Goal: Task Accomplishment & Management: Manage account settings

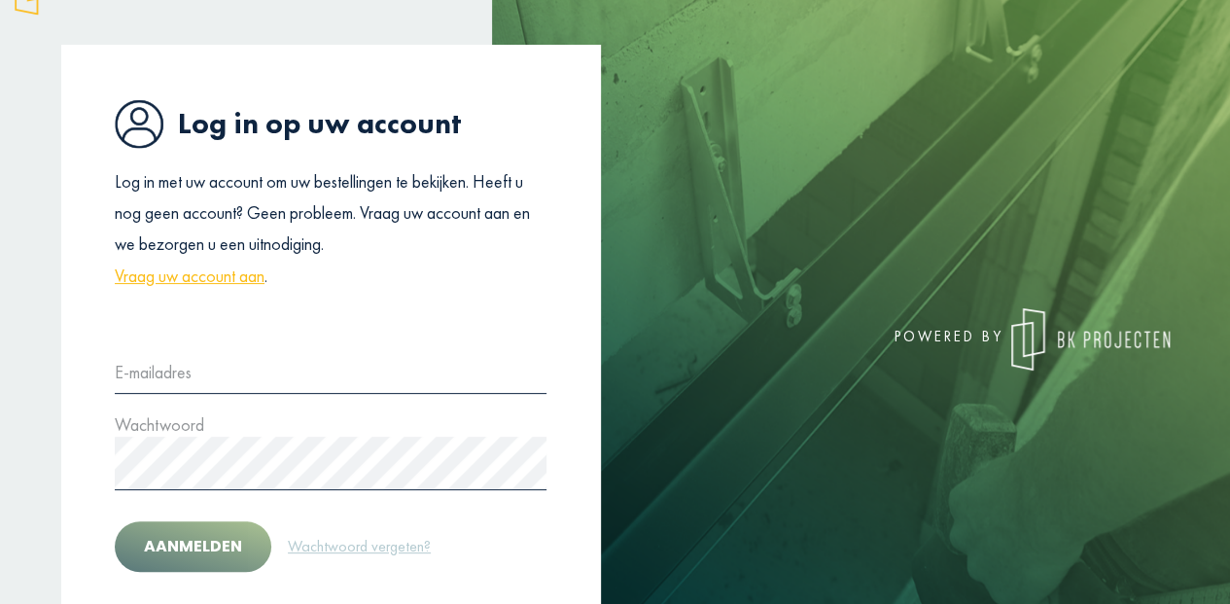
scroll to position [204, 0]
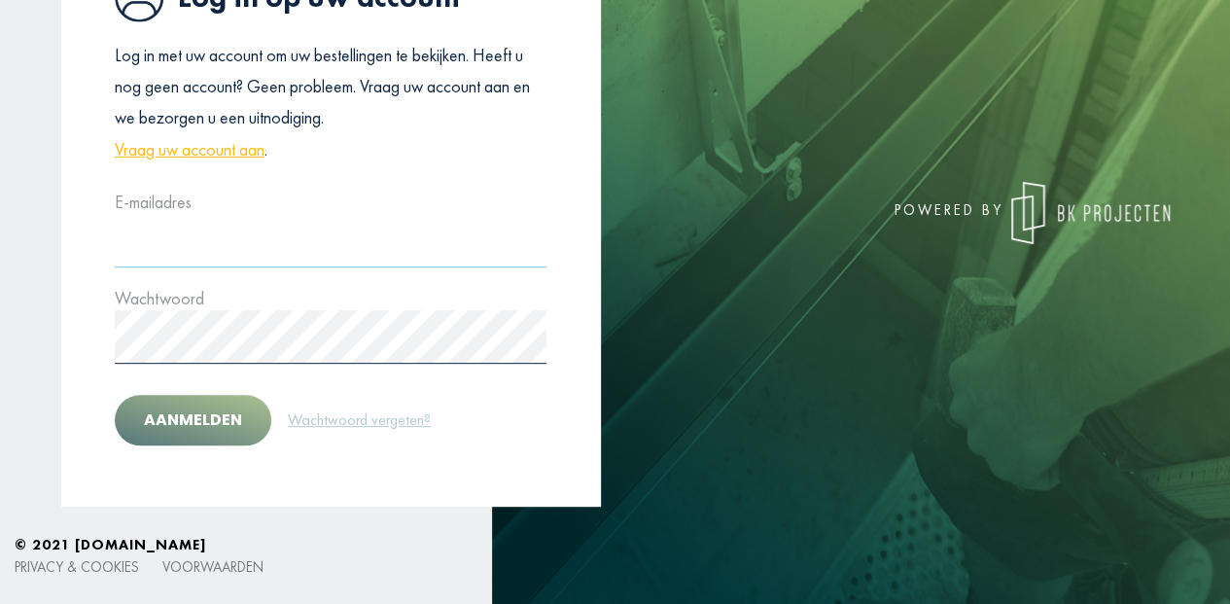
click at [130, 249] on input "text" at bounding box center [331, 240] width 432 height 53
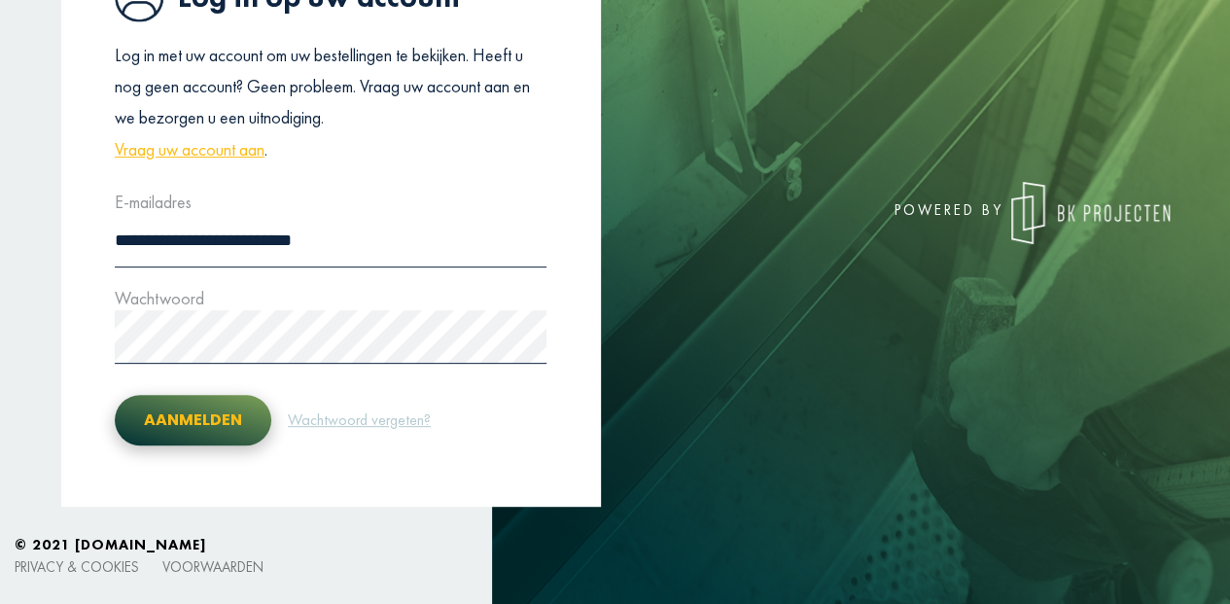
type input "**********"
click at [172, 411] on button "Aanmelden" at bounding box center [193, 420] width 157 height 51
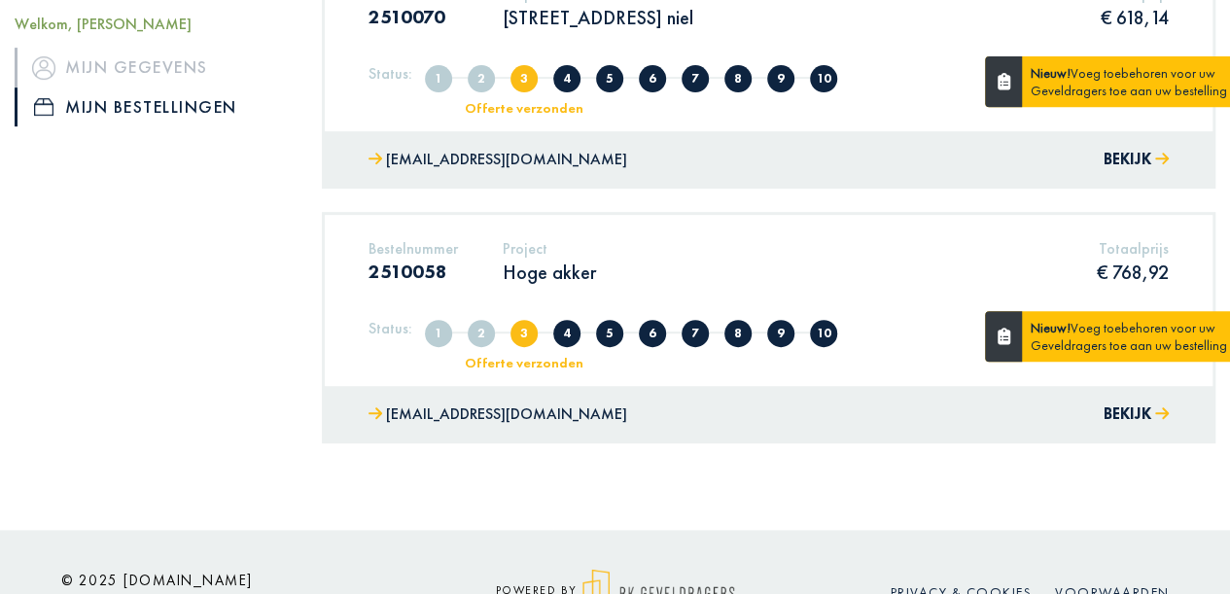
scroll to position [389, 0]
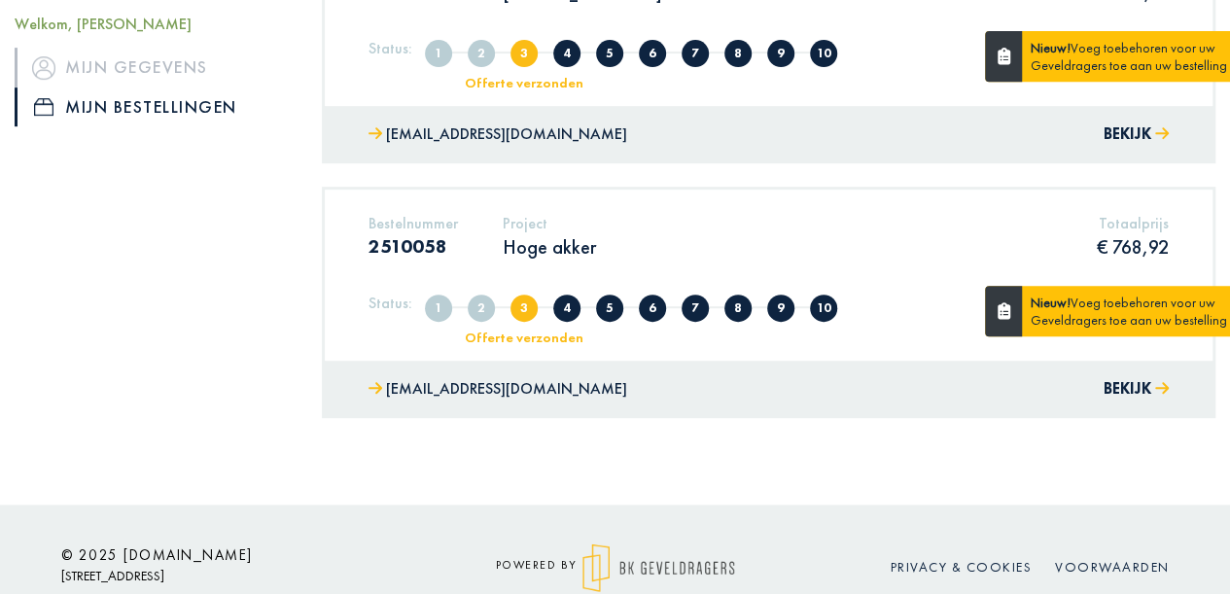
click at [546, 243] on p "Hoge akker" at bounding box center [549, 246] width 93 height 25
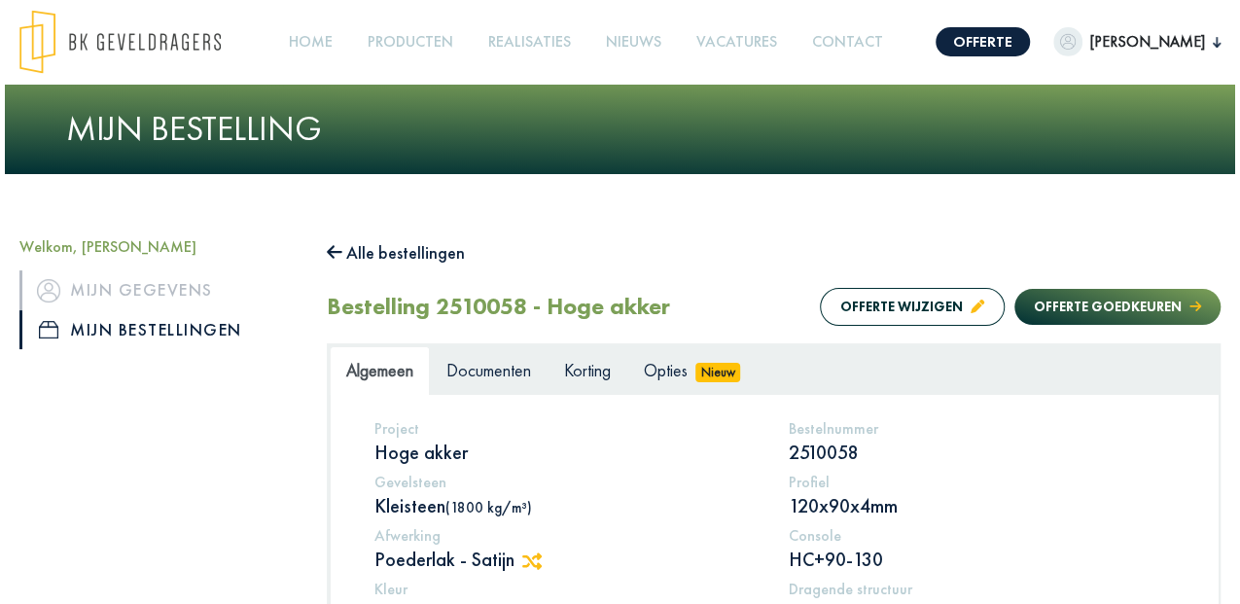
scroll to position [195, 0]
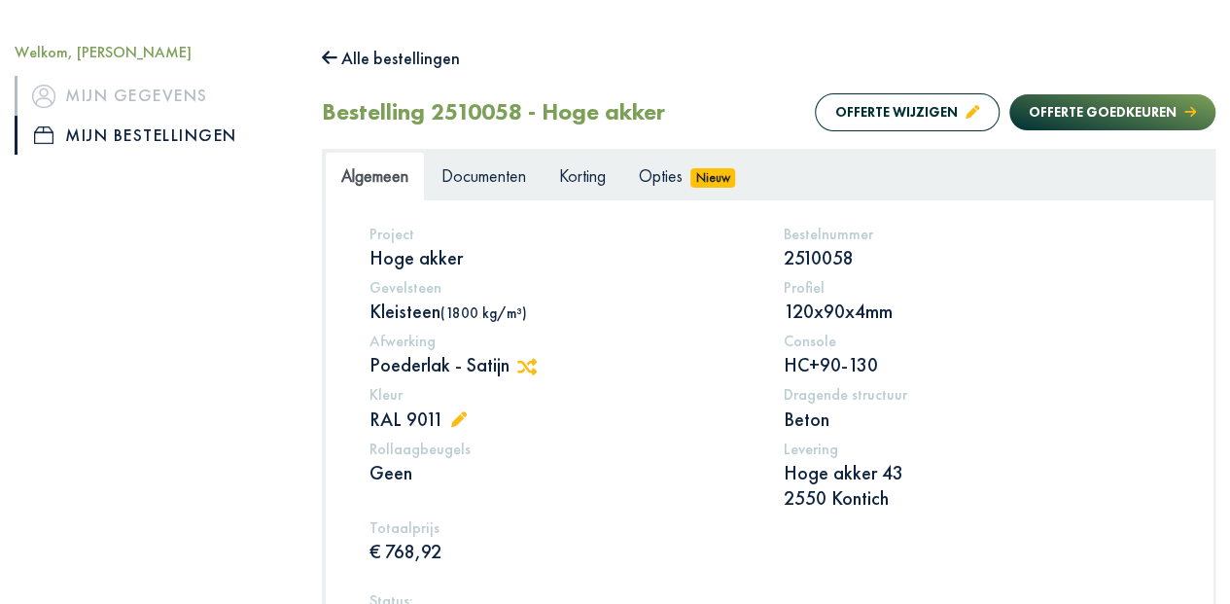
click at [459, 416] on icon at bounding box center [459, 419] width 16 height 16
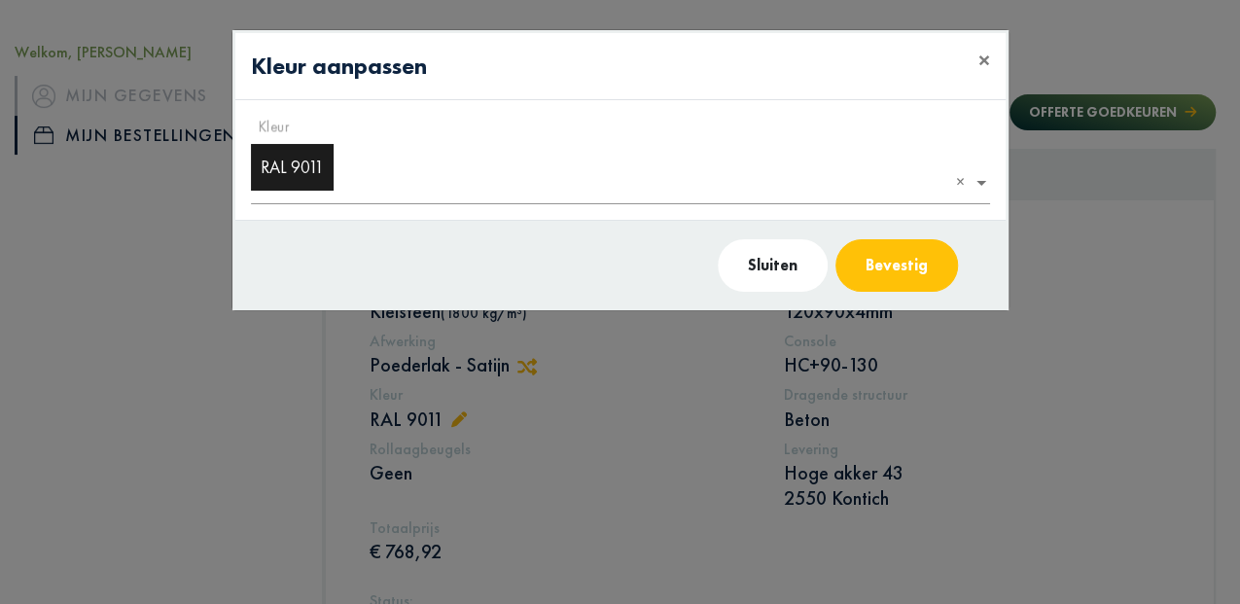
click at [983, 181] on ng-select "Kleur × RAL 9011 ×" at bounding box center [620, 160] width 739 height 89
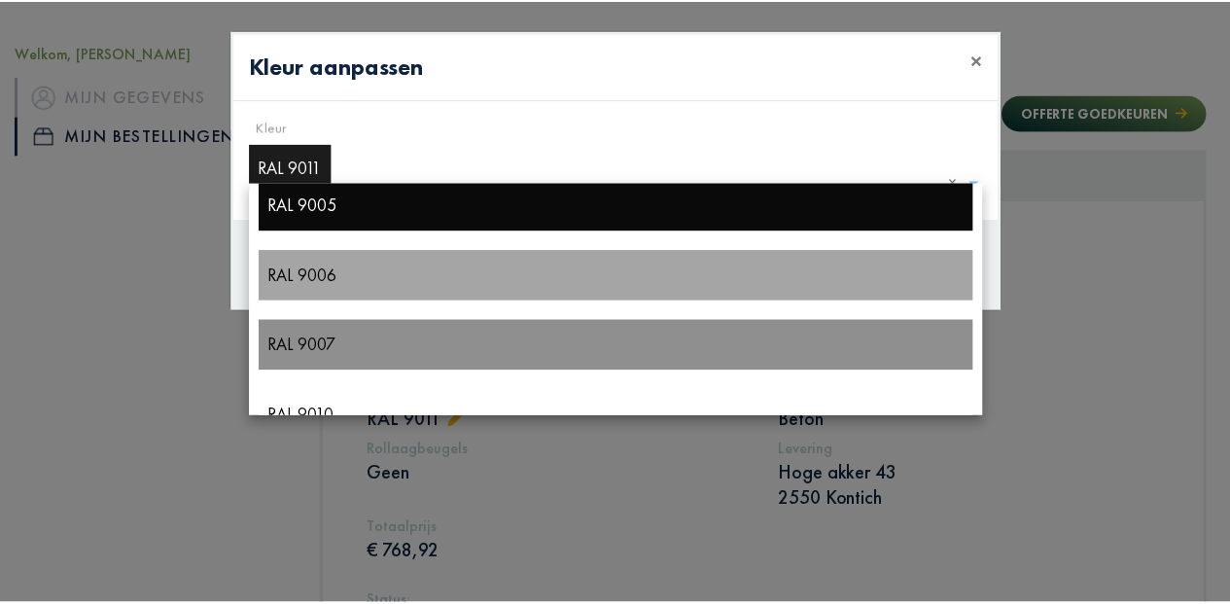
scroll to position [14165, 0]
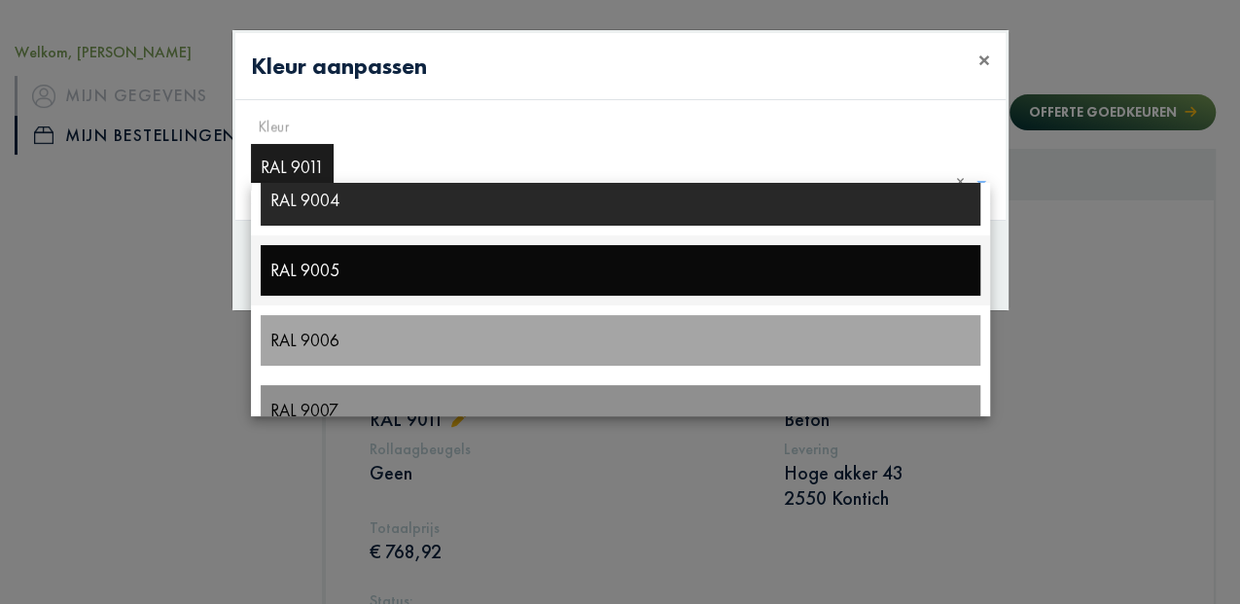
click at [310, 271] on div "RAL 9005" at bounding box center [621, 270] width 720 height 51
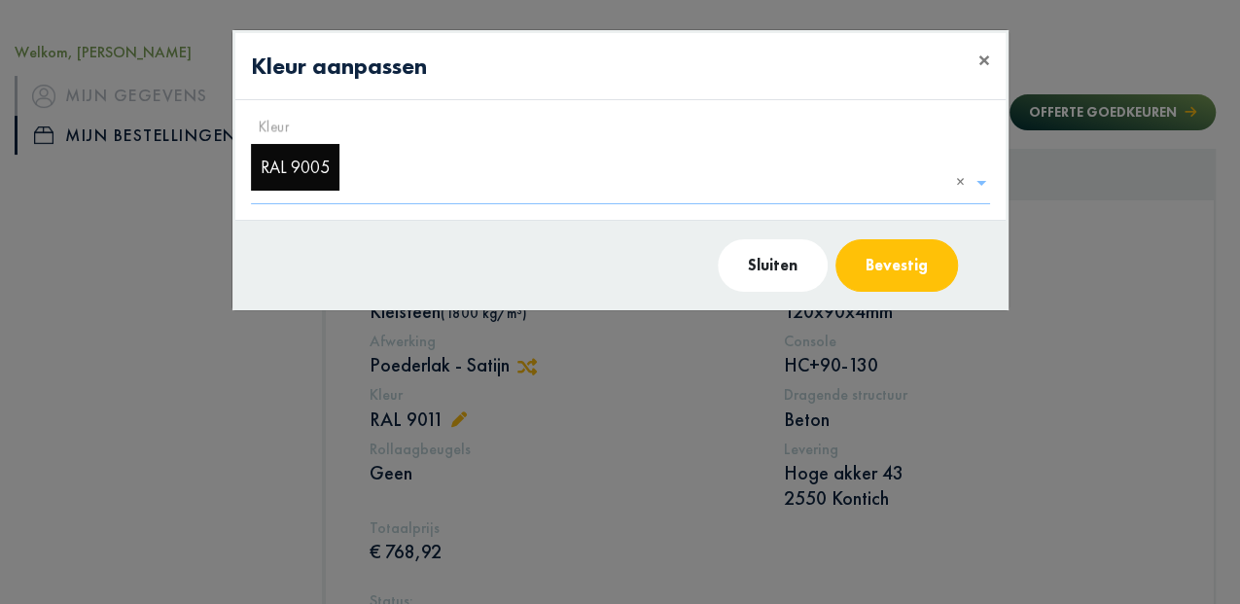
click at [909, 258] on button "Bevestig" at bounding box center [897, 265] width 123 height 53
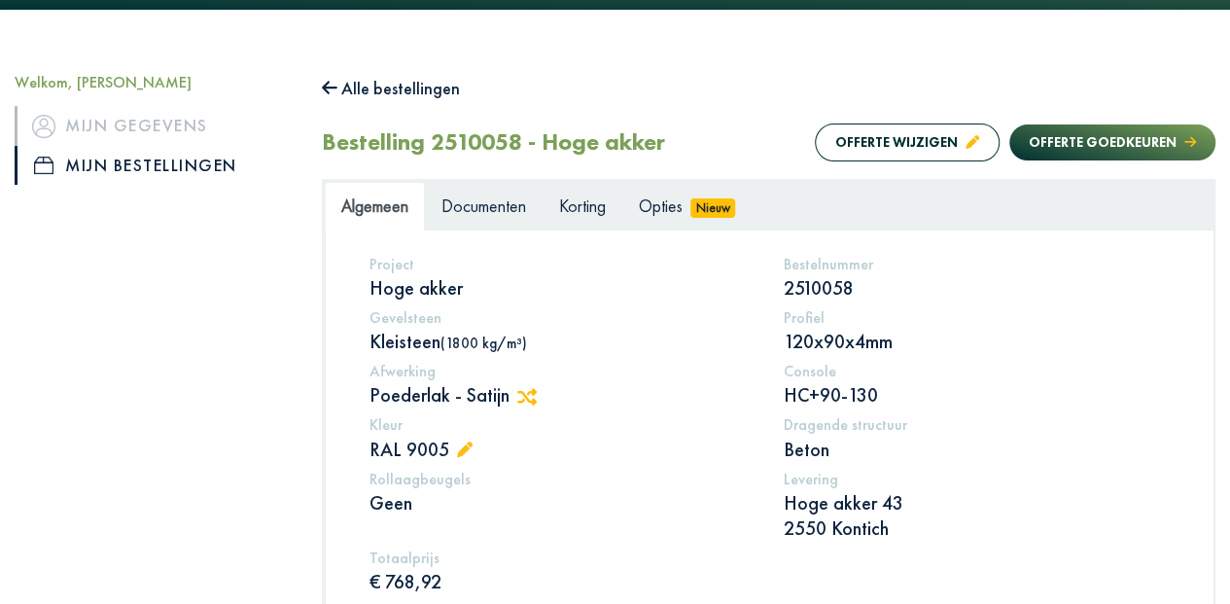
scroll to position [0, 0]
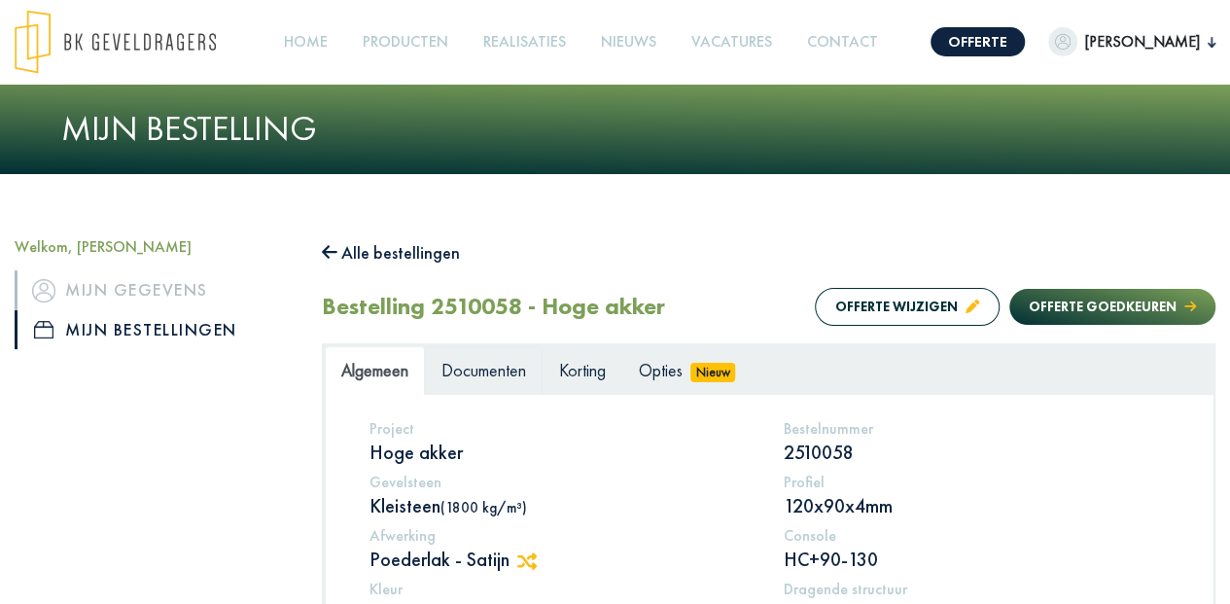
click at [469, 372] on span "Documenten" at bounding box center [484, 370] width 85 height 22
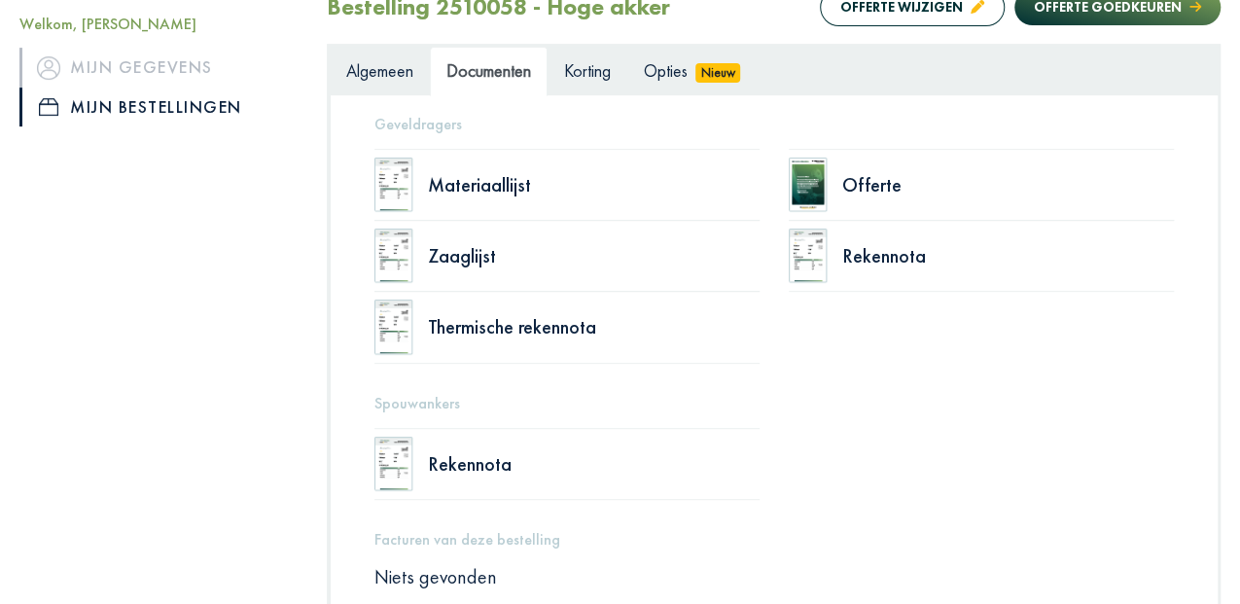
scroll to position [324, 0]
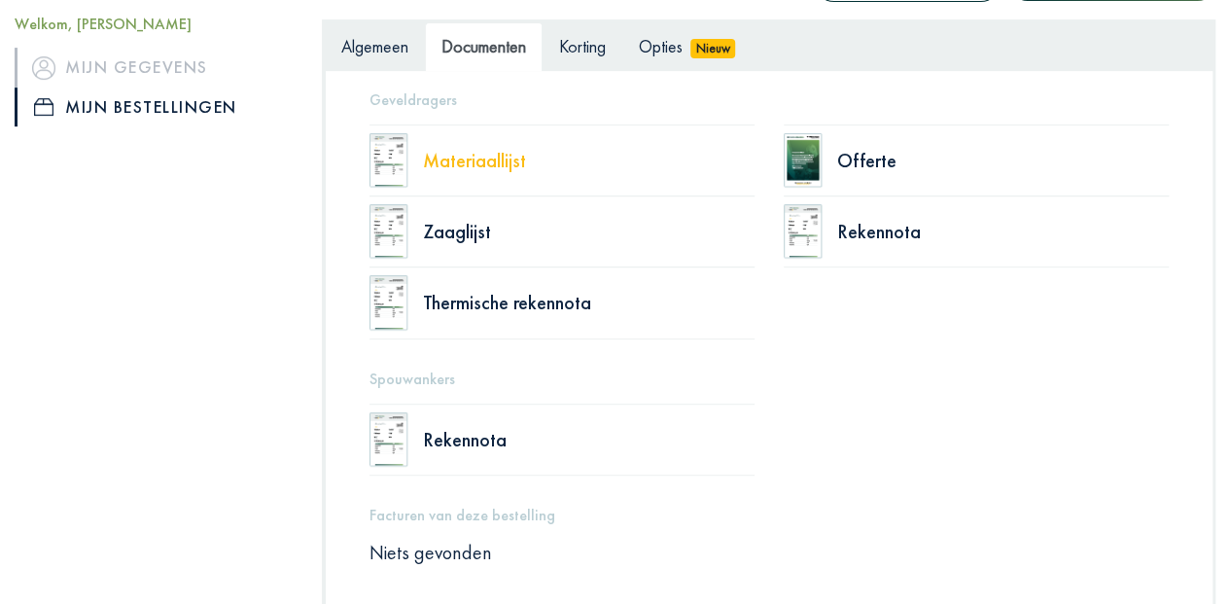
click at [447, 160] on div "Materiaallijst" at bounding box center [589, 160] width 332 height 19
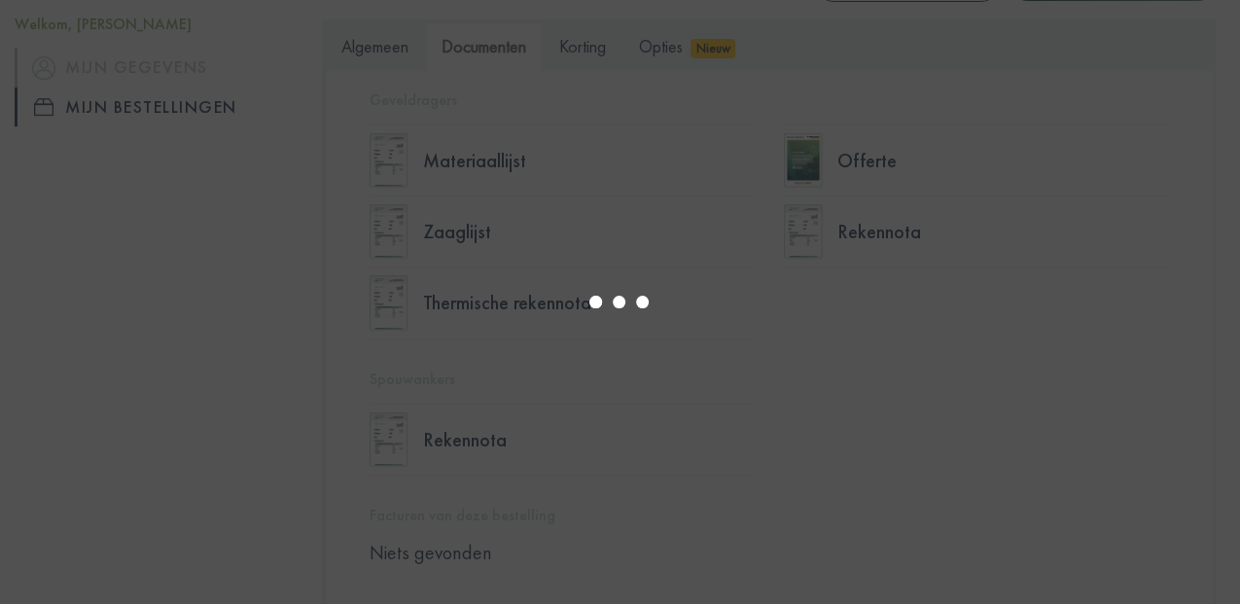
select select "******"
type input "*"
select select "****"
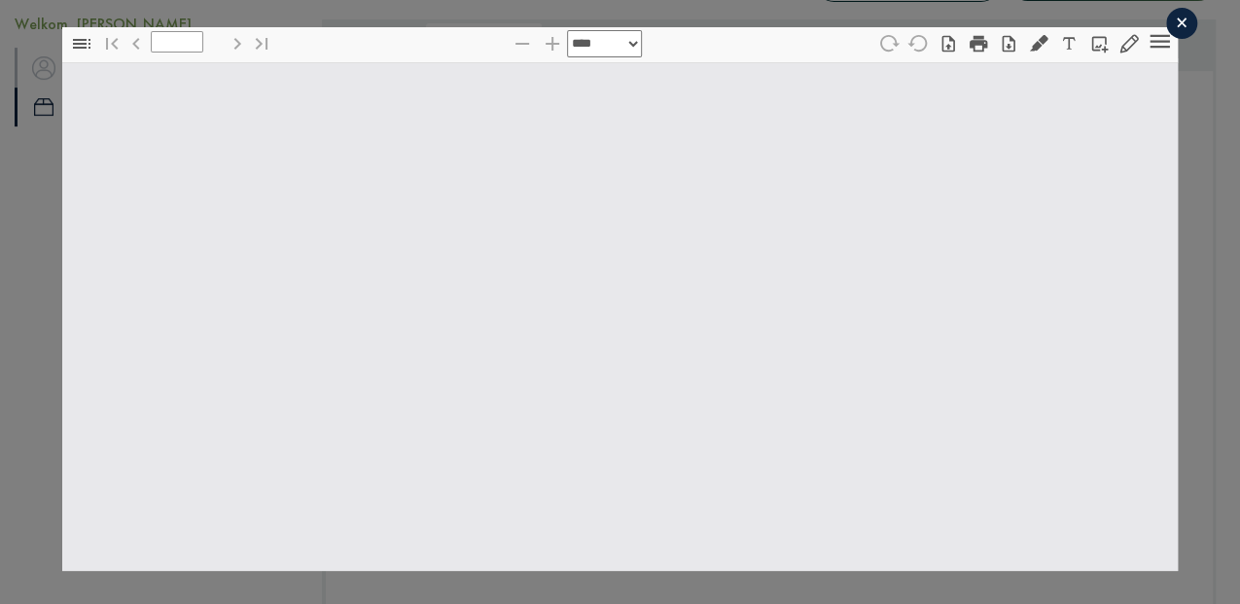
type input "*"
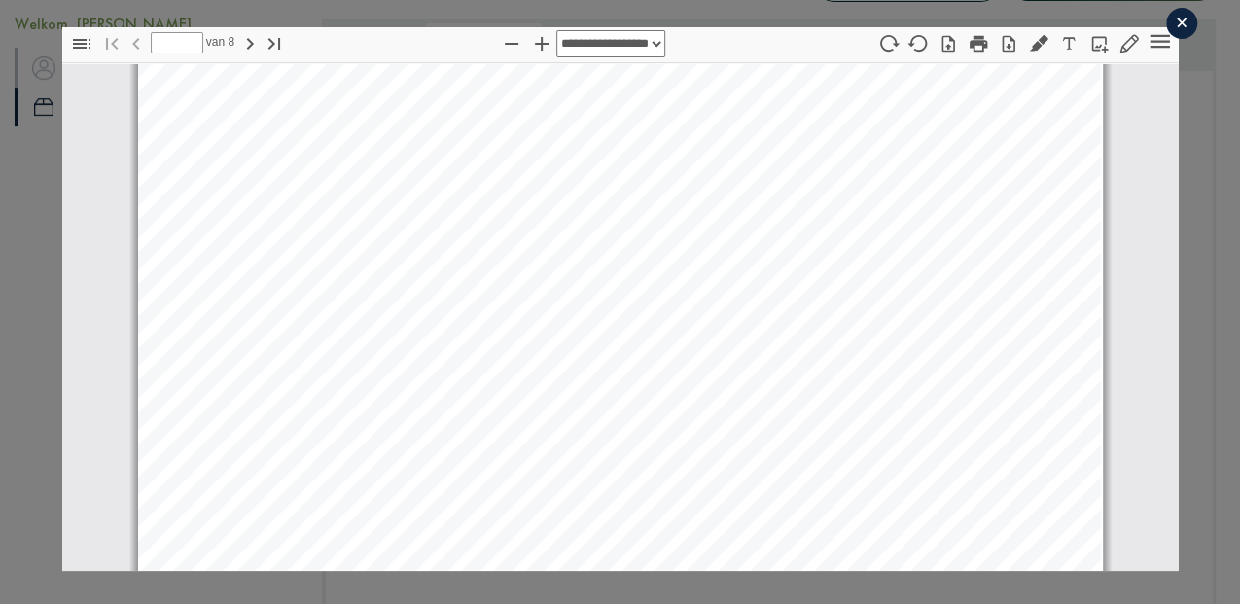
select select "****"
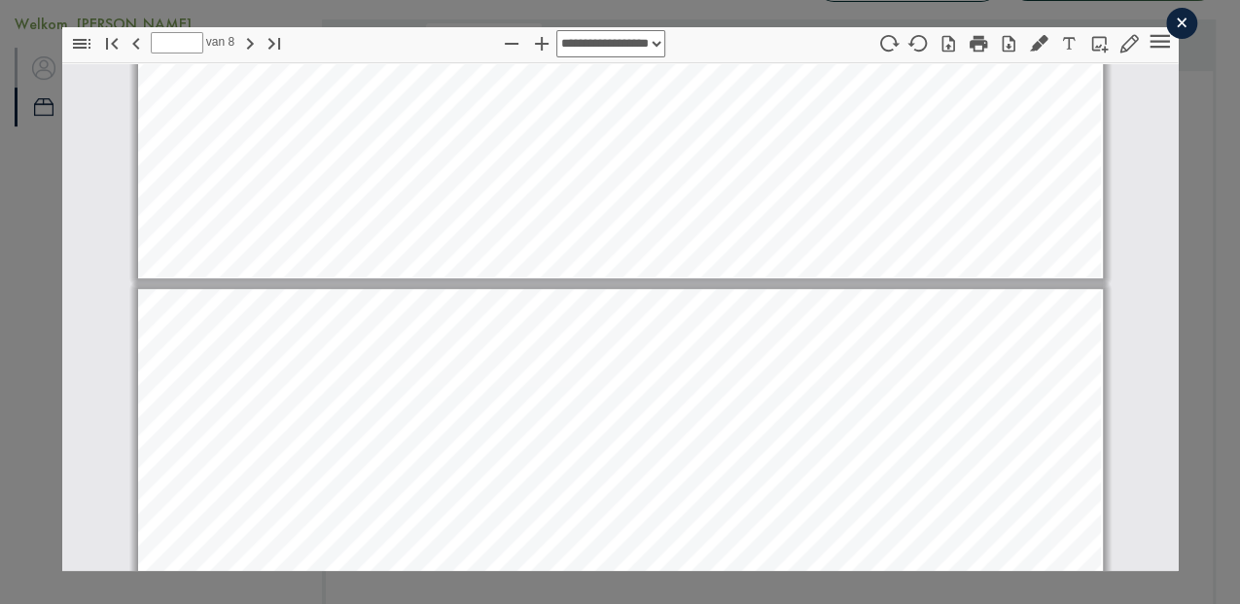
type input "*"
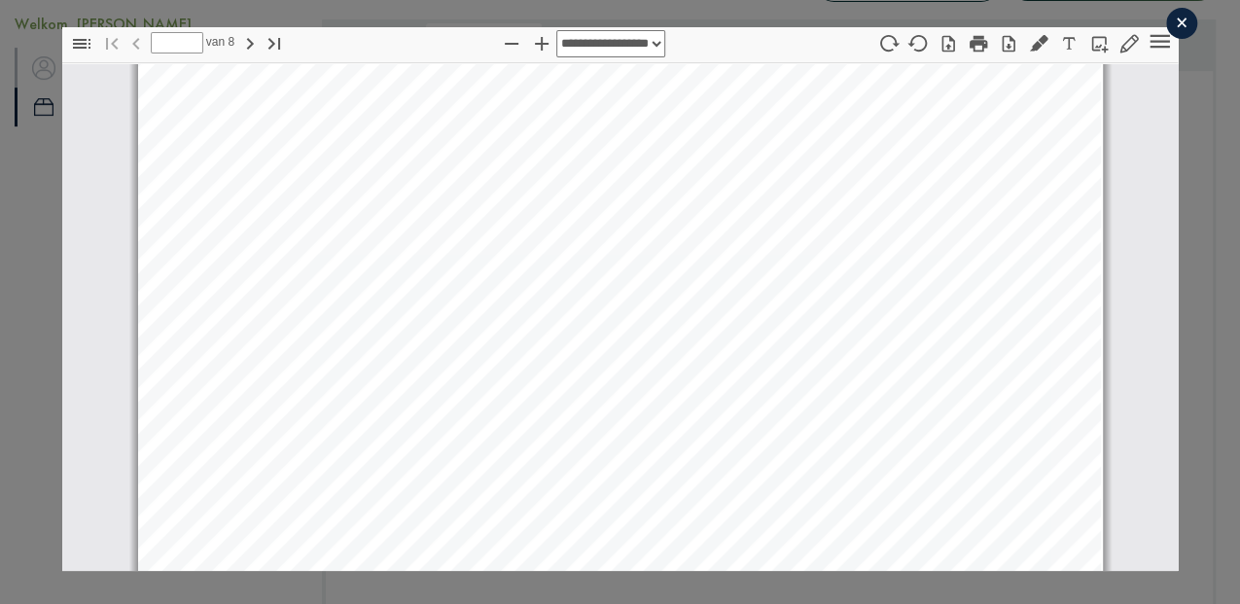
scroll to position [0, 0]
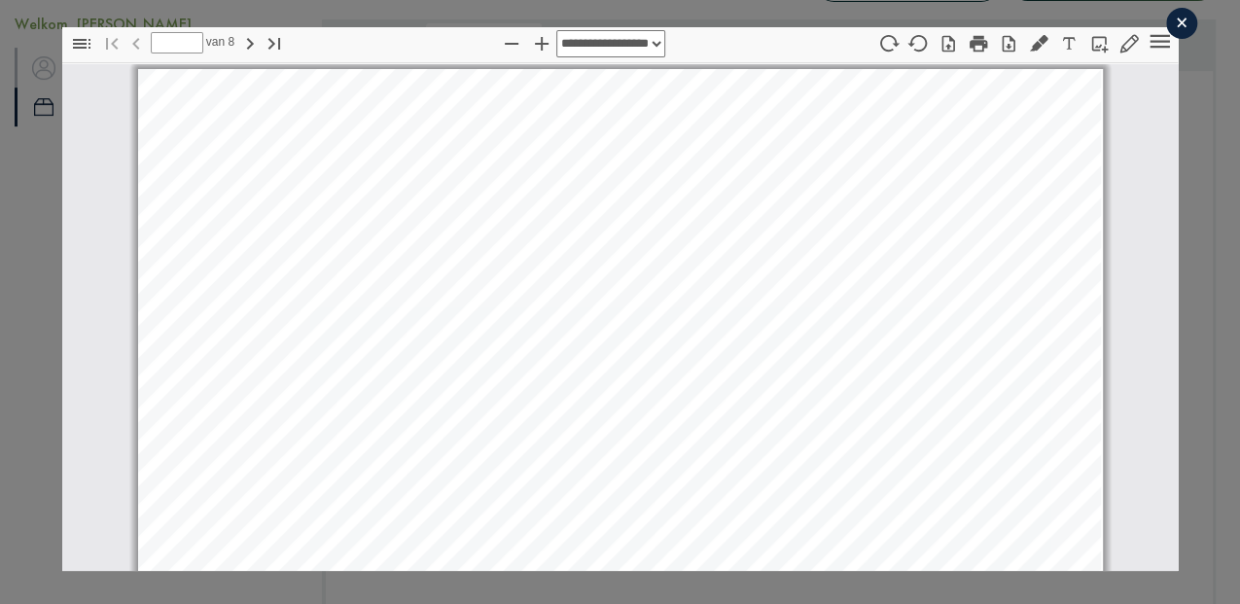
click at [1171, 27] on div "×" at bounding box center [1181, 23] width 31 height 31
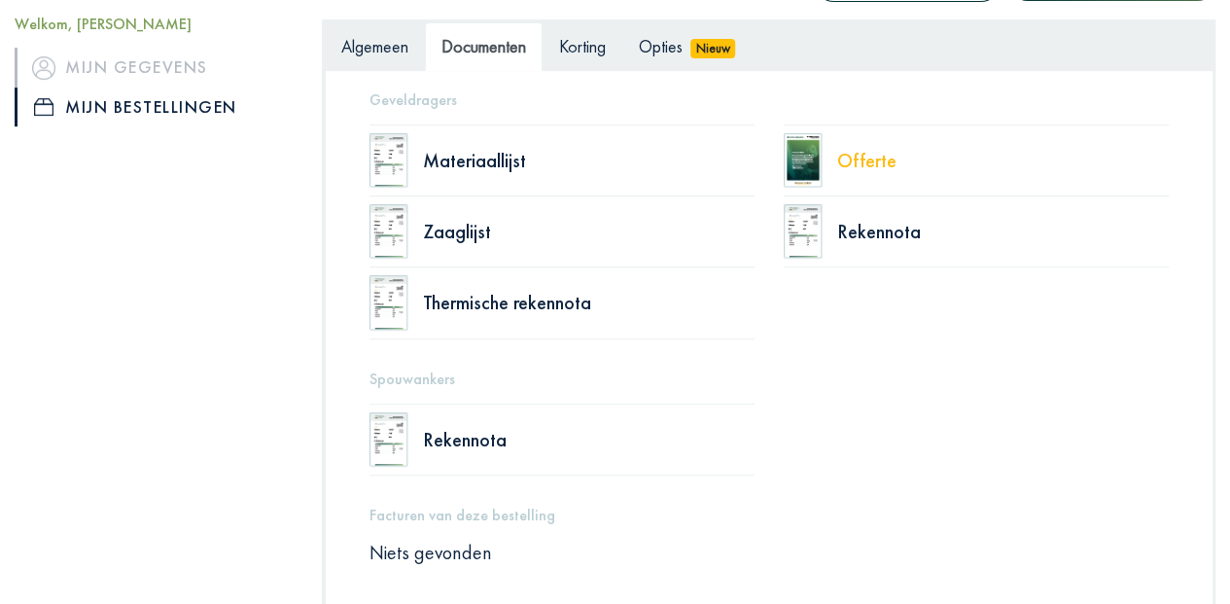
click at [866, 158] on div "Offerte" at bounding box center [1004, 160] width 332 height 19
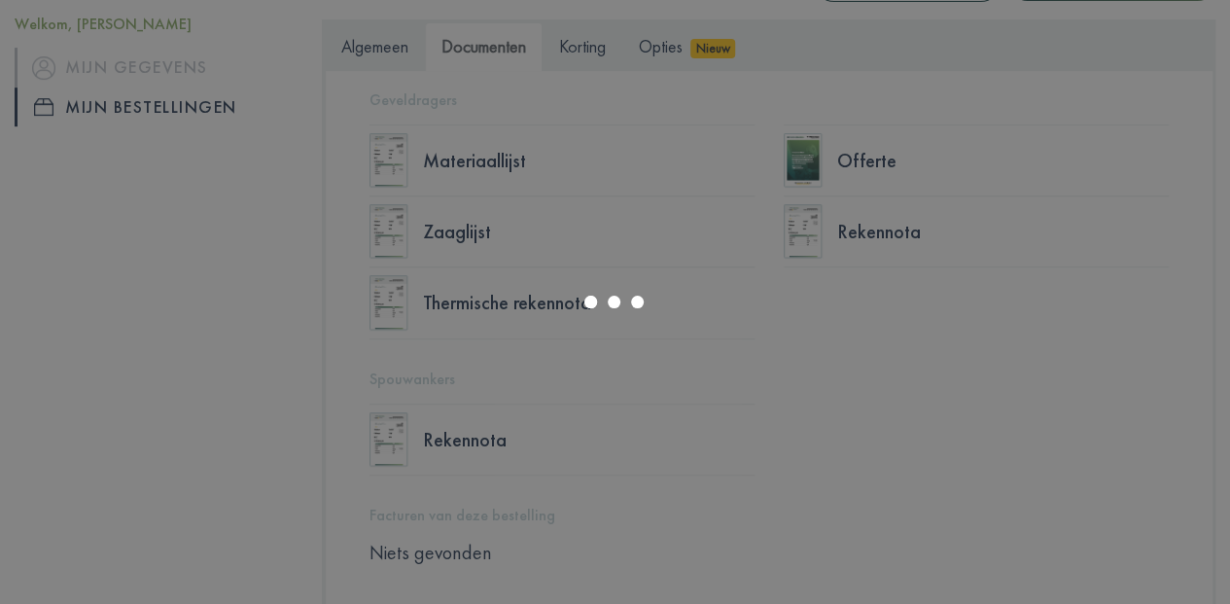
select select "******"
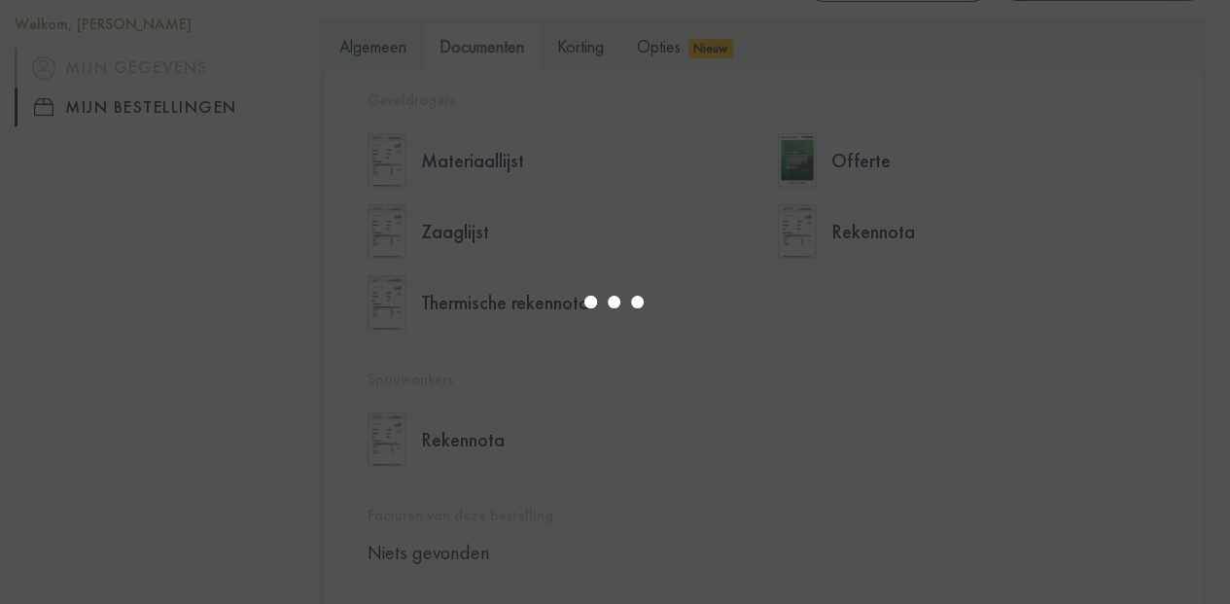
type input "*"
select select "****"
type input "*"
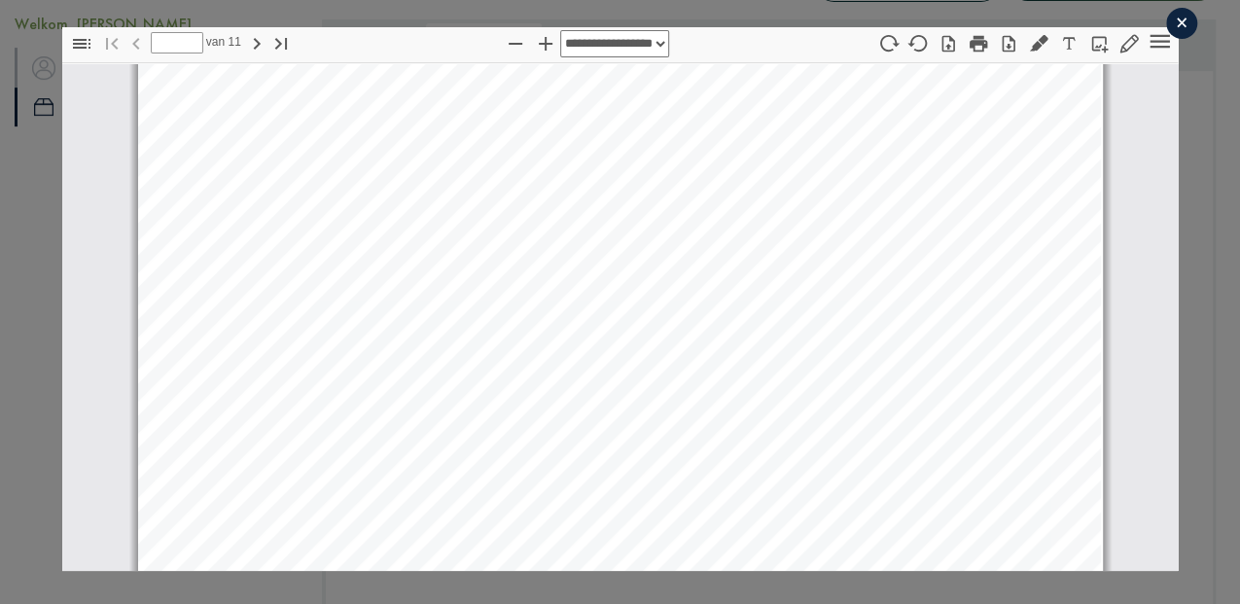
select select "****"
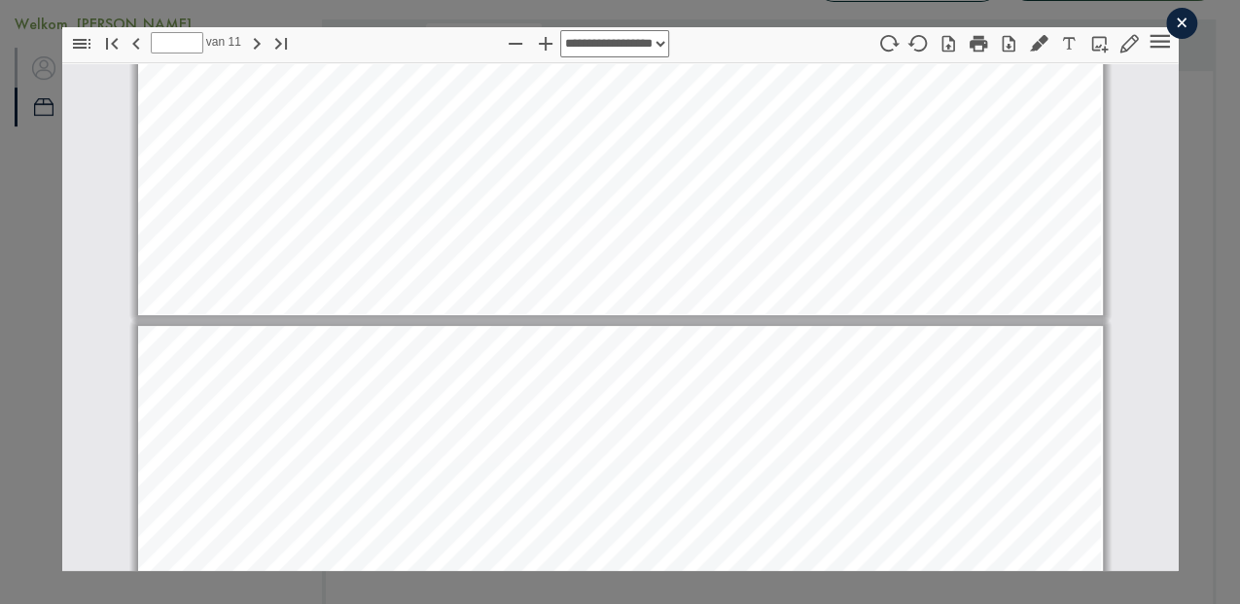
type input "*"
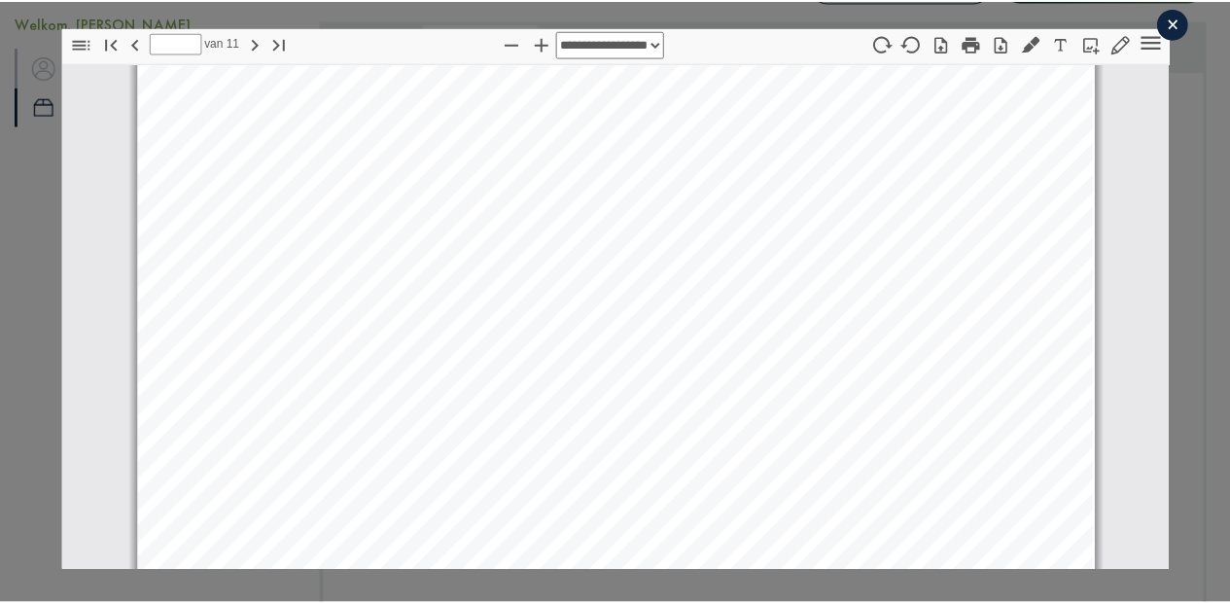
scroll to position [7034, 0]
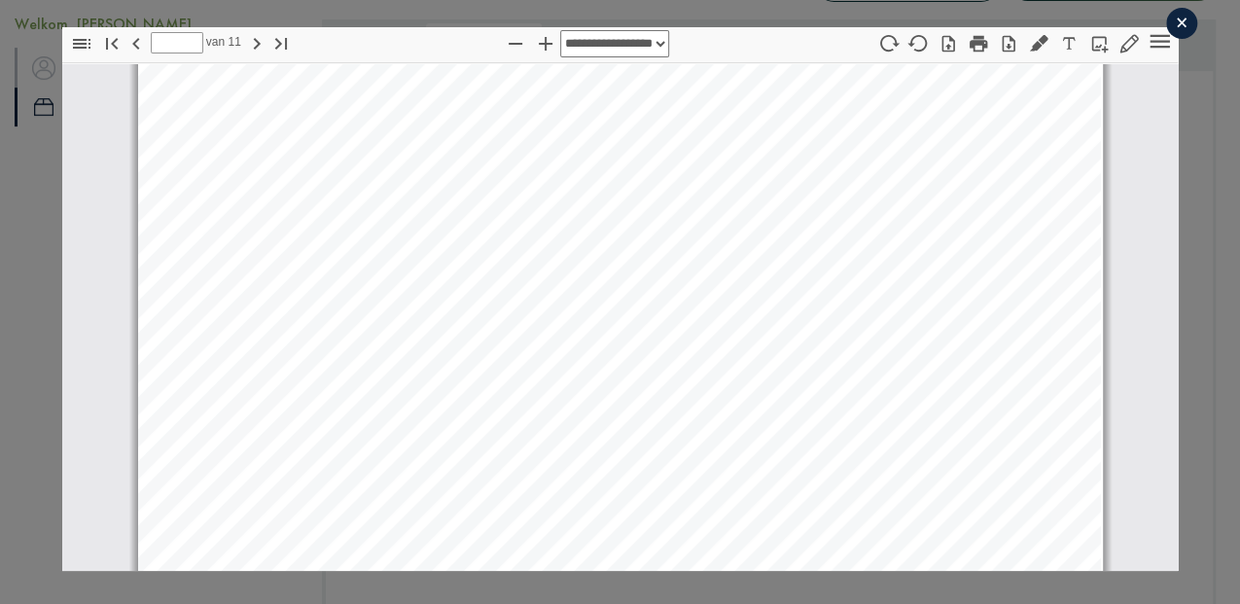
click at [1169, 19] on div "×" at bounding box center [1181, 23] width 31 height 31
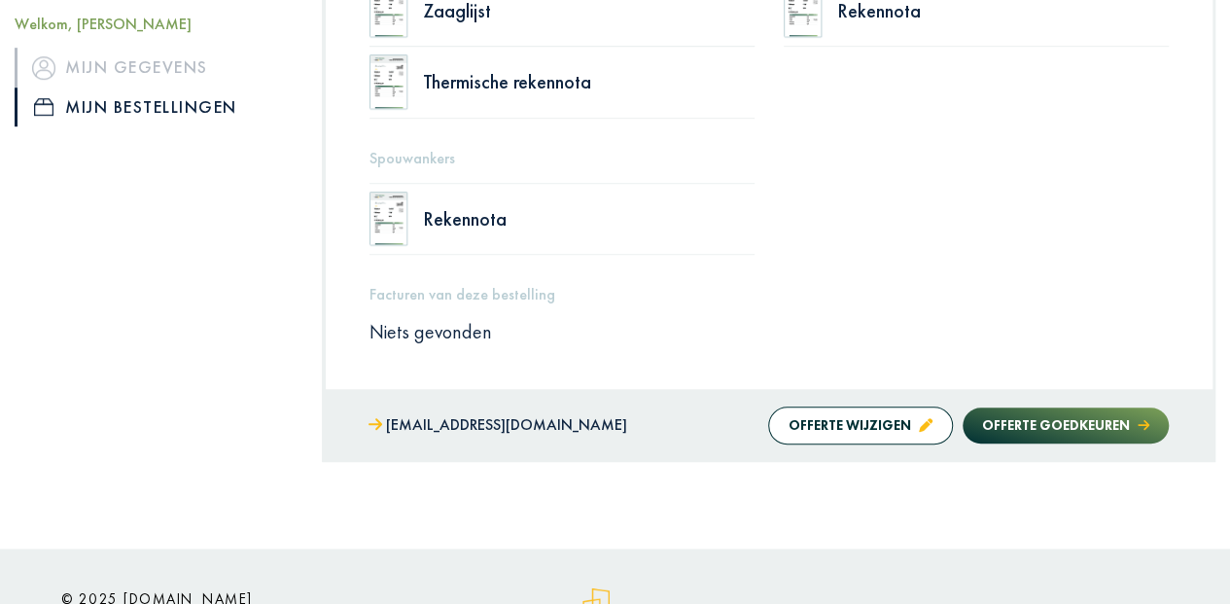
scroll to position [584, 0]
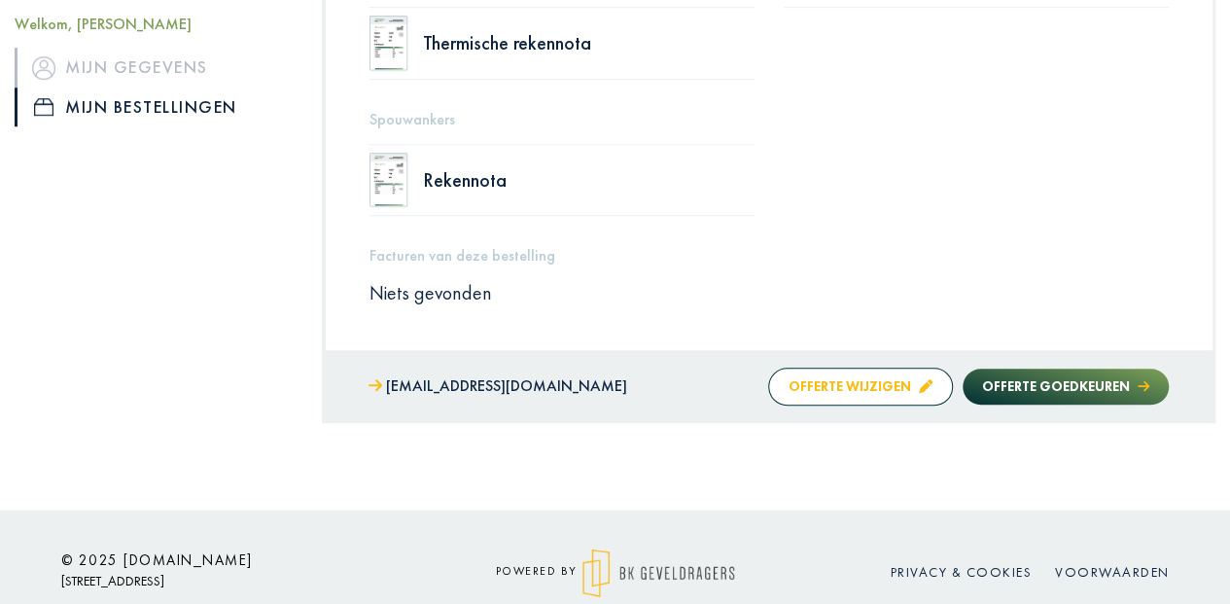
click at [817, 381] on button "Offerte wijzigen" at bounding box center [860, 387] width 185 height 38
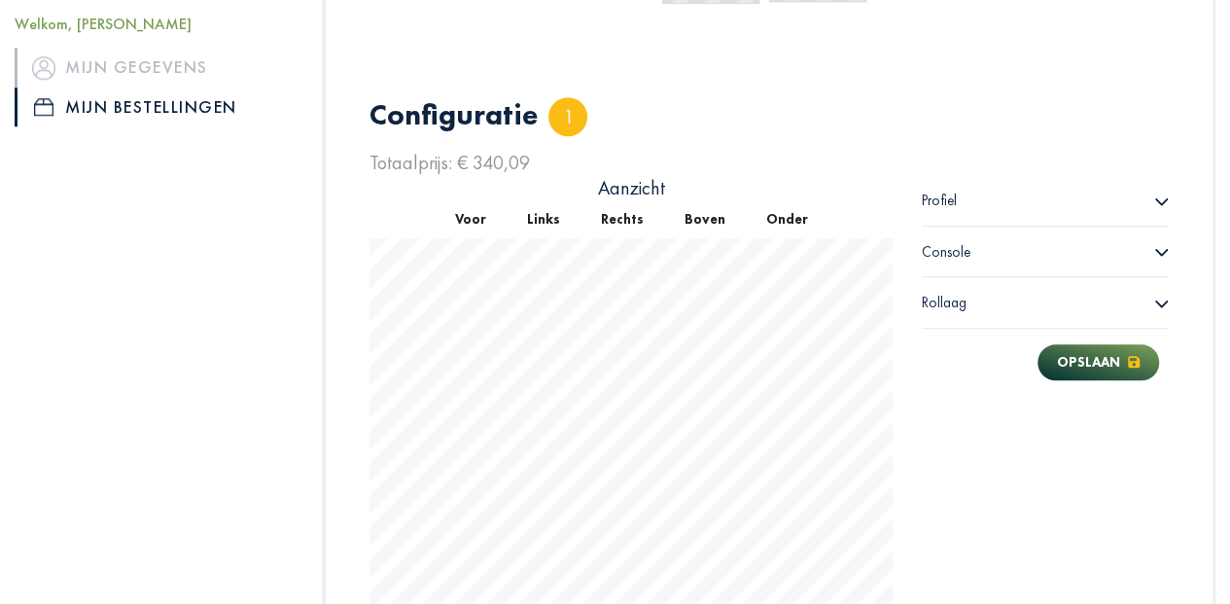
scroll to position [903, 0]
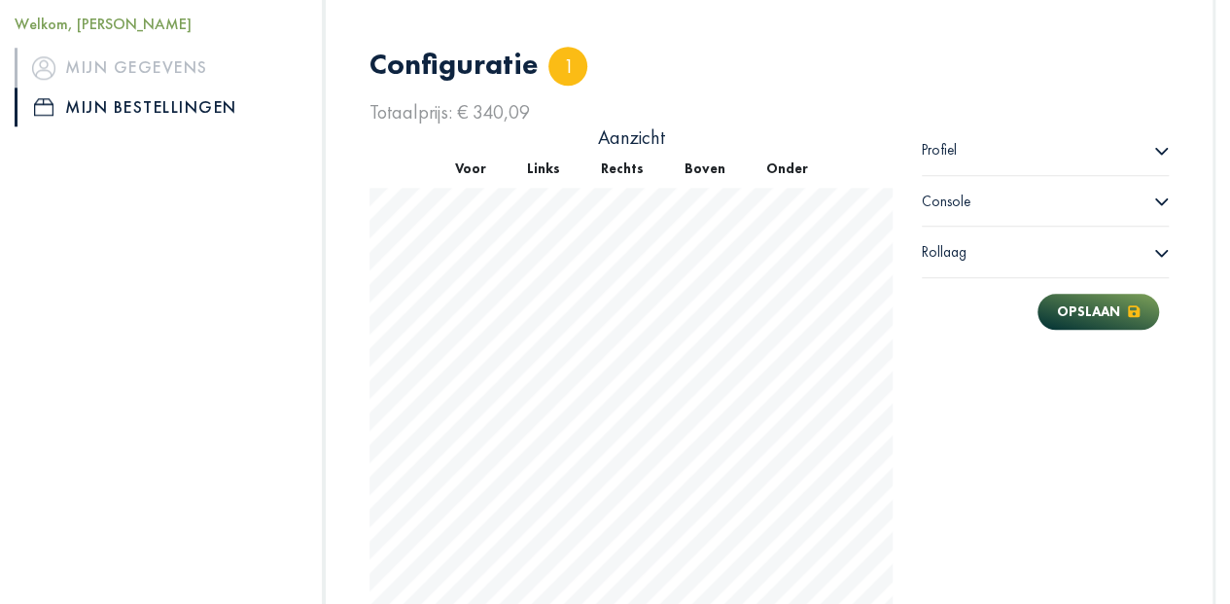
click at [951, 192] on span "Console" at bounding box center [946, 201] width 49 height 19
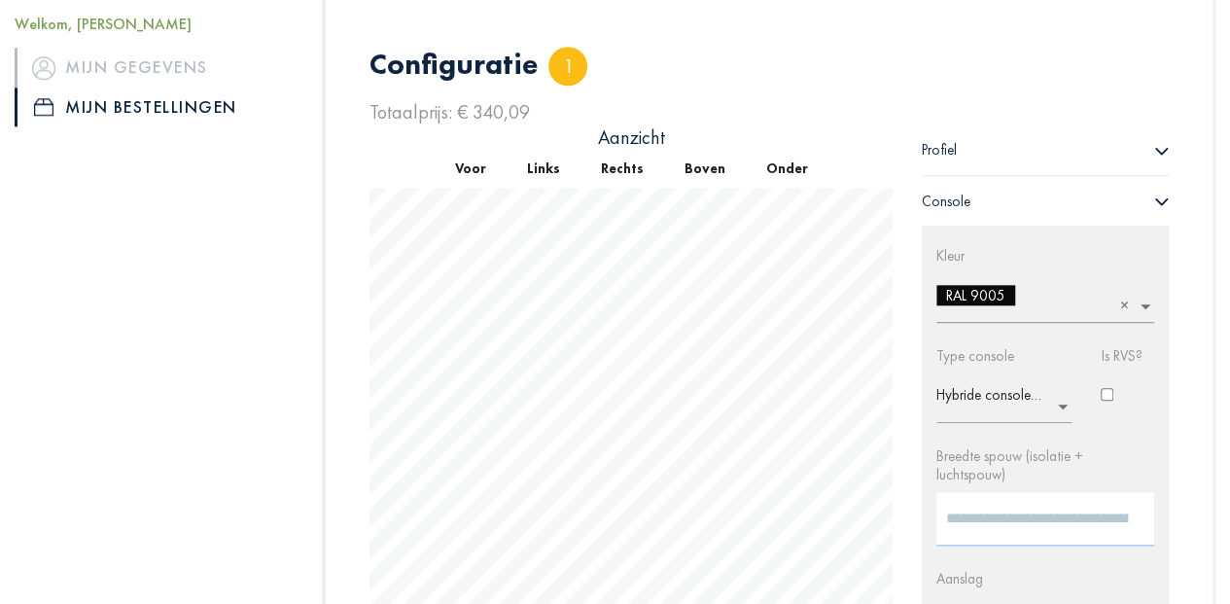
click at [986, 498] on input "***" at bounding box center [1046, 518] width 218 height 53
type input "***"
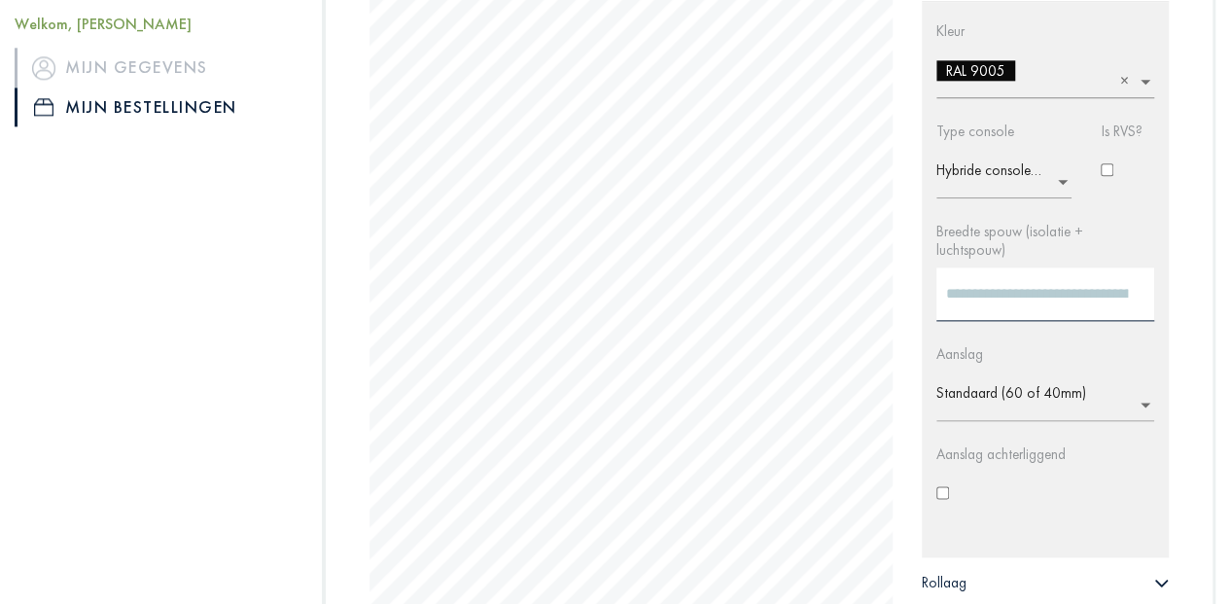
scroll to position [1132, 0]
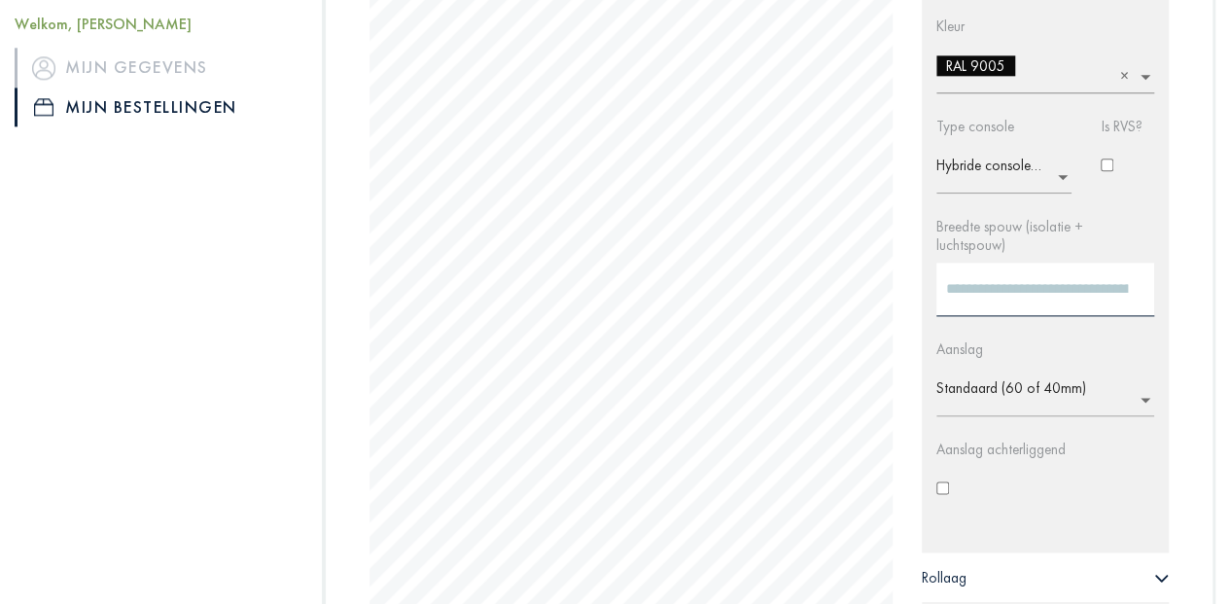
click at [998, 379] on input "text" at bounding box center [1052, 394] width 230 height 31
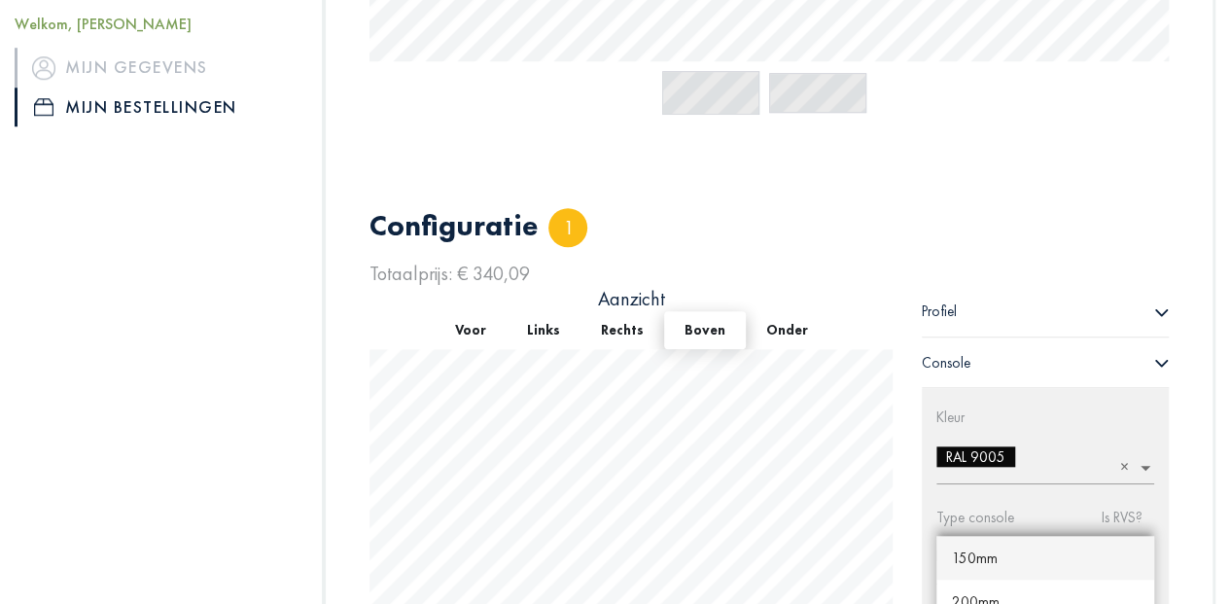
scroll to position [808, 0]
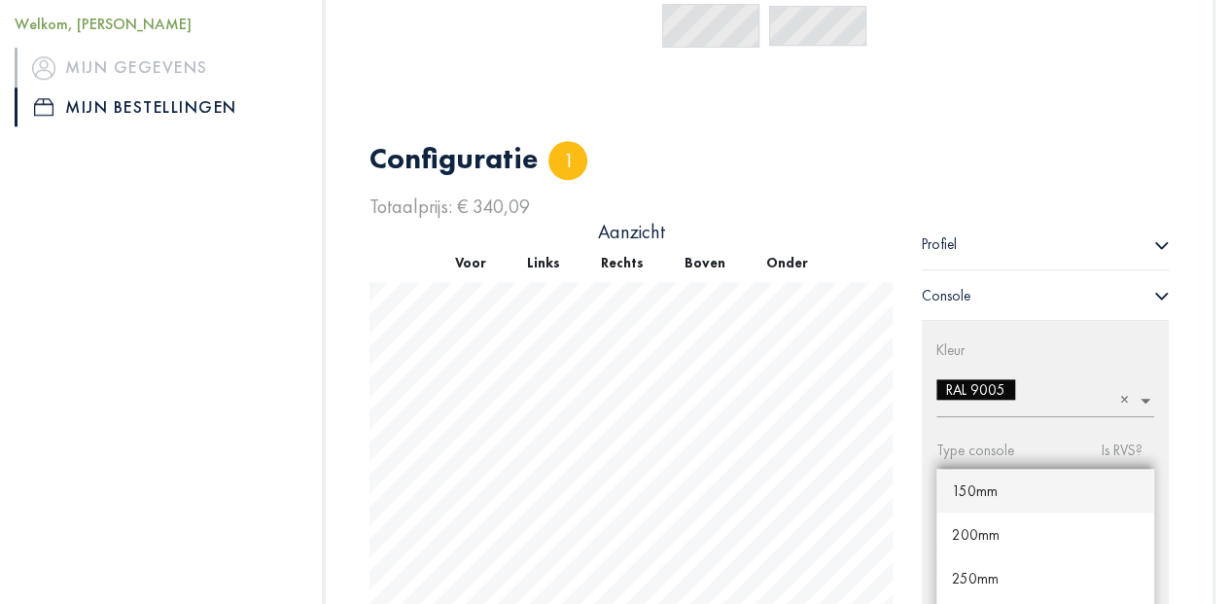
click at [976, 481] on span "150mm" at bounding box center [975, 490] width 46 height 18
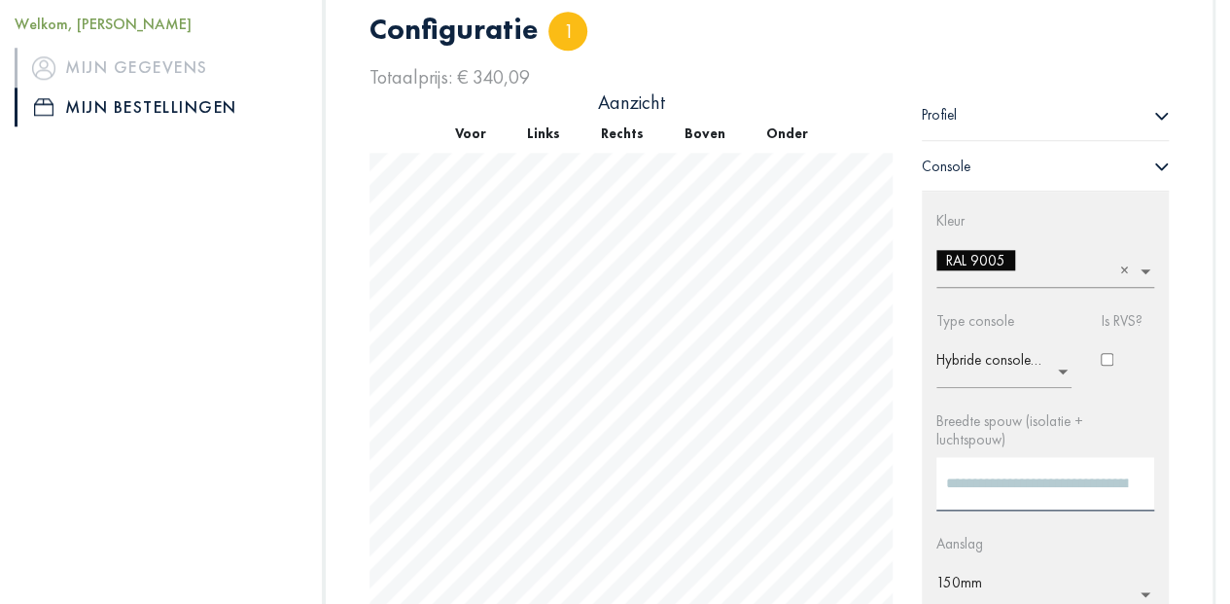
scroll to position [1089, 0]
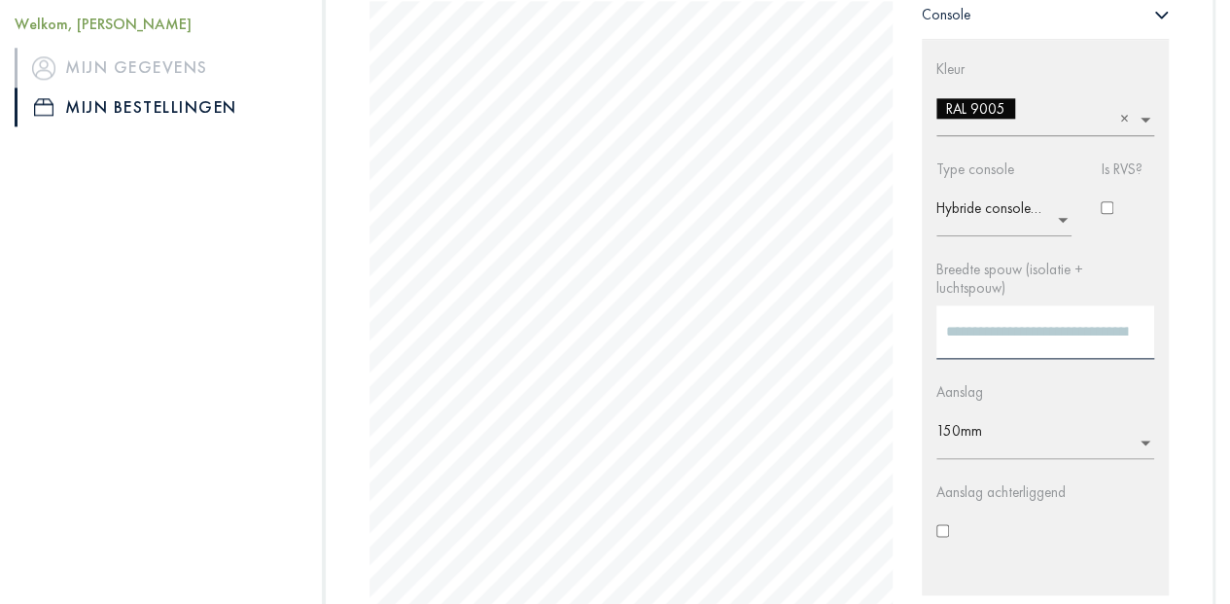
click at [957, 482] on label "Aanslag achterliggend" at bounding box center [1001, 491] width 129 height 19
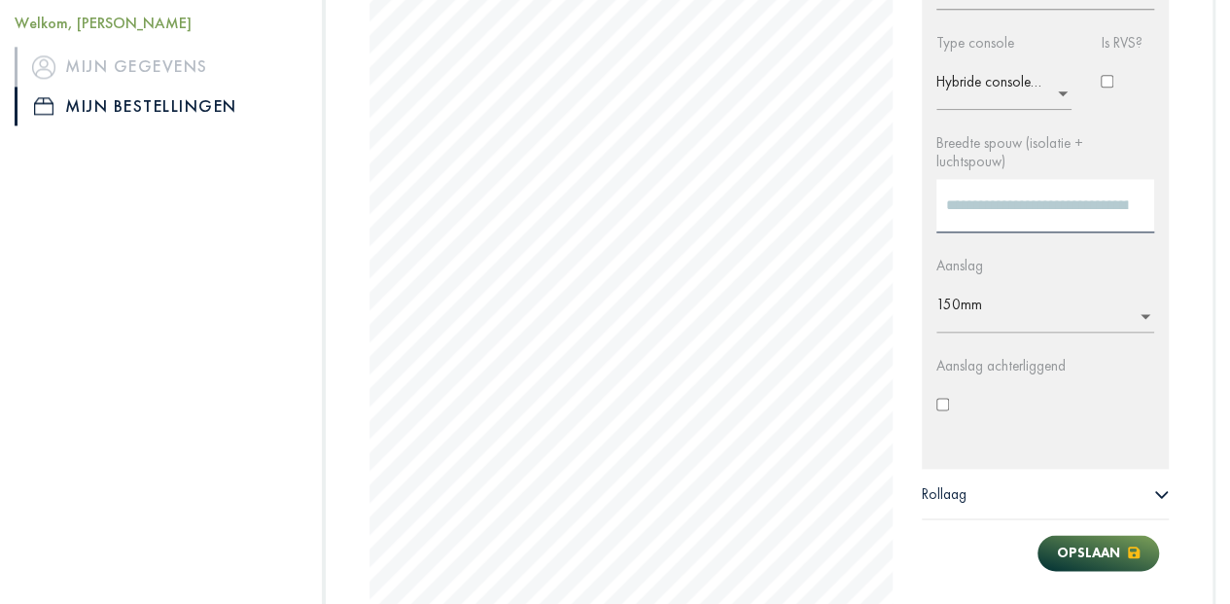
scroll to position [1219, 0]
click at [971, 293] on input "text" at bounding box center [1052, 308] width 230 height 31
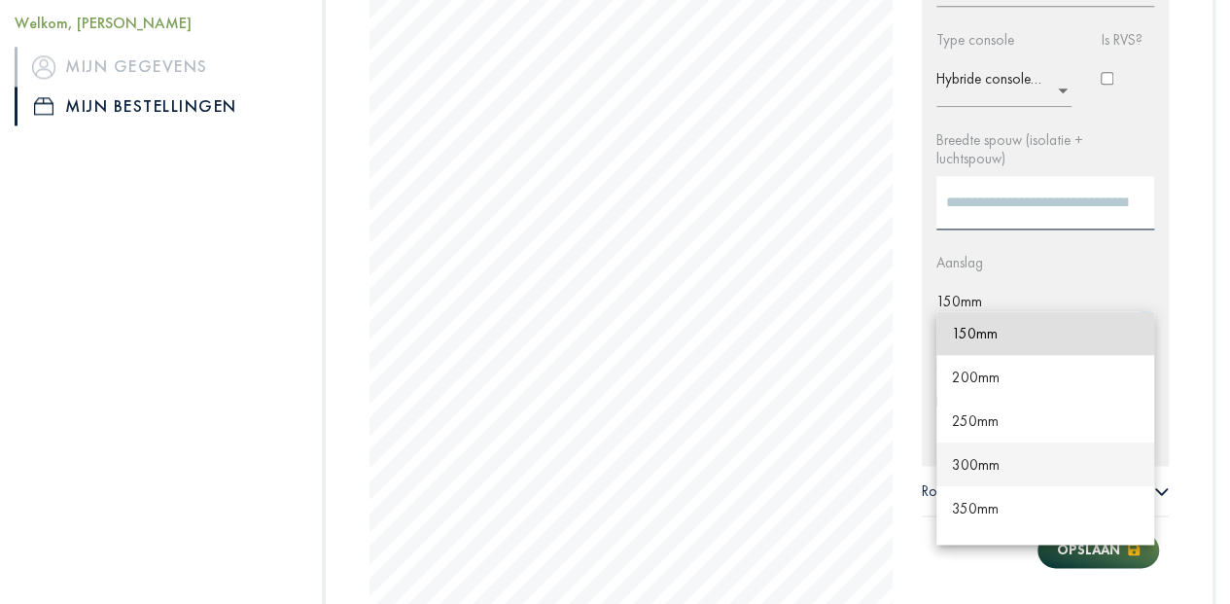
click at [974, 455] on span "300mm" at bounding box center [976, 464] width 48 height 18
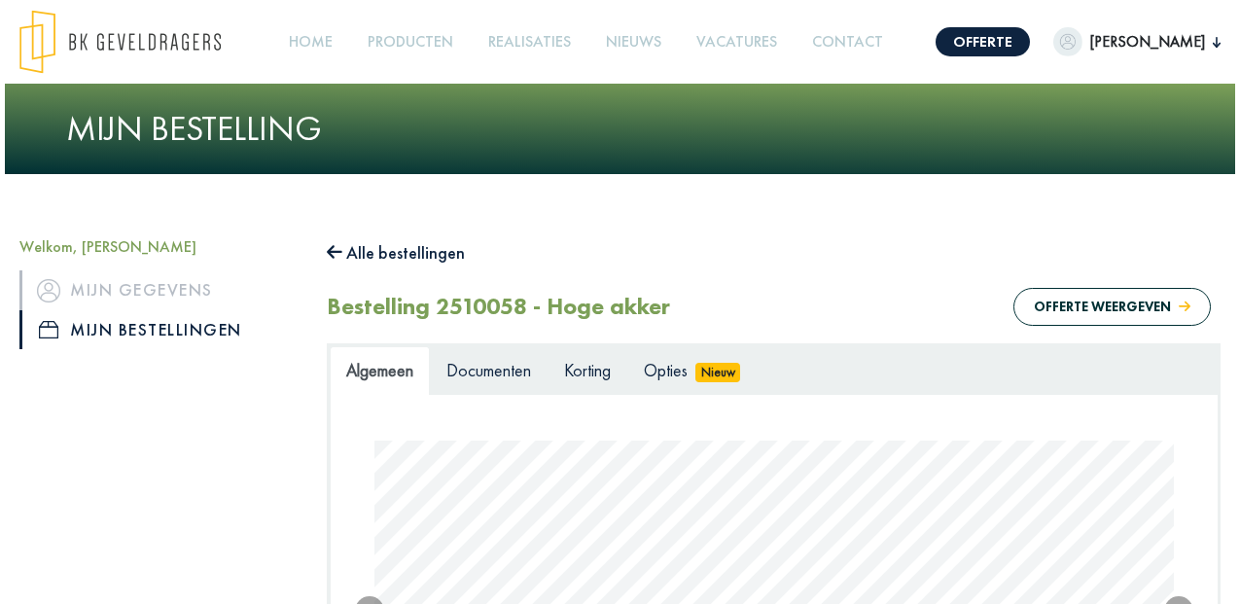
scroll to position [1219, 0]
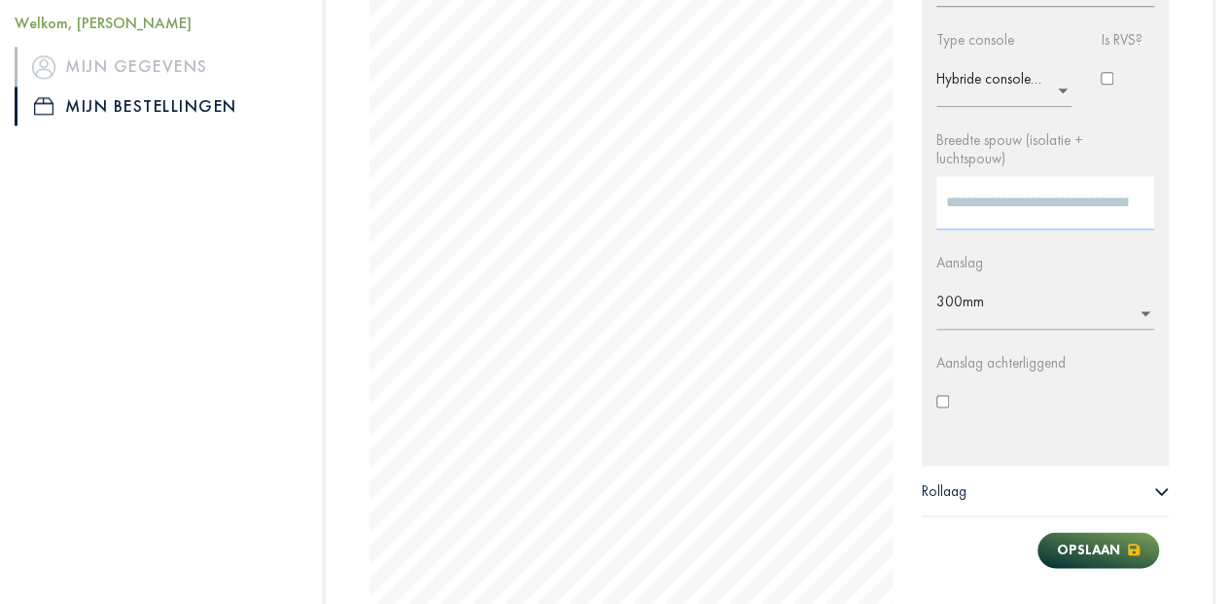
click at [1000, 183] on input "***" at bounding box center [1046, 202] width 218 height 53
drag, startPoint x: 953, startPoint y: 239, endPoint x: 912, endPoint y: 245, distance: 41.3
click at [912, 245] on div "Profiel Lengte (mm) **** Afwerking × Poederlak - Satijn Profiel × 120x90x4mm T-…" at bounding box center [1046, 209] width 276 height 803
click at [1085, 532] on button "Opslaan" at bounding box center [1099, 550] width 122 height 36
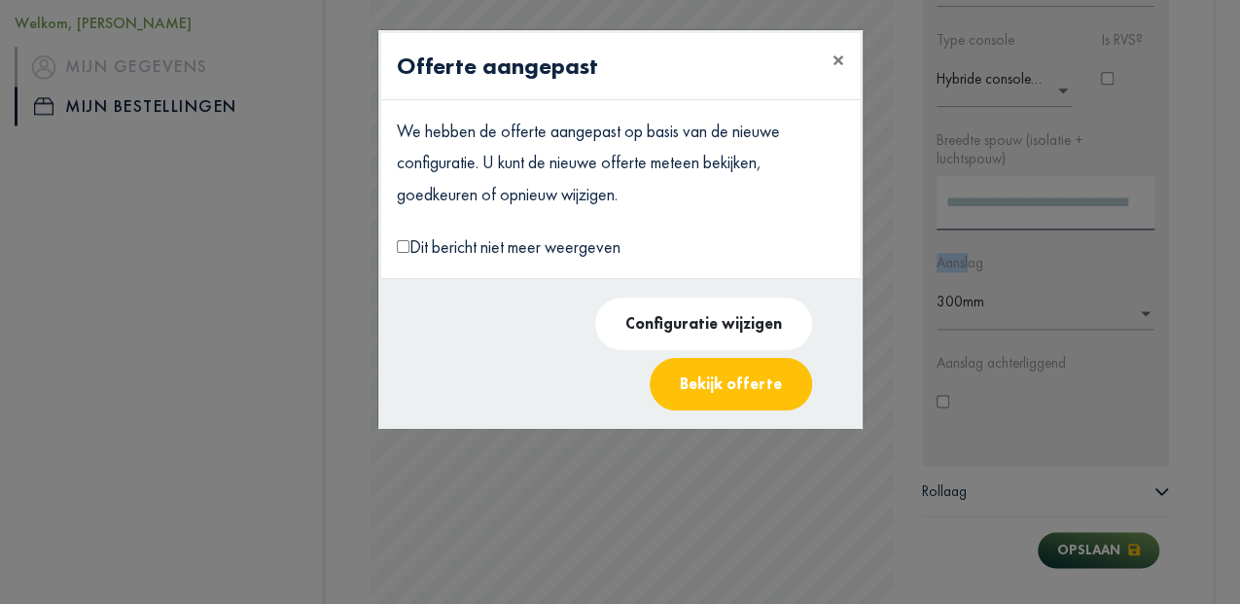
click at [595, 329] on button "Configuratie wijzigen" at bounding box center [703, 324] width 217 height 53
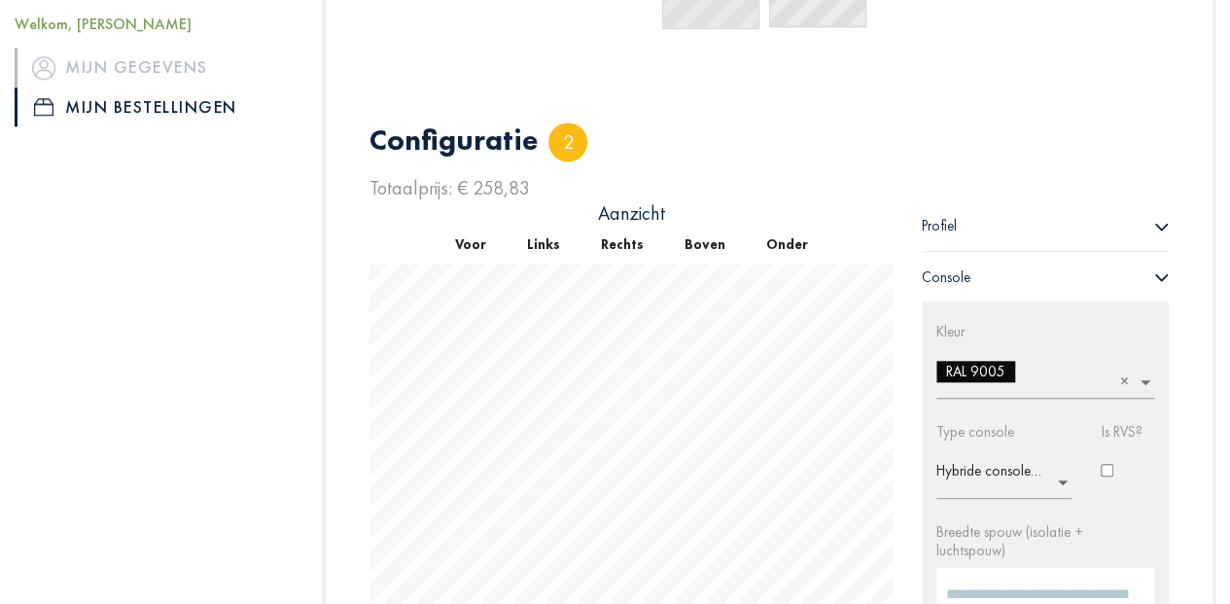
scroll to position [907, 0]
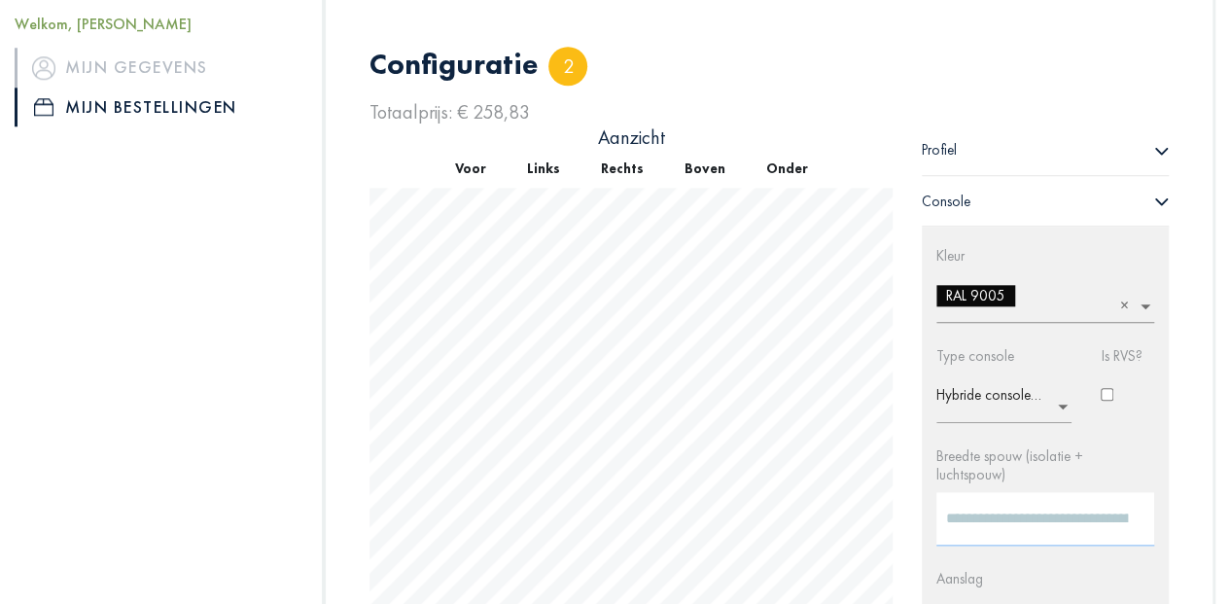
click at [975, 501] on input "***" at bounding box center [1046, 518] width 218 height 53
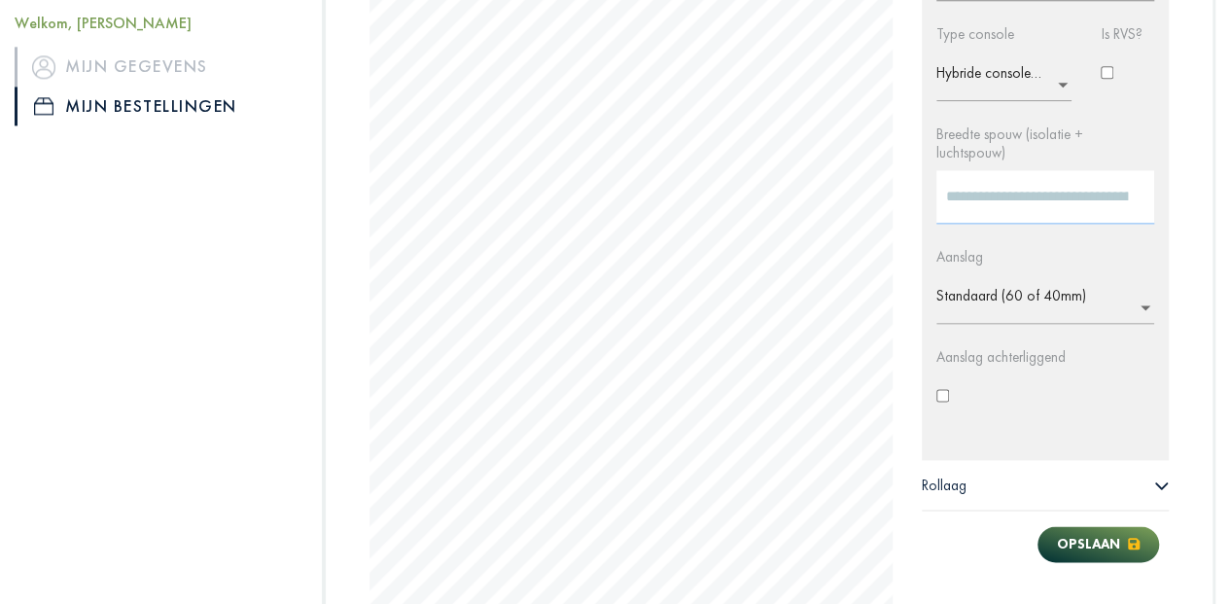
scroll to position [1230, 0]
type input "***"
click at [1006, 285] on input "text" at bounding box center [1052, 300] width 230 height 31
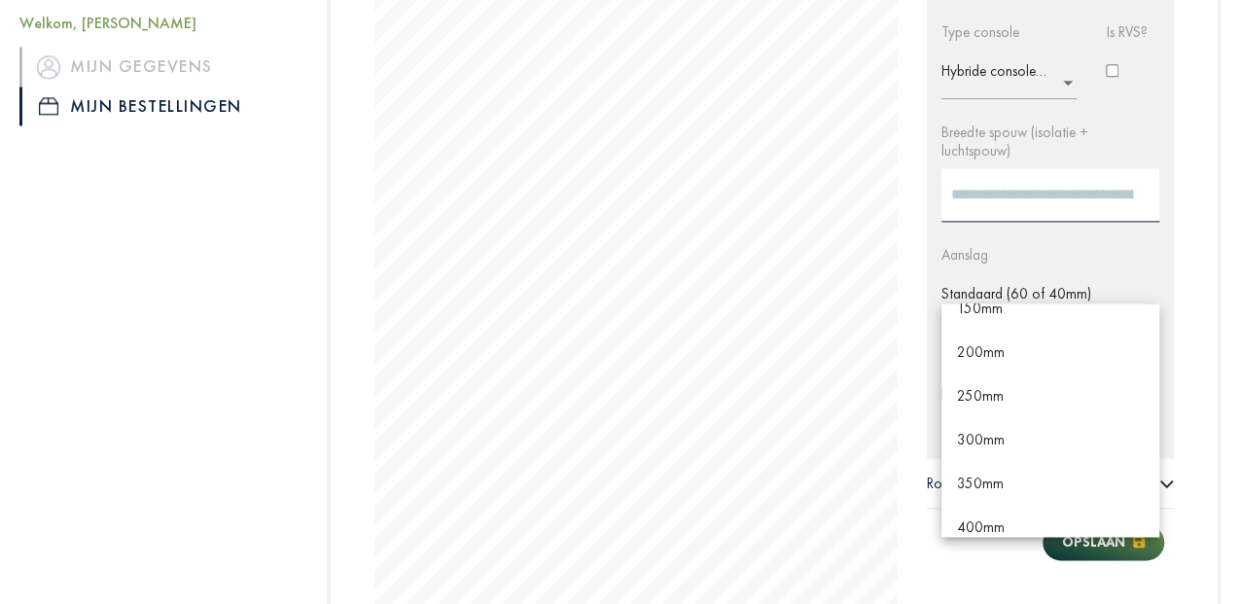
scroll to position [0, 0]
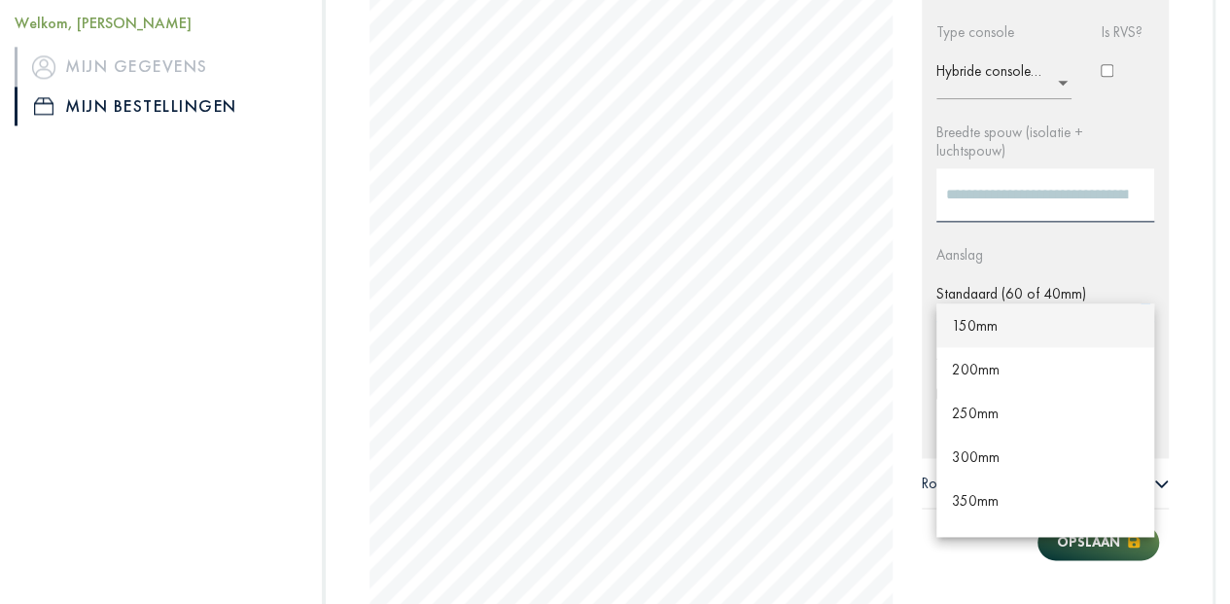
click at [963, 316] on span "150mm" at bounding box center [975, 325] width 46 height 18
click at [976, 285] on input "text" at bounding box center [1052, 300] width 230 height 31
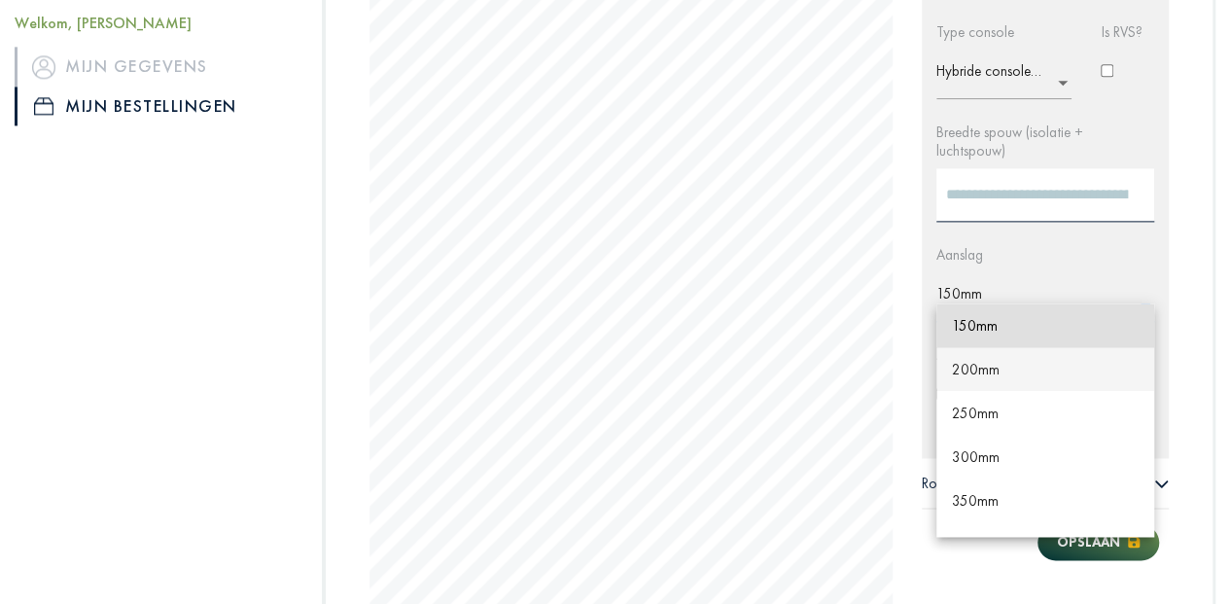
click at [967, 360] on span "200mm" at bounding box center [976, 369] width 48 height 18
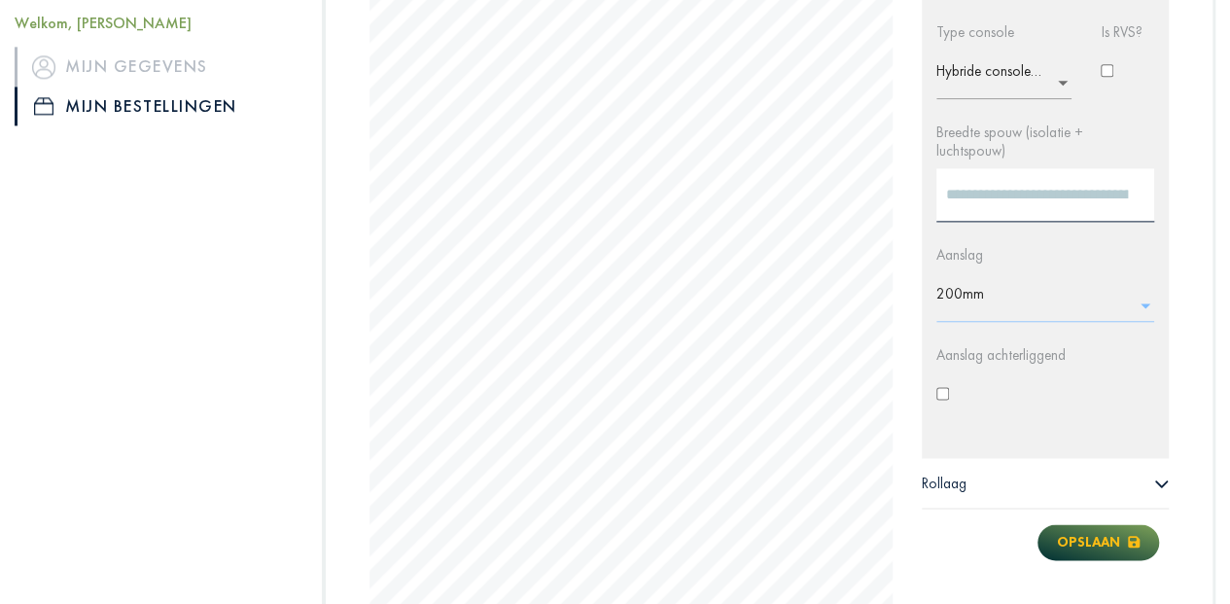
click at [1092, 524] on button "Opslaan" at bounding box center [1099, 542] width 122 height 36
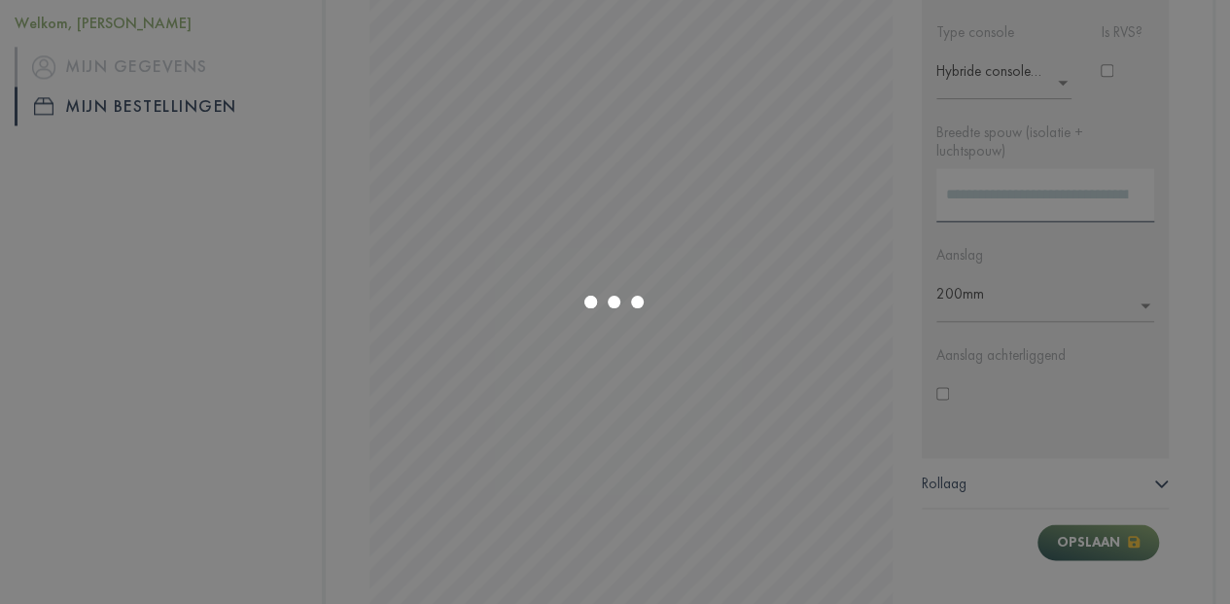
drag, startPoint x: 524, startPoint y: 208, endPoint x: 638, endPoint y: 232, distance: 116.4
click at [638, 232] on div at bounding box center [615, 302] width 1230 height 604
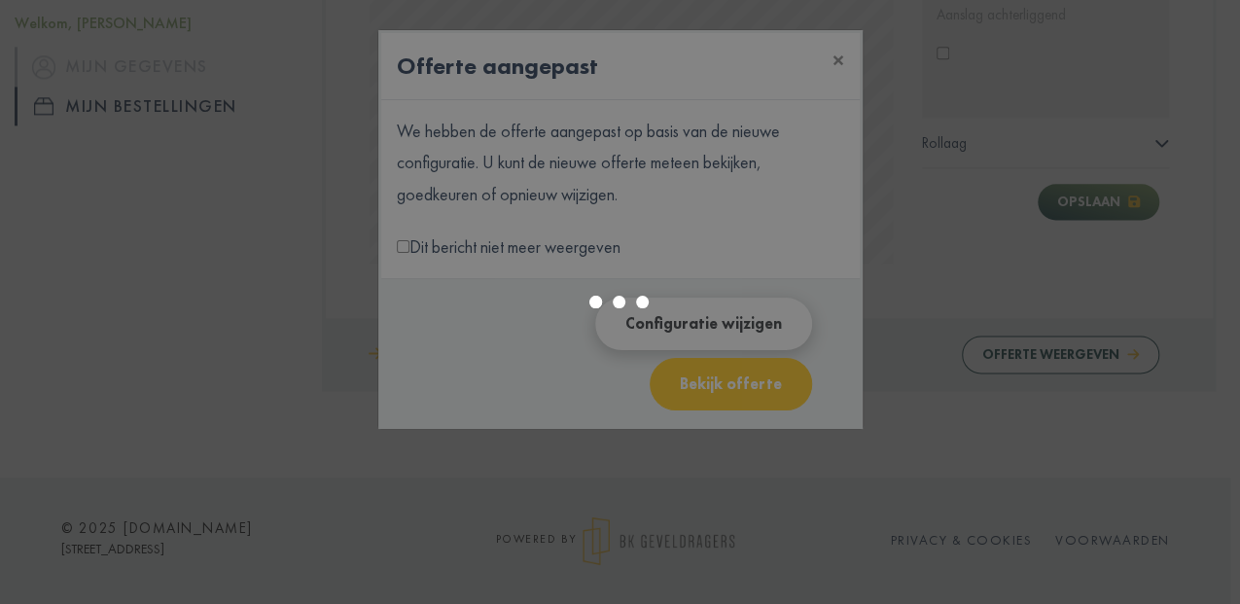
scroll to position [1182, 0]
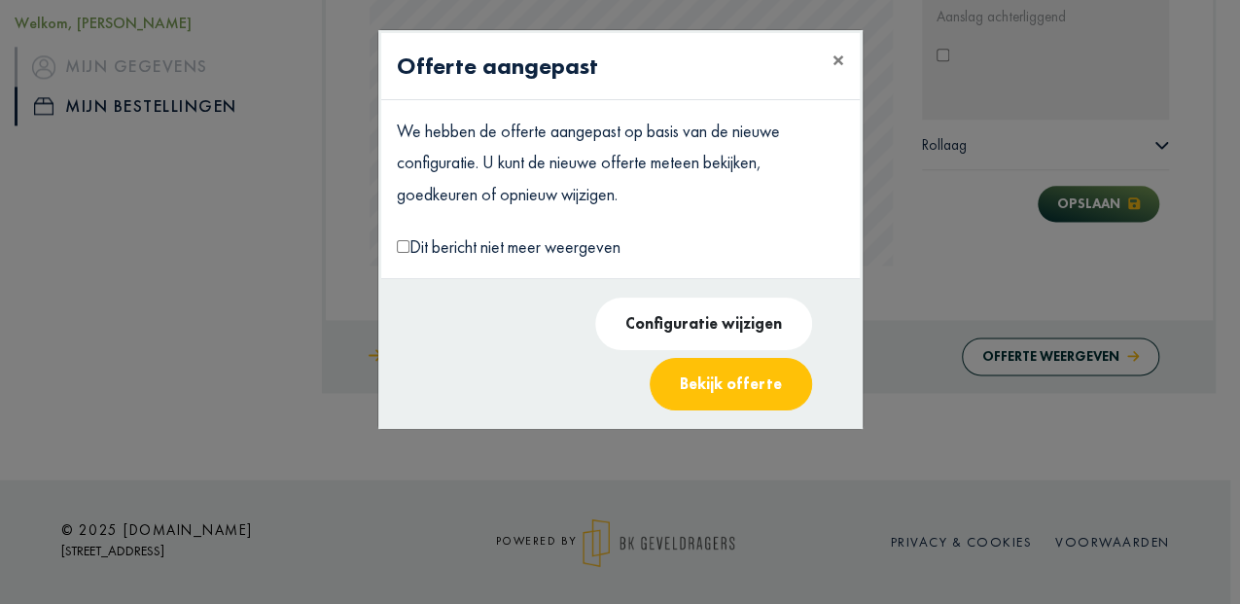
click at [595, 312] on button "Configuratie wijzigen" at bounding box center [703, 324] width 217 height 53
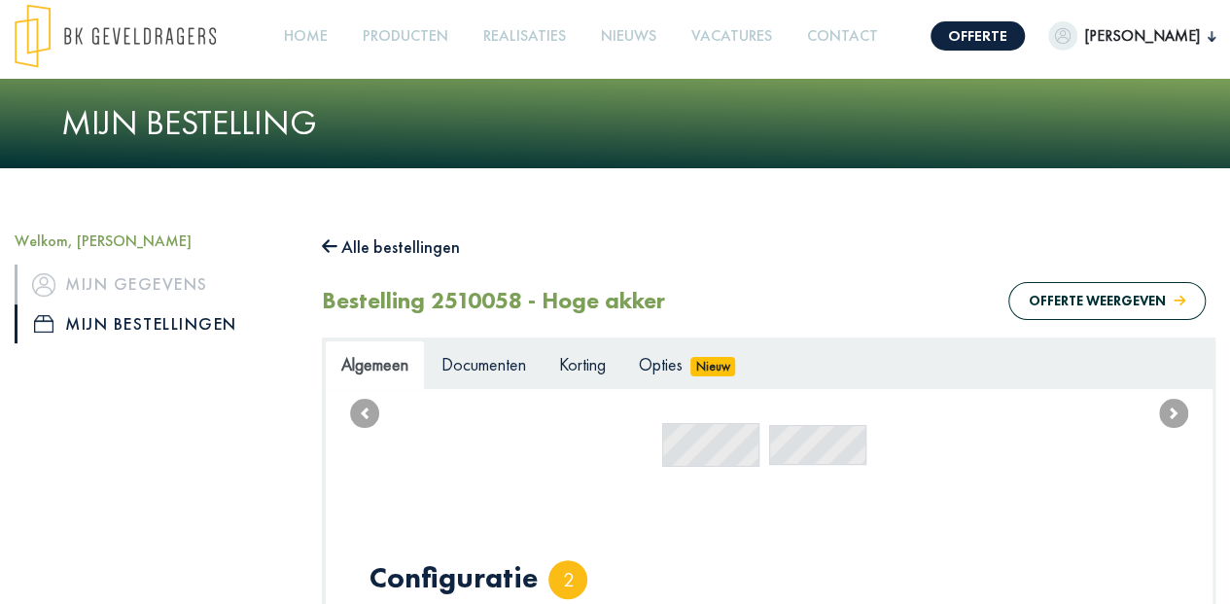
scroll to position [0, 0]
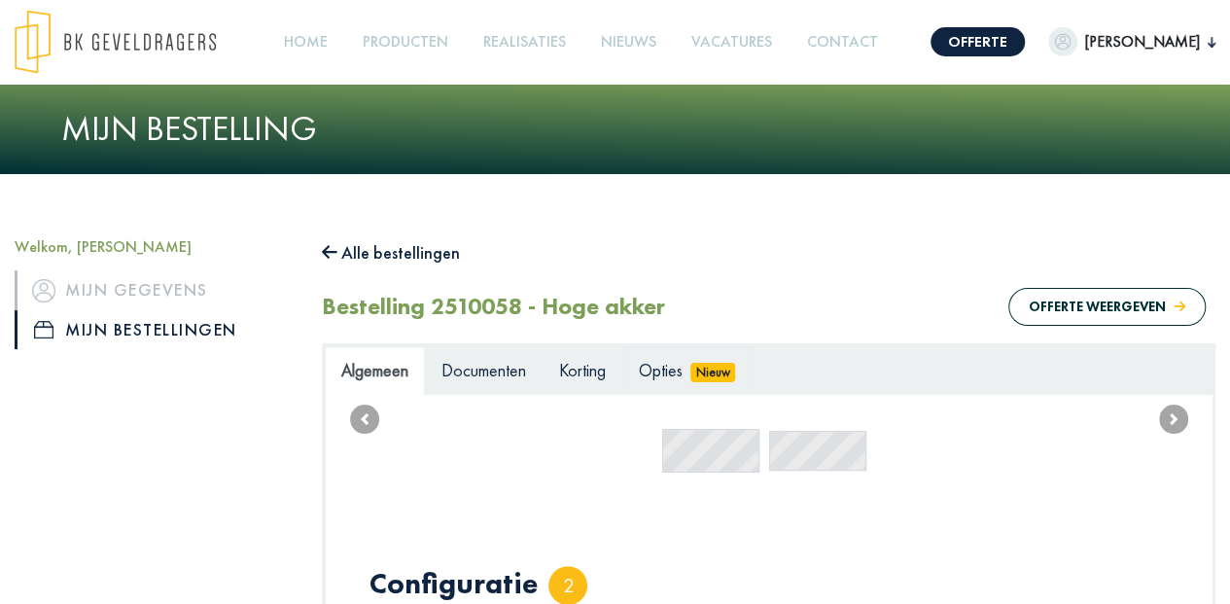
click at [656, 372] on span "Opties" at bounding box center [661, 370] width 44 height 22
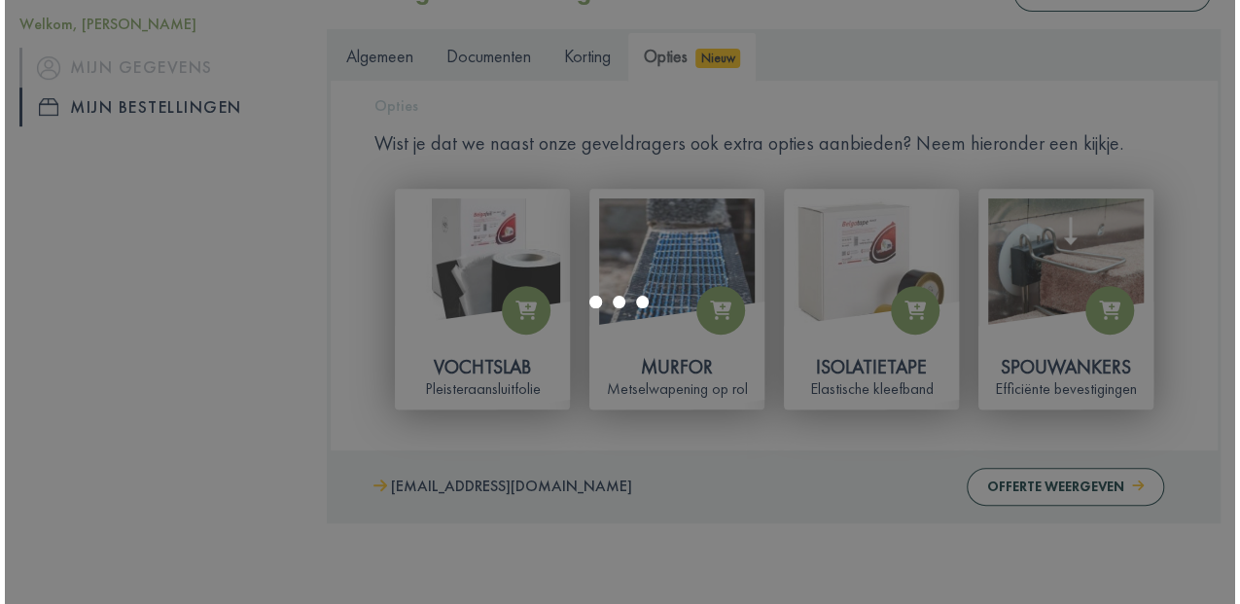
scroll to position [324, 0]
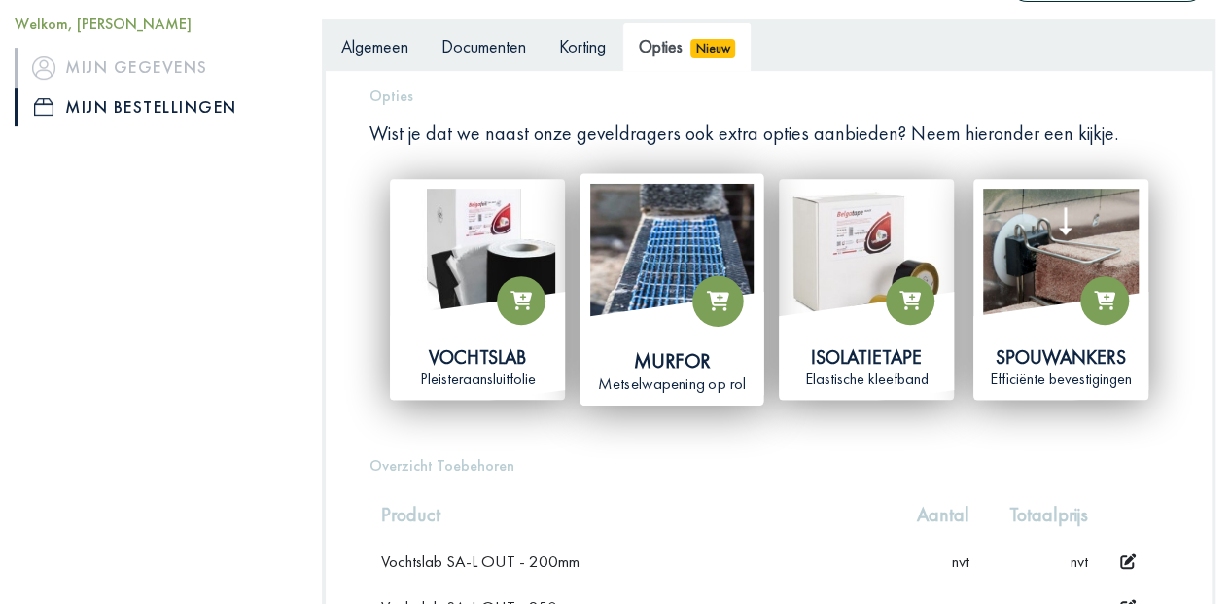
click at [702, 288] on span at bounding box center [719, 301] width 52 height 52
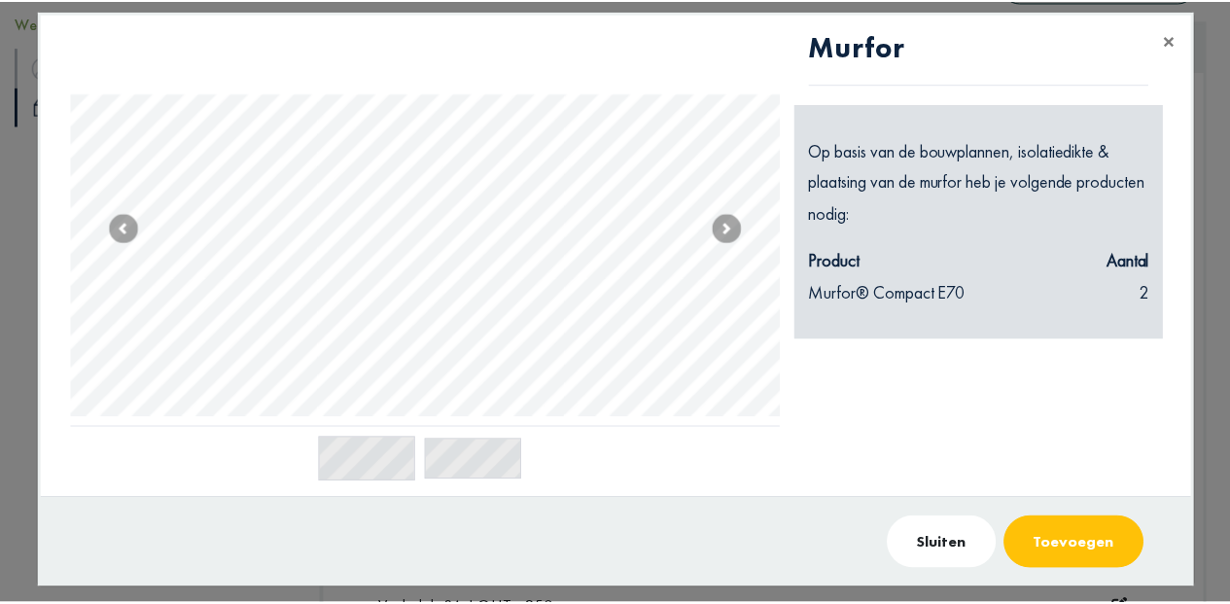
scroll to position [29, 0]
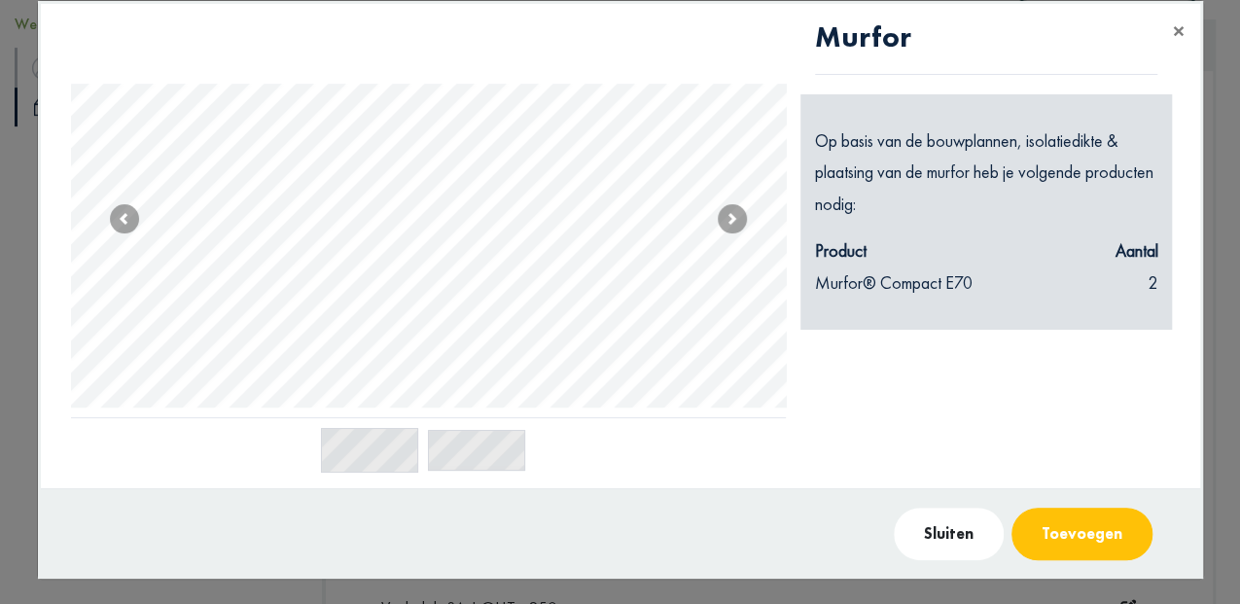
click at [1080, 542] on button "Toevoegen" at bounding box center [1082, 534] width 141 height 53
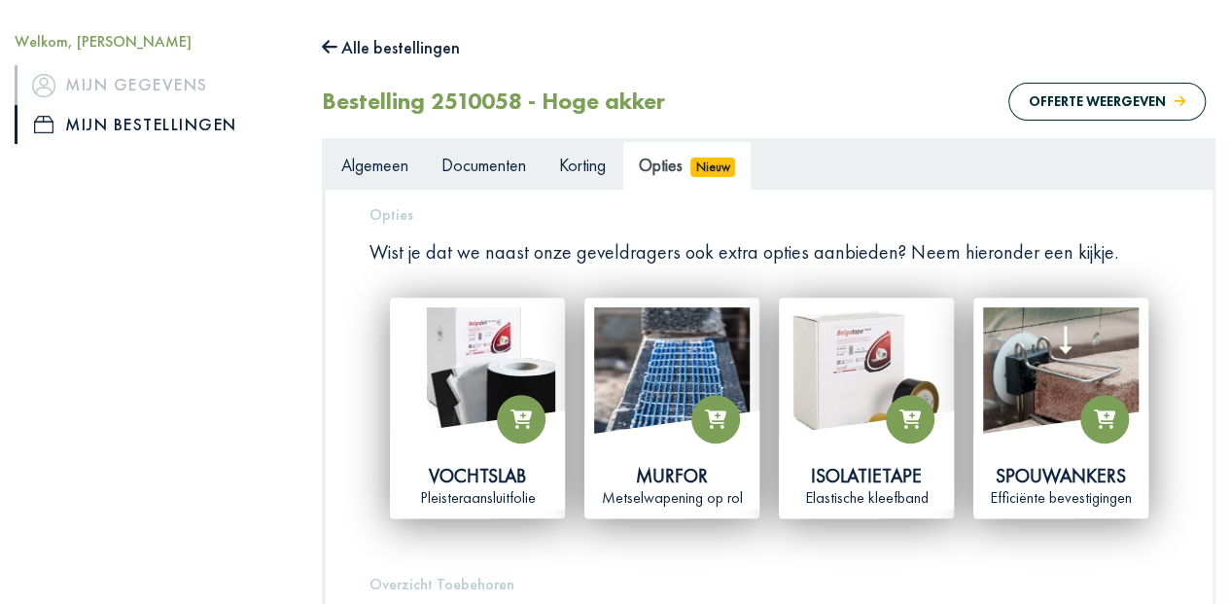
scroll to position [195, 0]
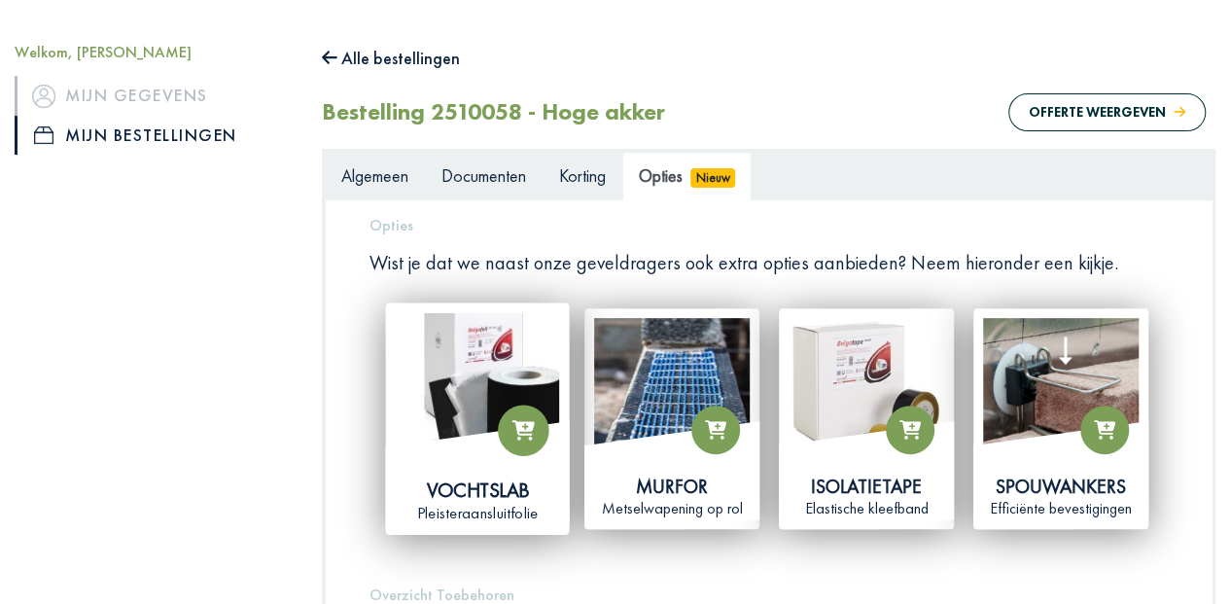
click at [457, 360] on img at bounding box center [477, 394] width 163 height 163
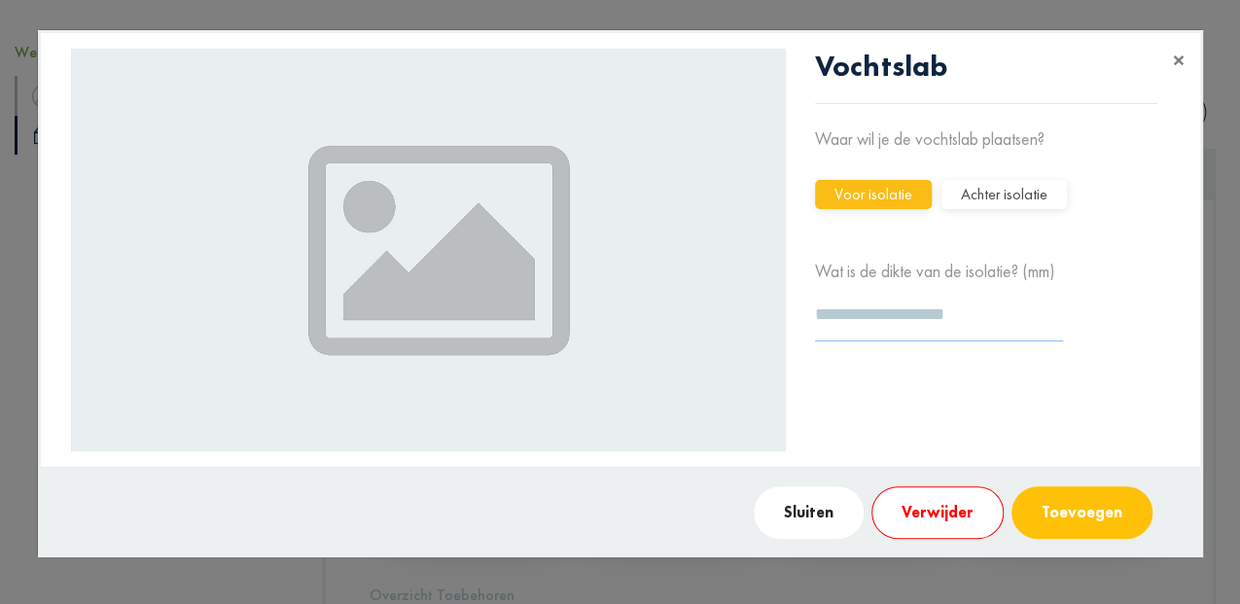
drag, startPoint x: 852, startPoint y: 319, endPoint x: 785, endPoint y: 319, distance: 67.1
click at [785, 319] on div "Vochtslab Waar wil je de vochtslab plaatsen? Voor isolatie Achter isolatie Wat …" at bounding box center [614, 250] width 1117 height 403
click at [876, 195] on button "Voor isolatie" at bounding box center [873, 194] width 117 height 29
click at [979, 188] on button "Achter isolatie" at bounding box center [1004, 194] width 125 height 29
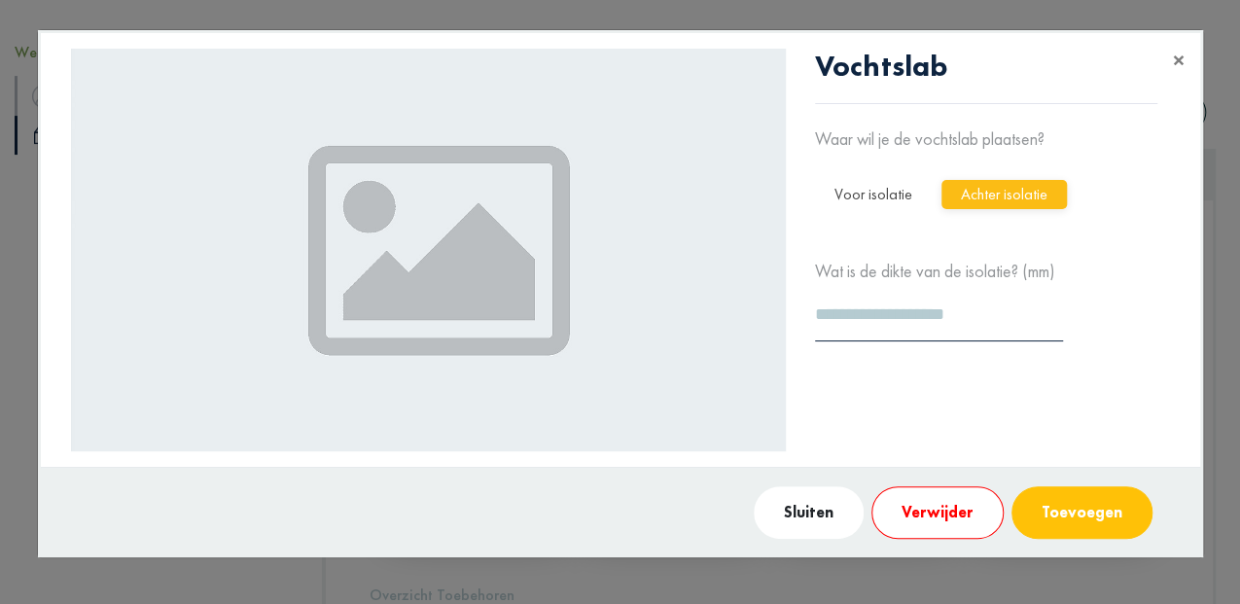
click at [855, 190] on button "Voor isolatie" at bounding box center [873, 194] width 117 height 29
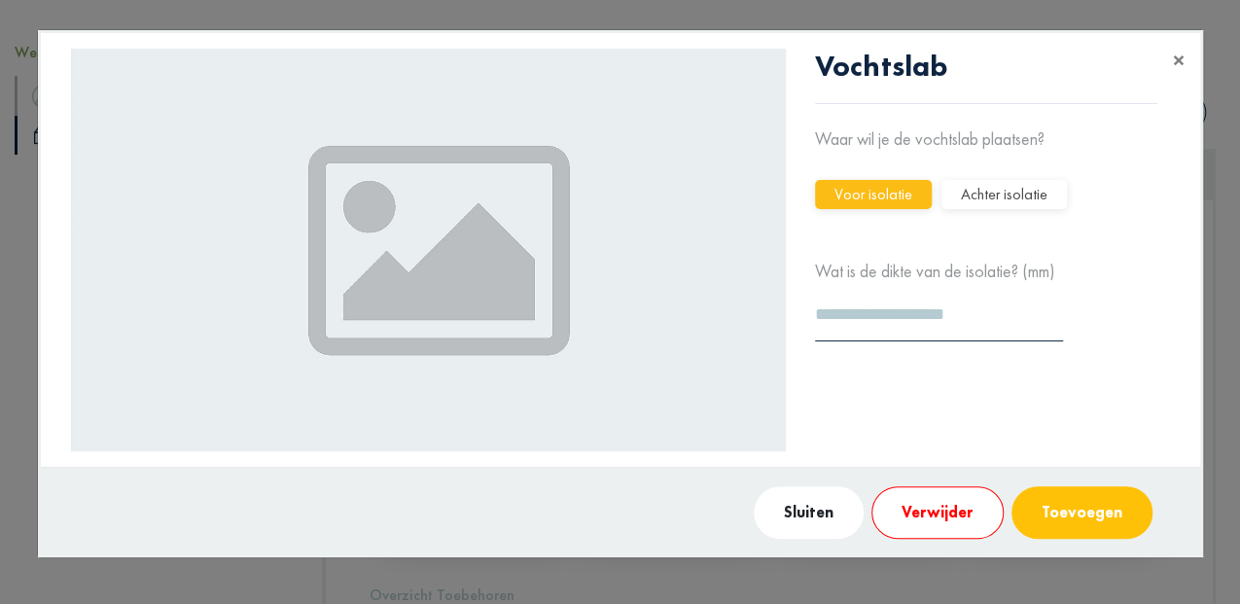
click at [1066, 523] on button "Toevoegen" at bounding box center [1082, 512] width 141 height 53
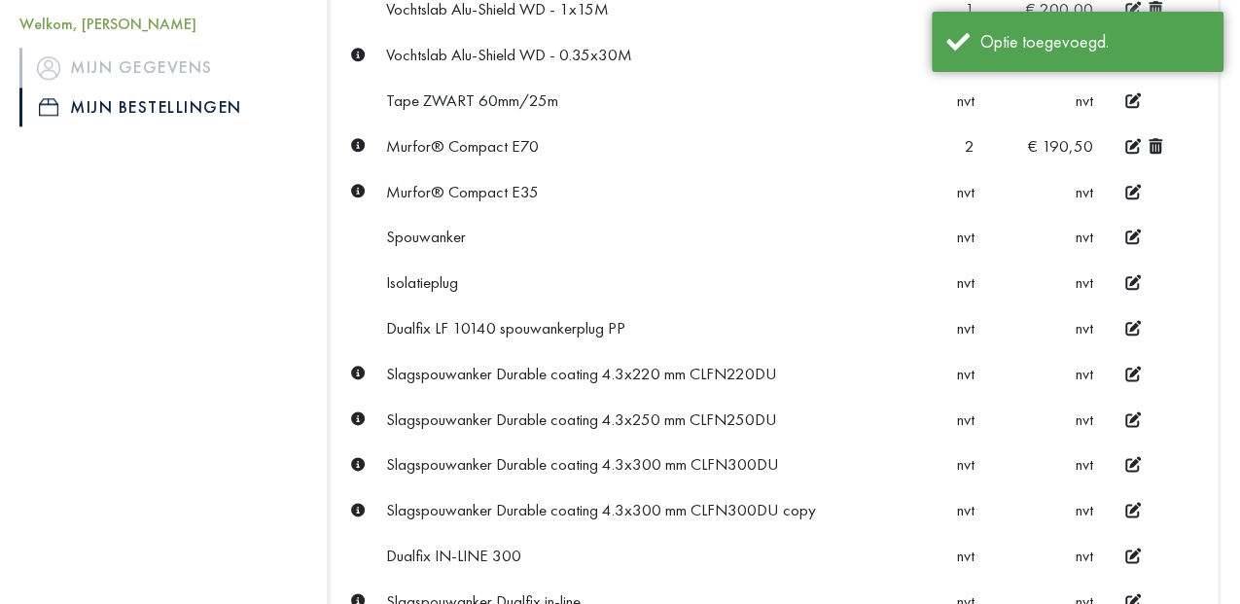
scroll to position [883, 0]
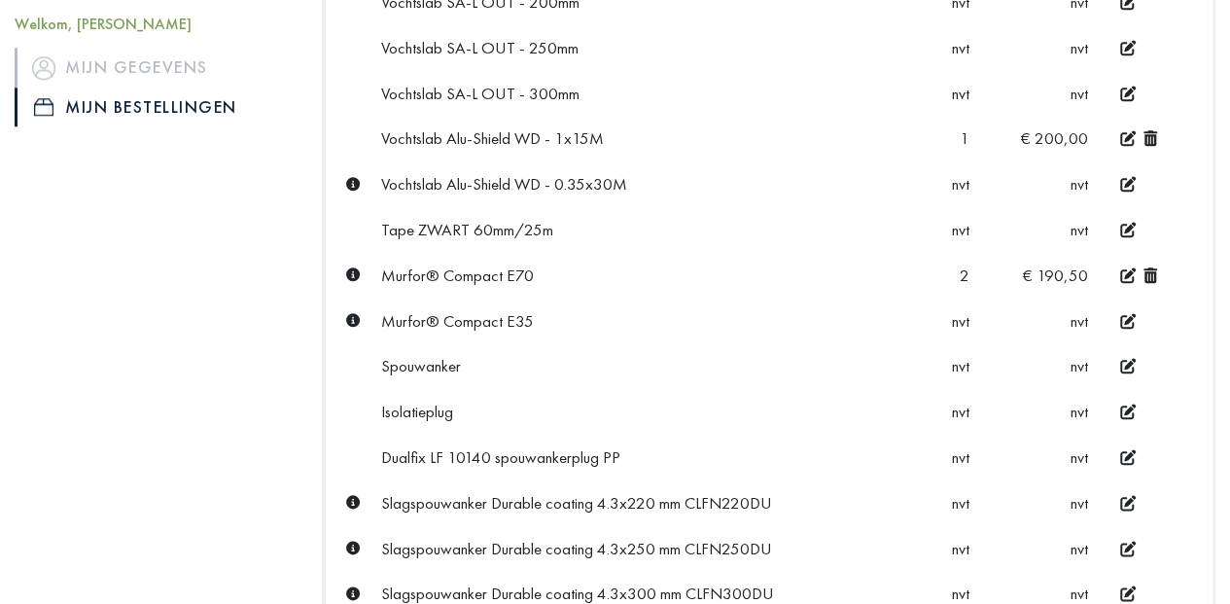
click at [351, 267] on icon at bounding box center [353, 274] width 14 height 14
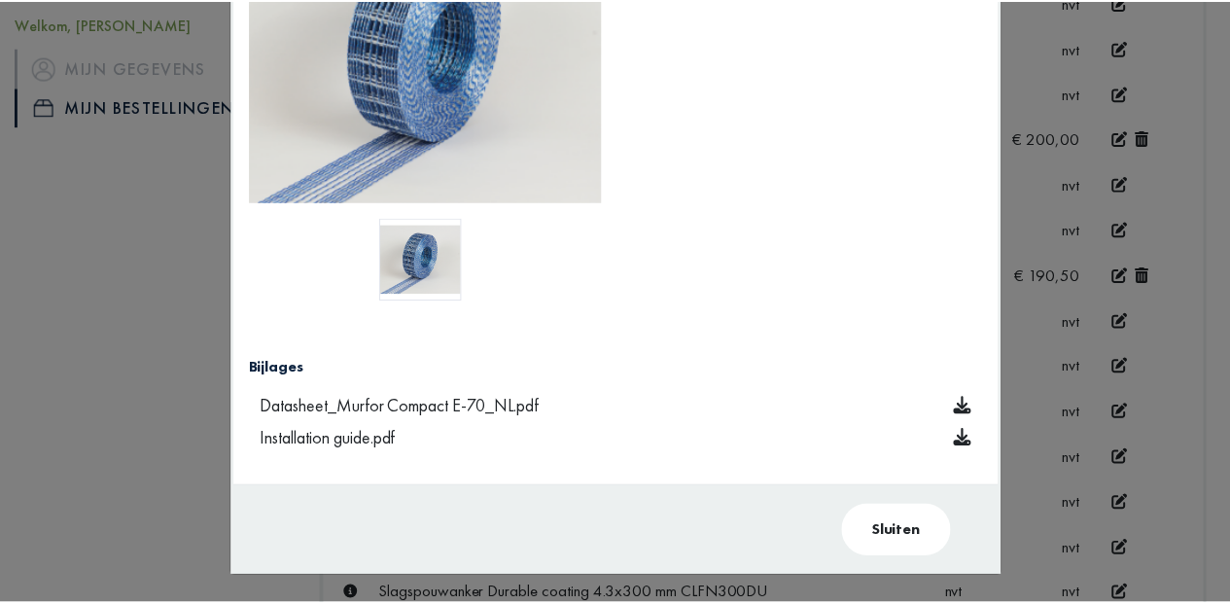
scroll to position [0, 0]
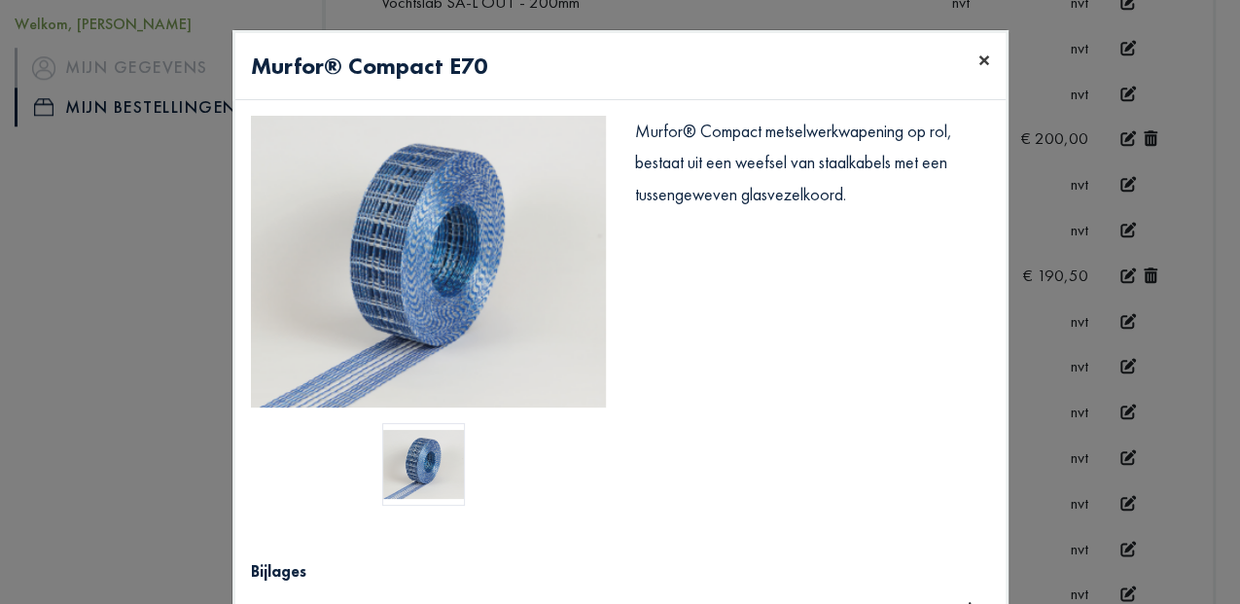
click at [986, 55] on button "×" at bounding box center [984, 60] width 43 height 54
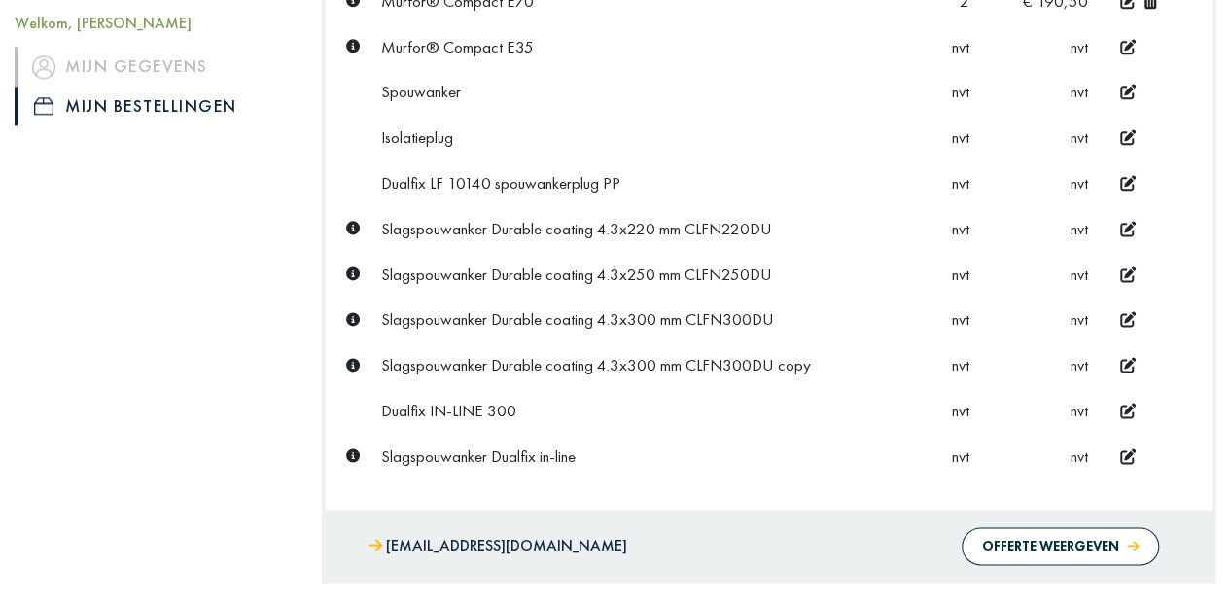
scroll to position [1337, 0]
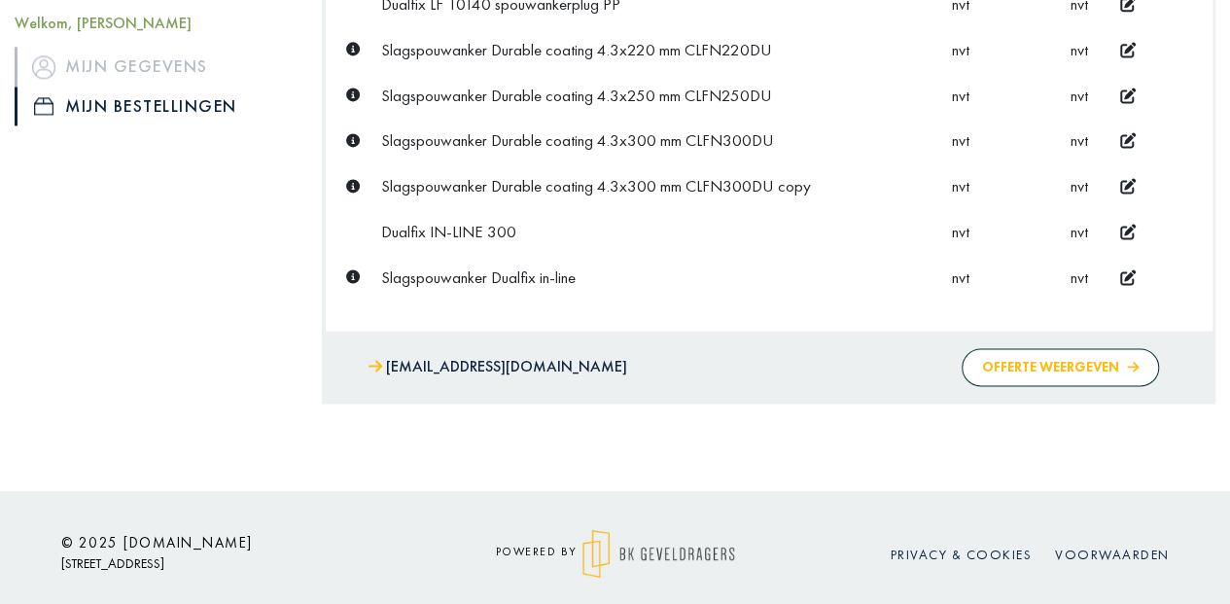
click at [1022, 359] on button "Offerte weergeven" at bounding box center [1060, 367] width 197 height 38
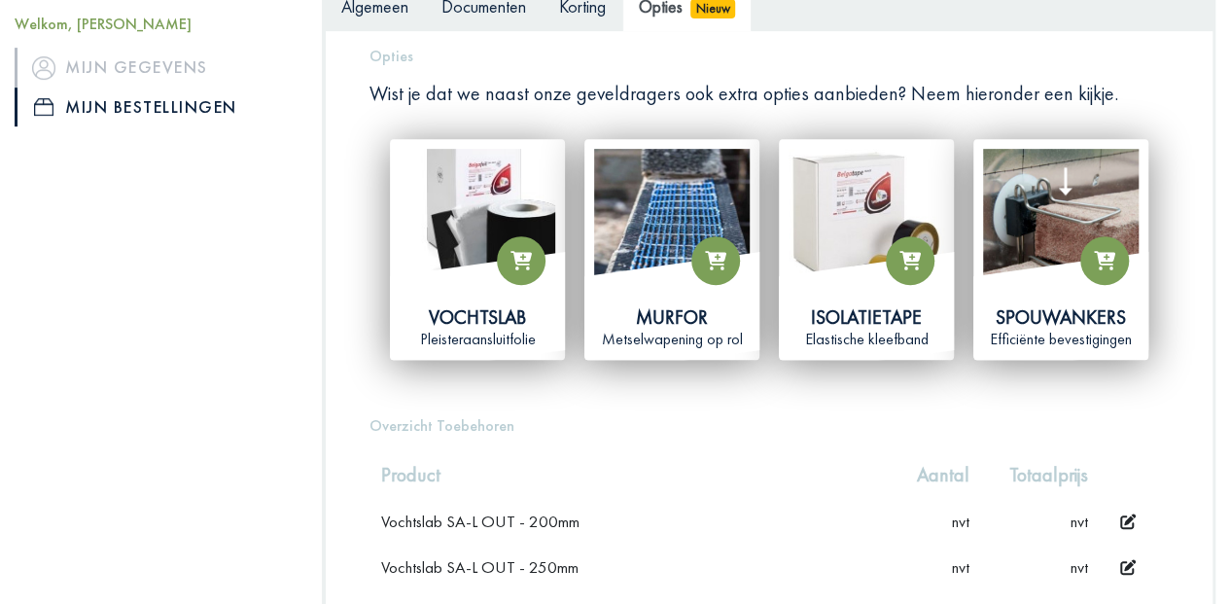
scroll to position [0, 0]
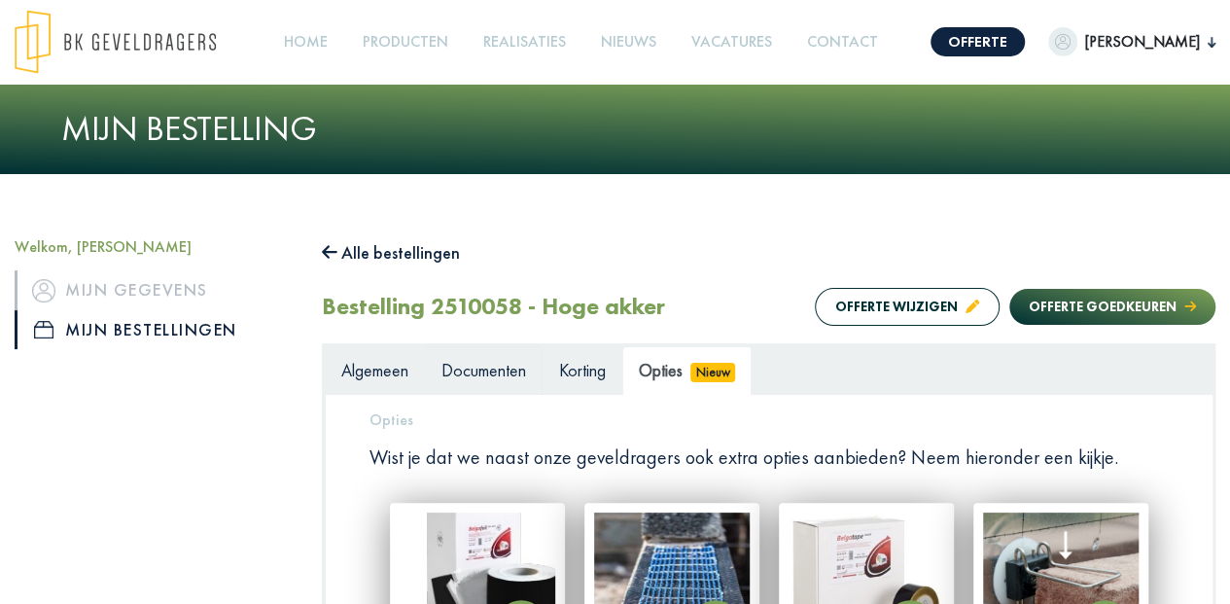
click at [474, 372] on span "Documenten" at bounding box center [484, 370] width 85 height 22
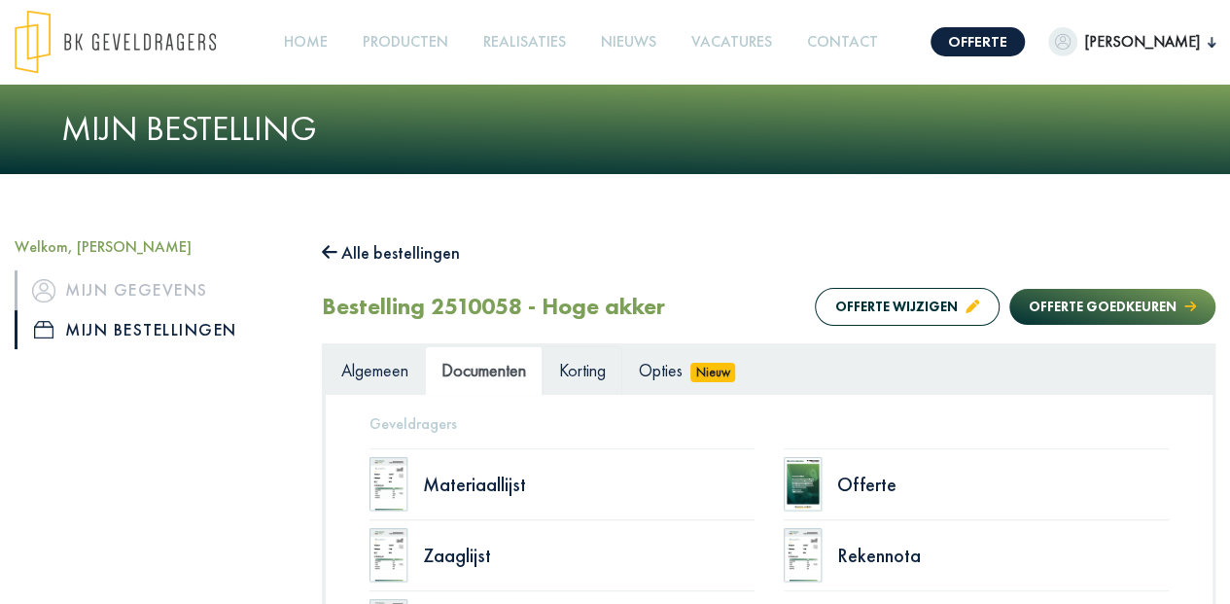
click at [590, 370] on span "Korting" at bounding box center [582, 370] width 47 height 22
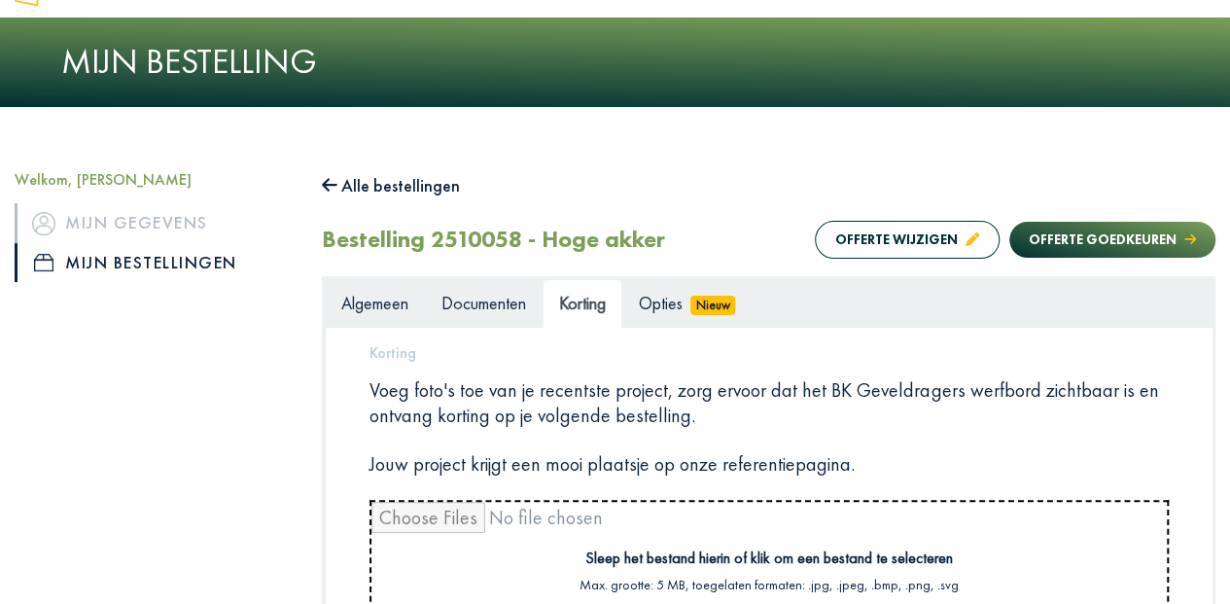
scroll to position [64, 0]
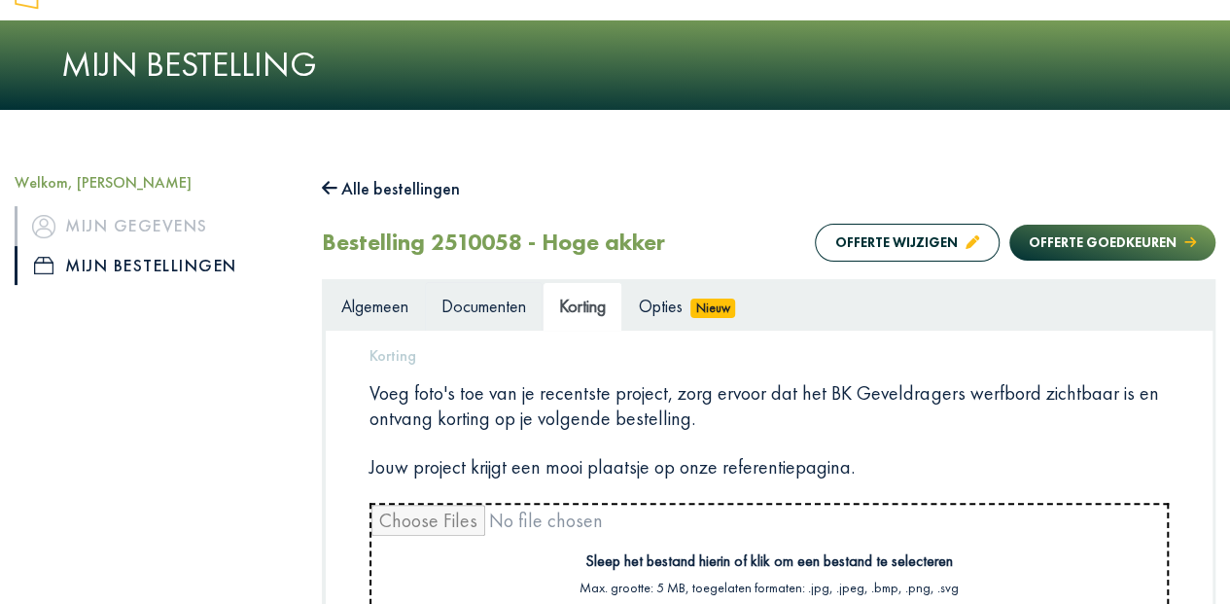
click at [465, 296] on span "Documenten" at bounding box center [484, 306] width 85 height 22
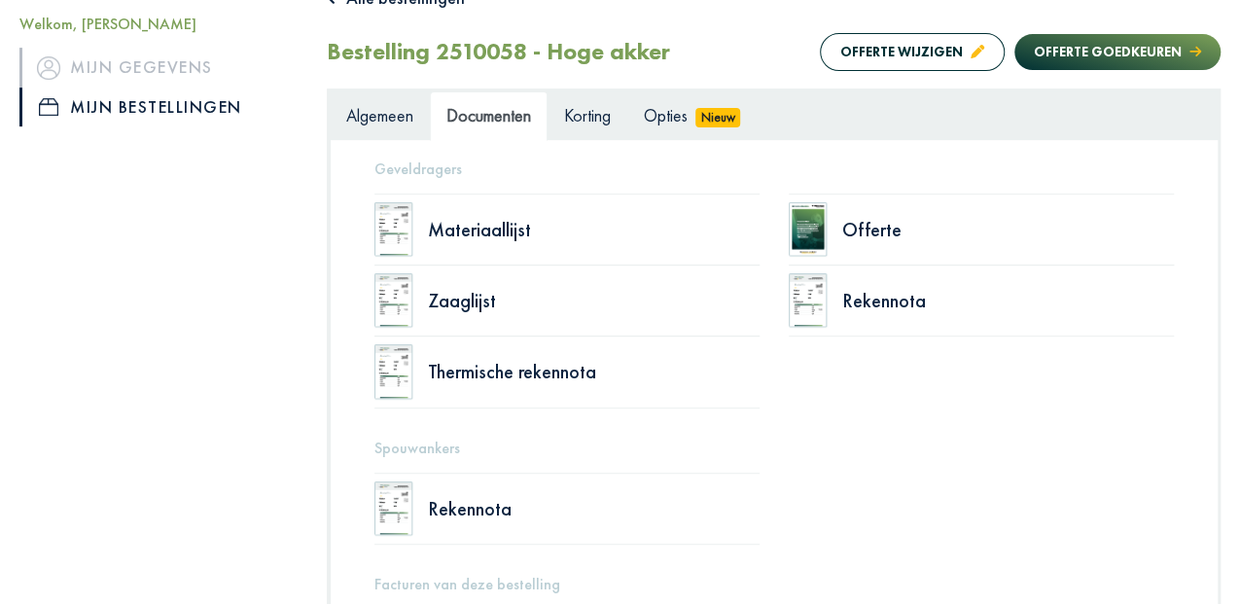
scroll to position [259, 0]
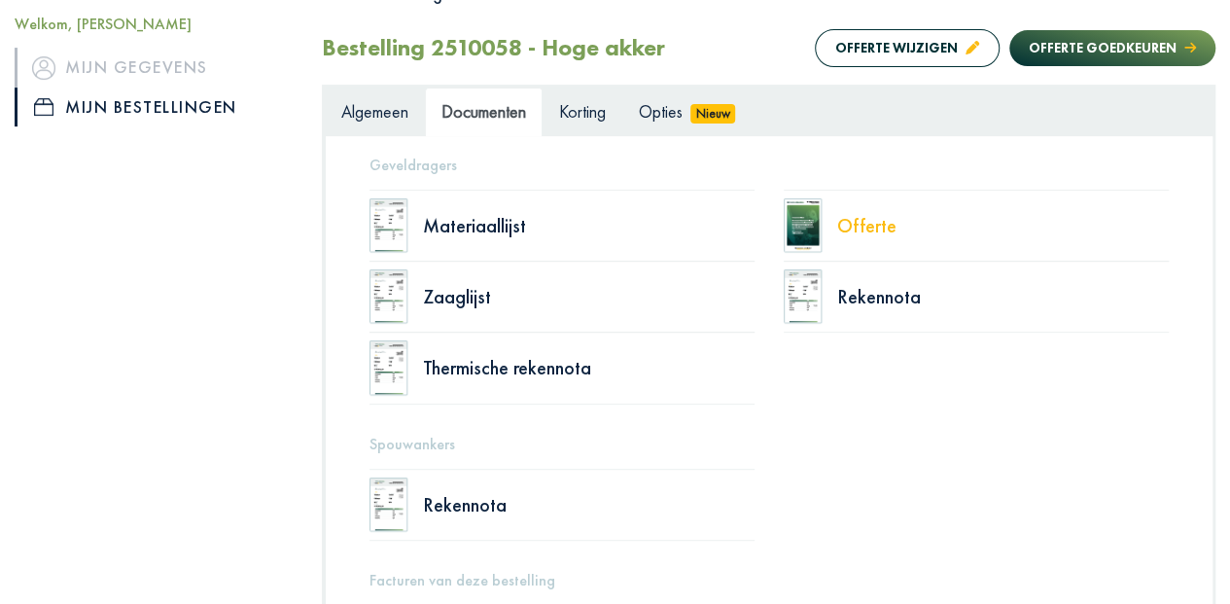
click at [860, 222] on div "Offerte" at bounding box center [1004, 225] width 332 height 19
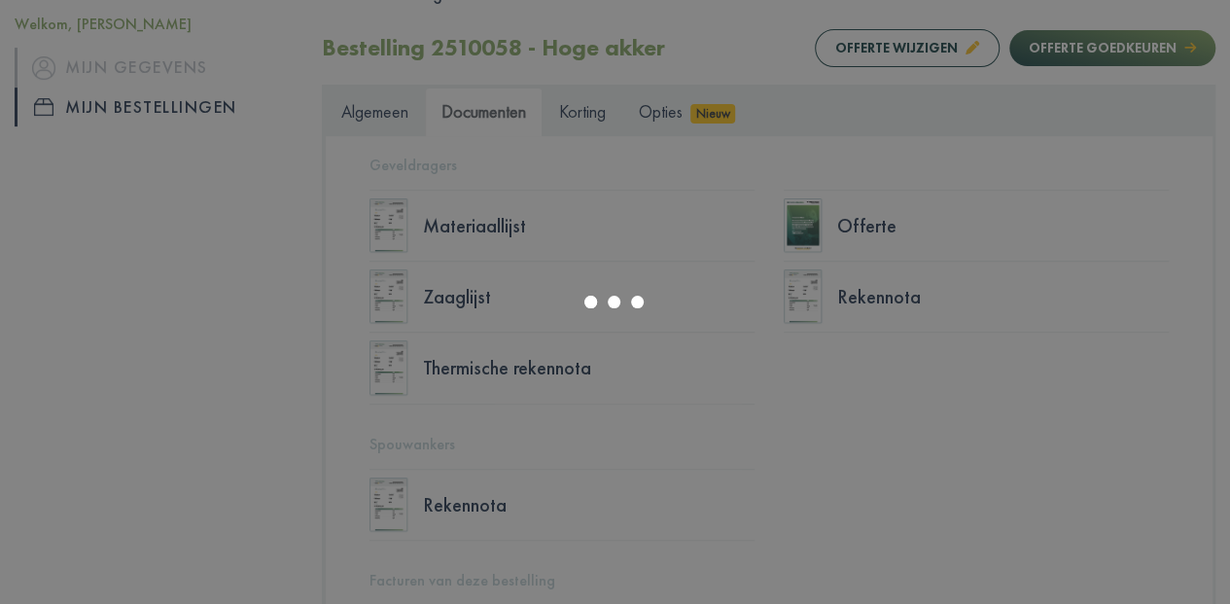
select select "******"
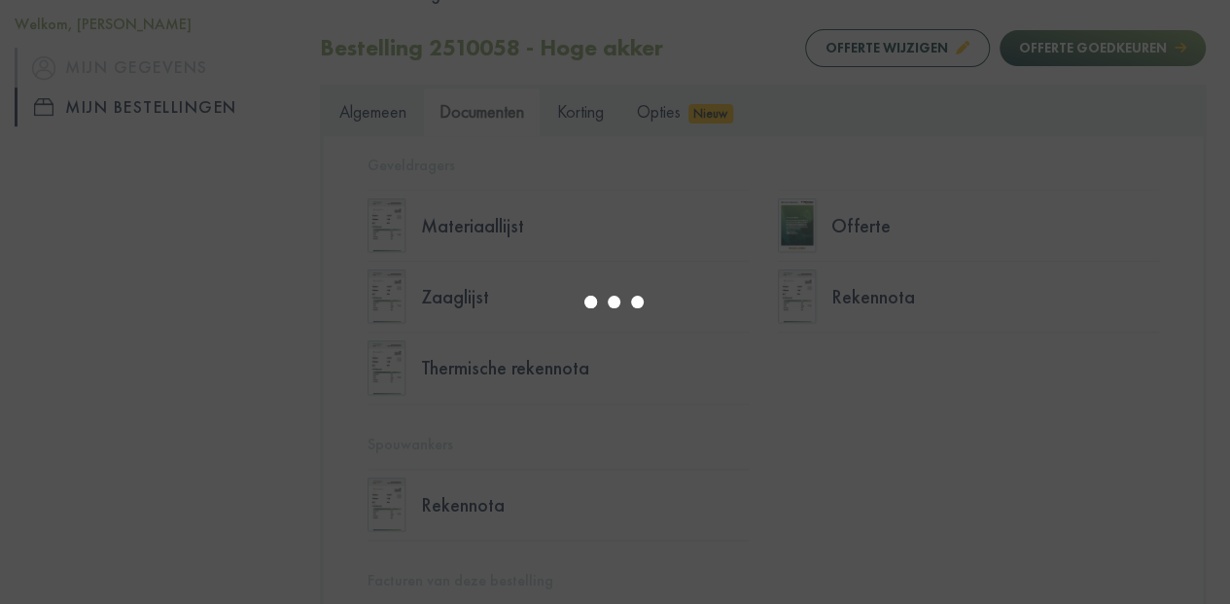
type input "*"
select select "****"
type input "*"
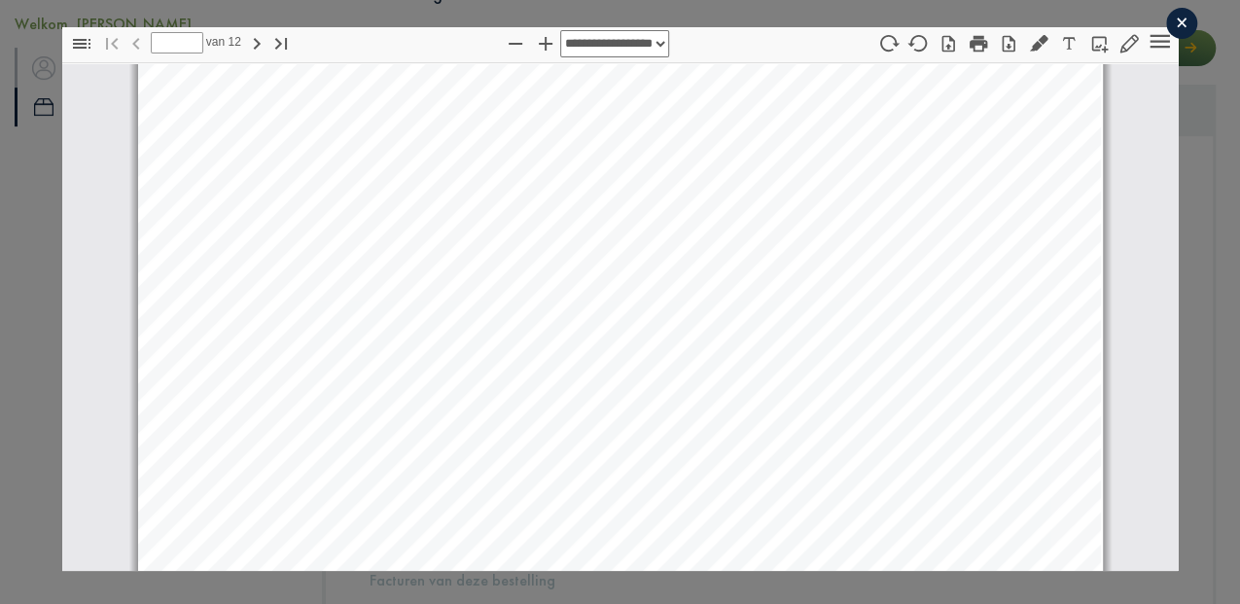
select select "****"
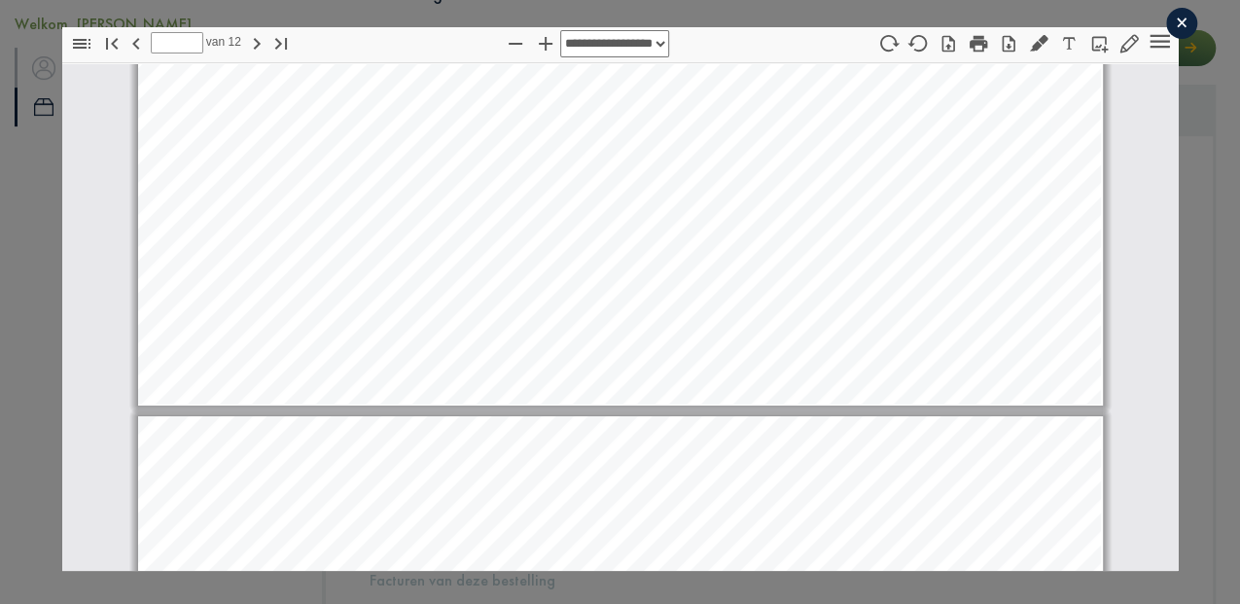
type input "**"
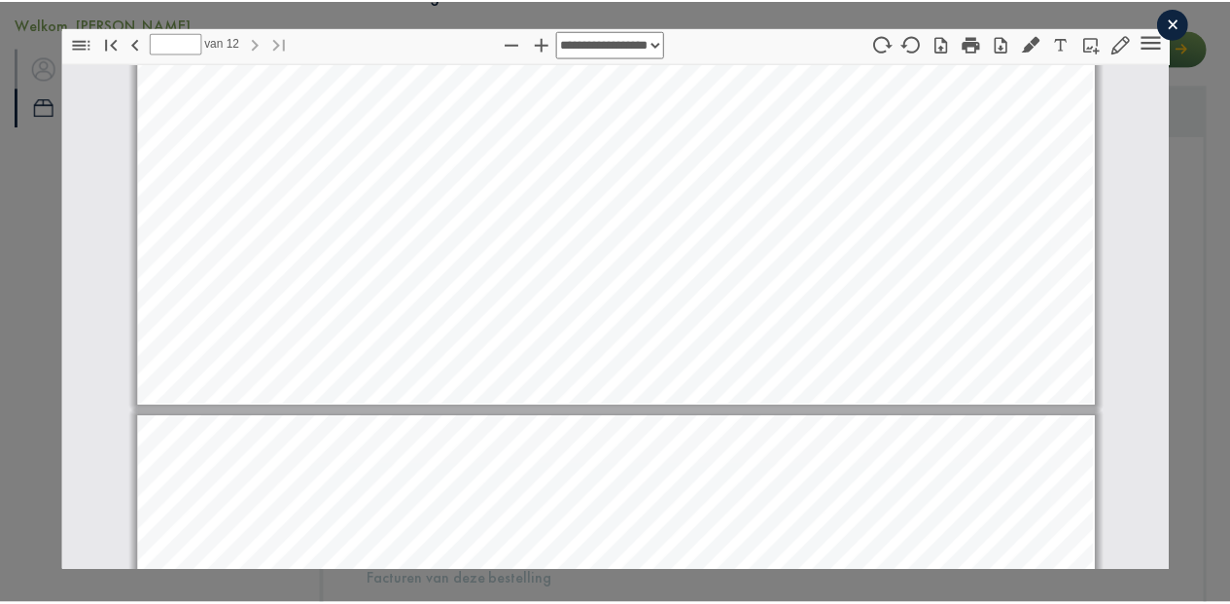
scroll to position [15304, 0]
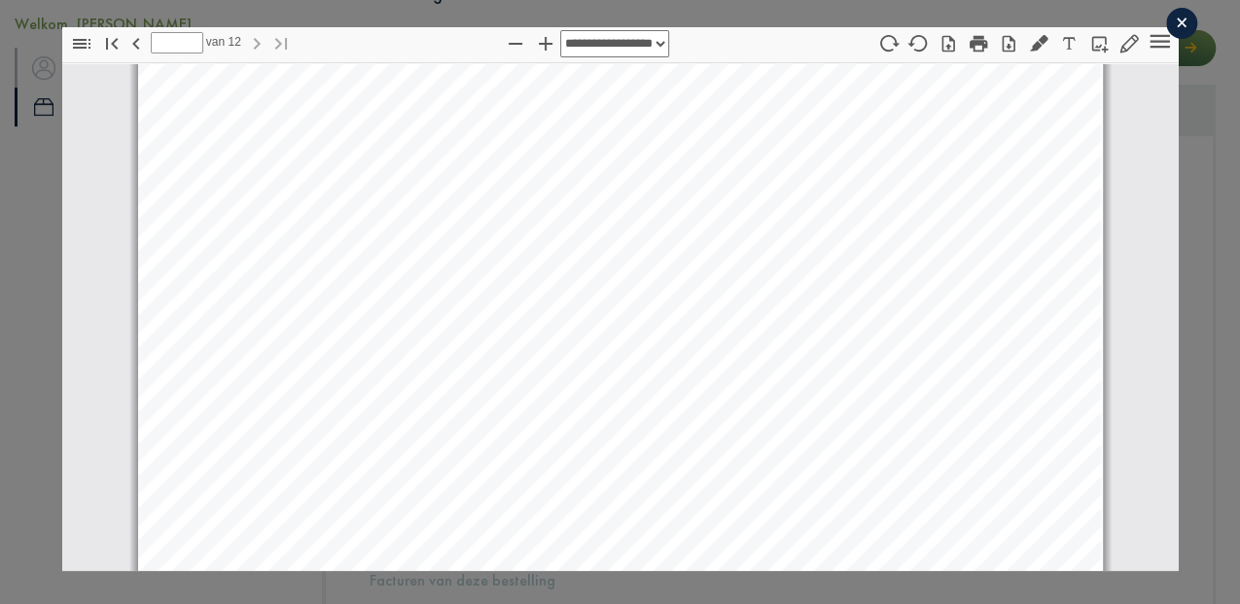
click at [1167, 25] on div "×" at bounding box center [1181, 23] width 31 height 31
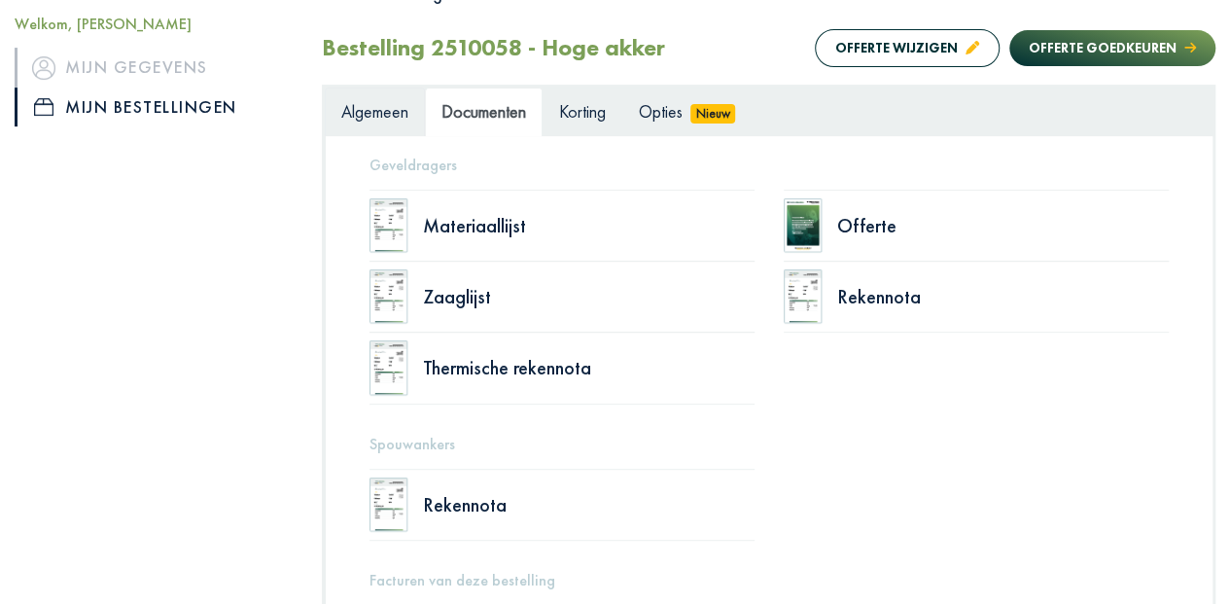
click at [366, 113] on span "Algemeen" at bounding box center [374, 111] width 67 height 22
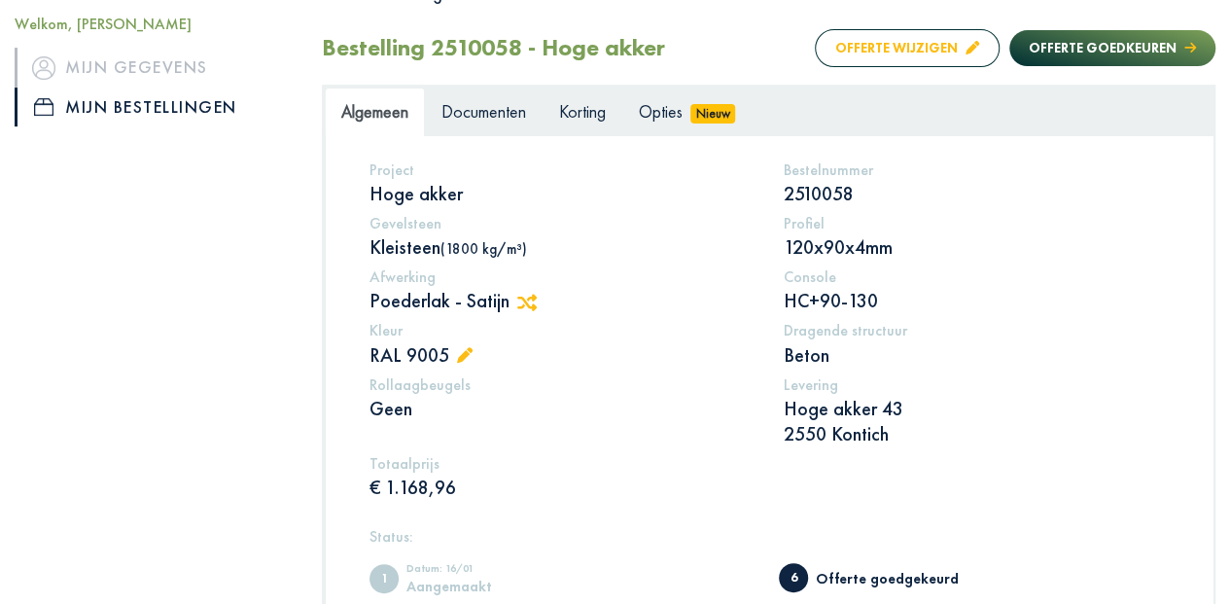
click at [901, 47] on button "Offerte wijzigen" at bounding box center [907, 48] width 185 height 38
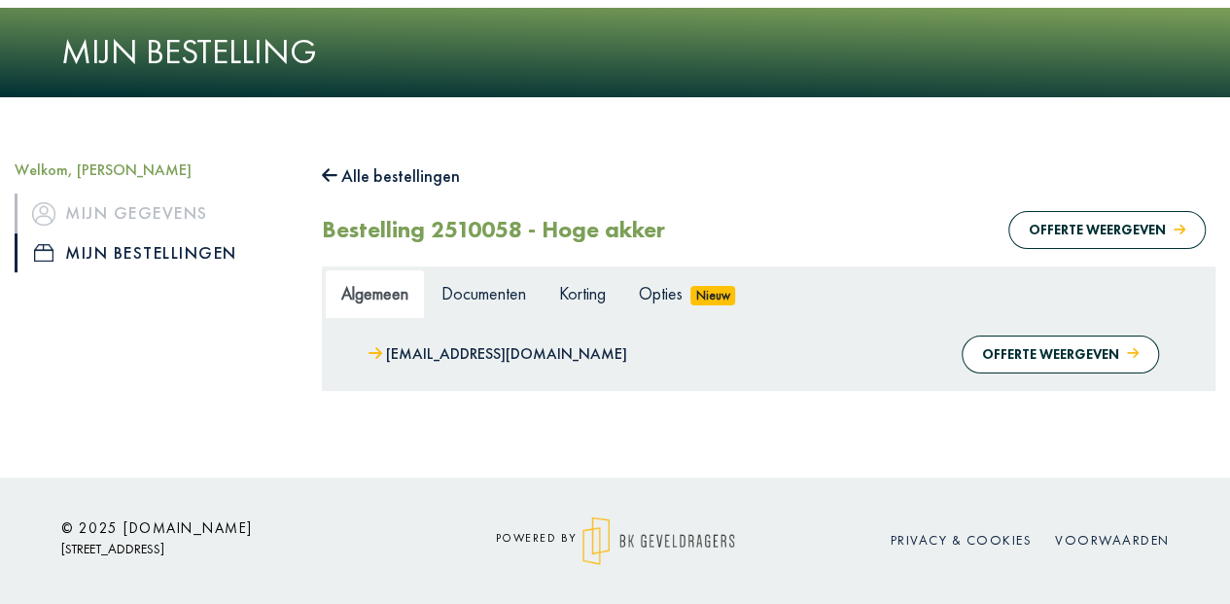
scroll to position [75, 0]
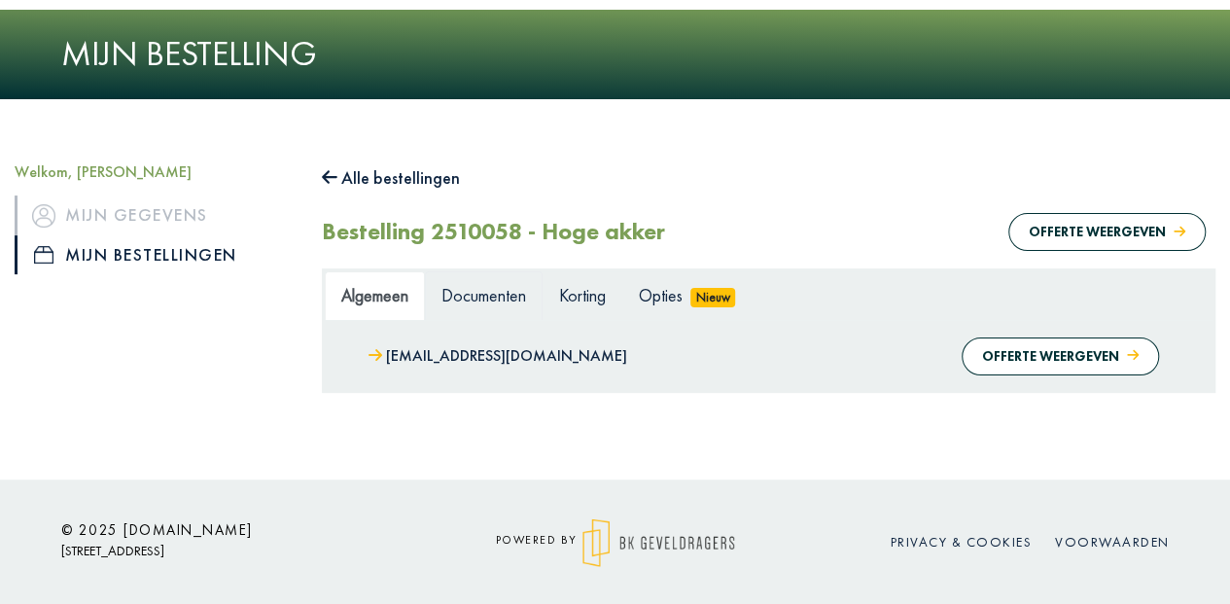
click at [488, 298] on span "Documenten" at bounding box center [484, 295] width 85 height 22
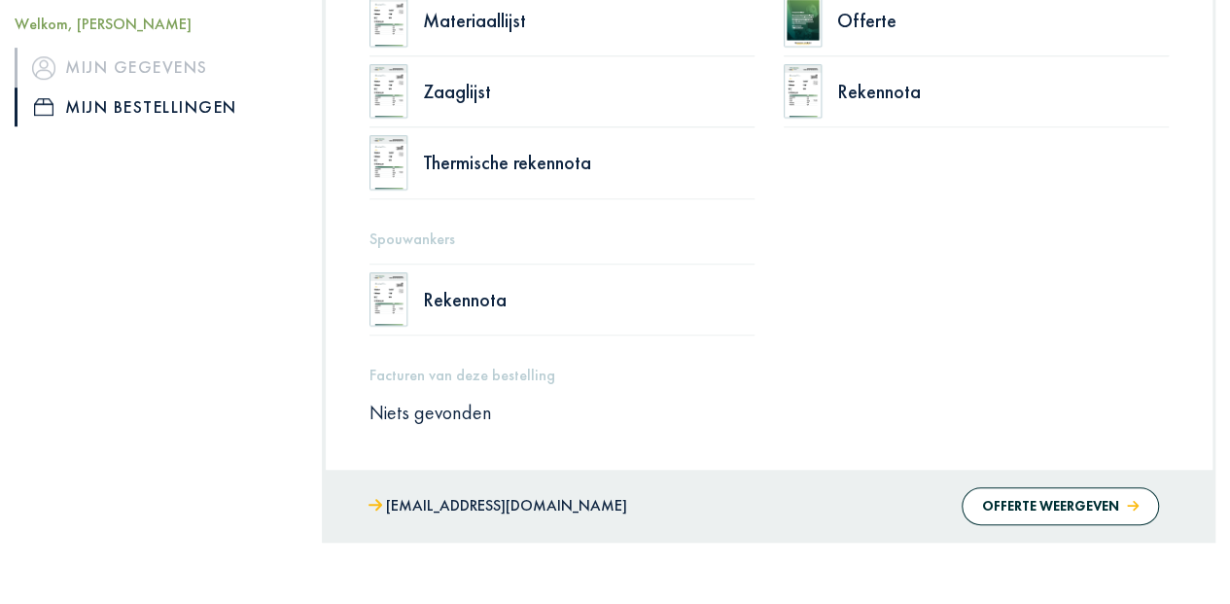
scroll to position [10, 0]
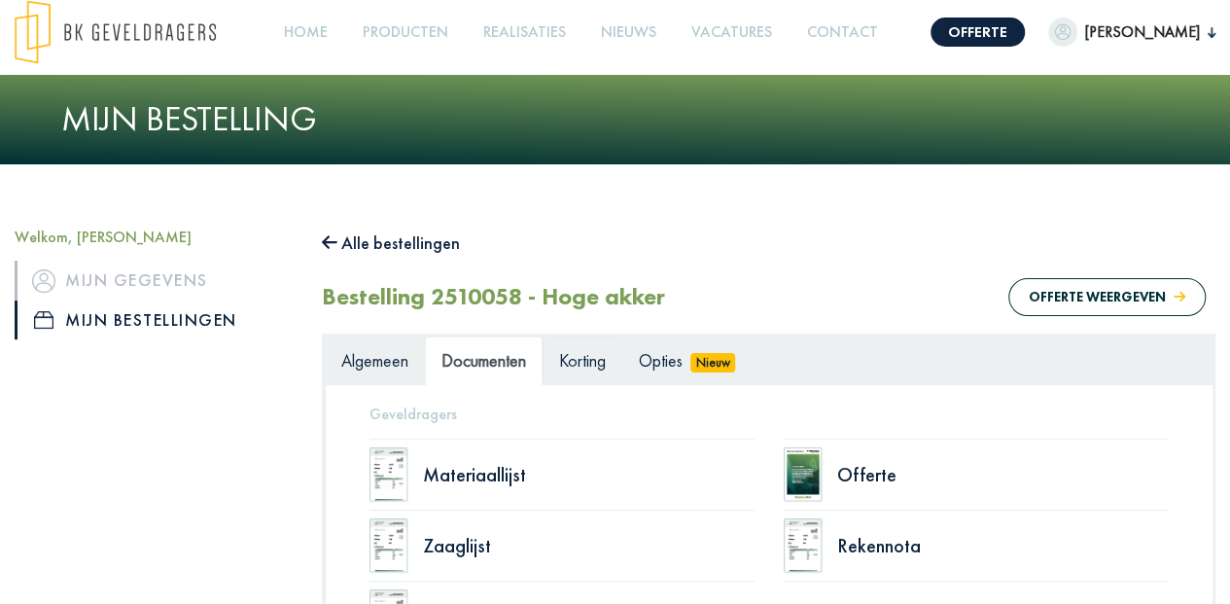
click at [580, 362] on span "Korting" at bounding box center [582, 360] width 47 height 22
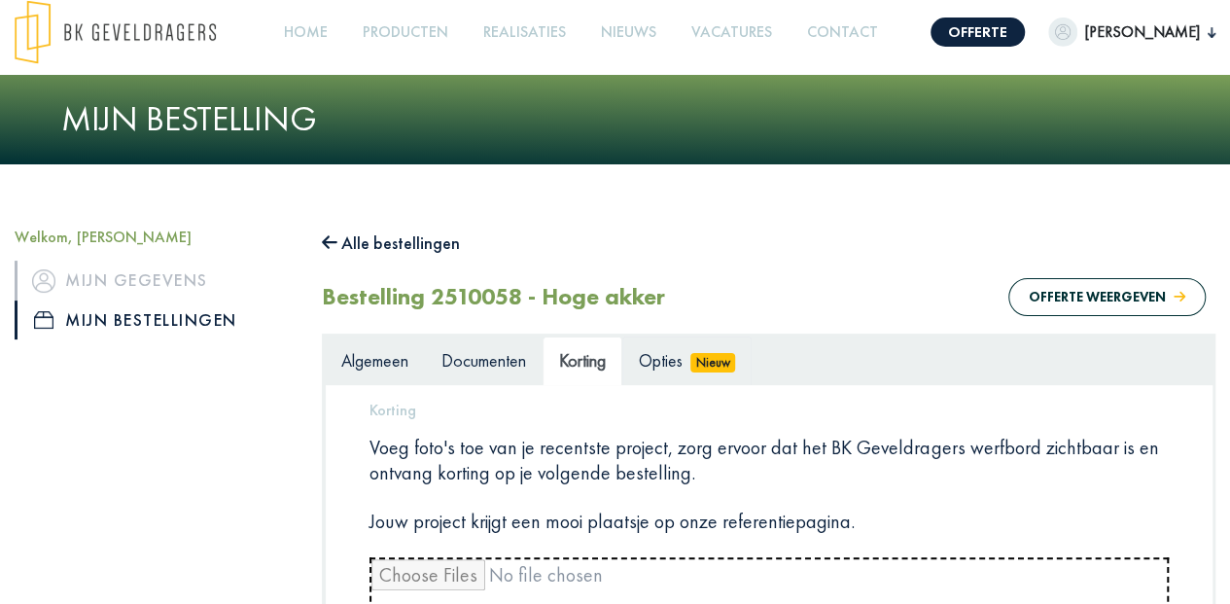
click at [671, 362] on span "Opties" at bounding box center [661, 360] width 44 height 22
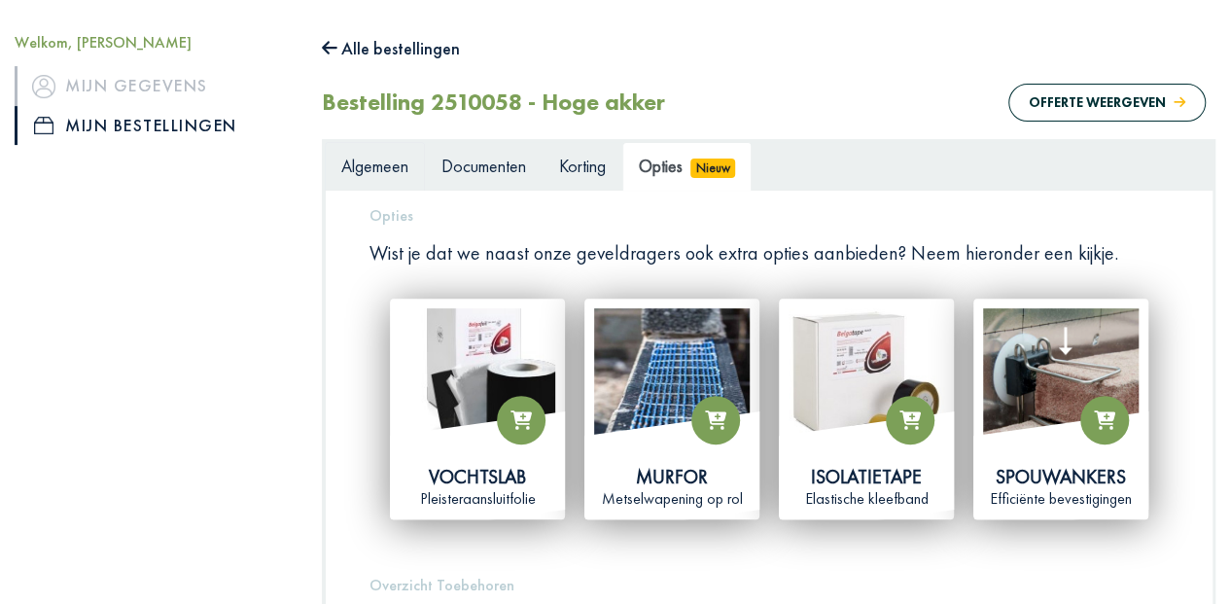
click at [375, 168] on span "Algemeen" at bounding box center [374, 166] width 67 height 22
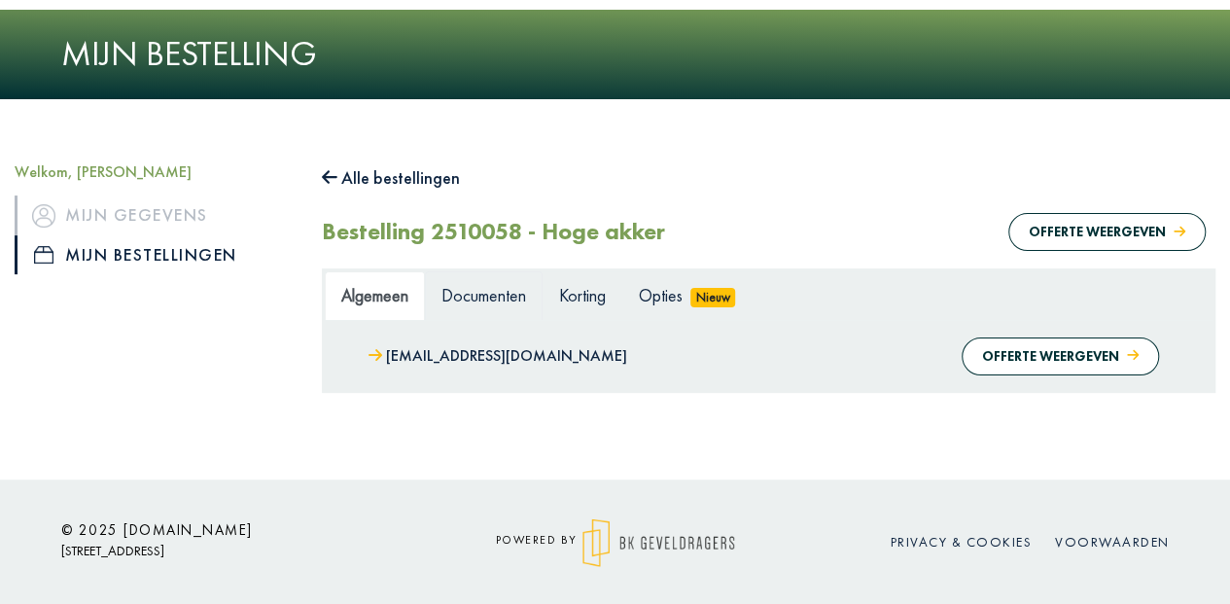
click at [464, 300] on span "Documenten" at bounding box center [484, 295] width 85 height 22
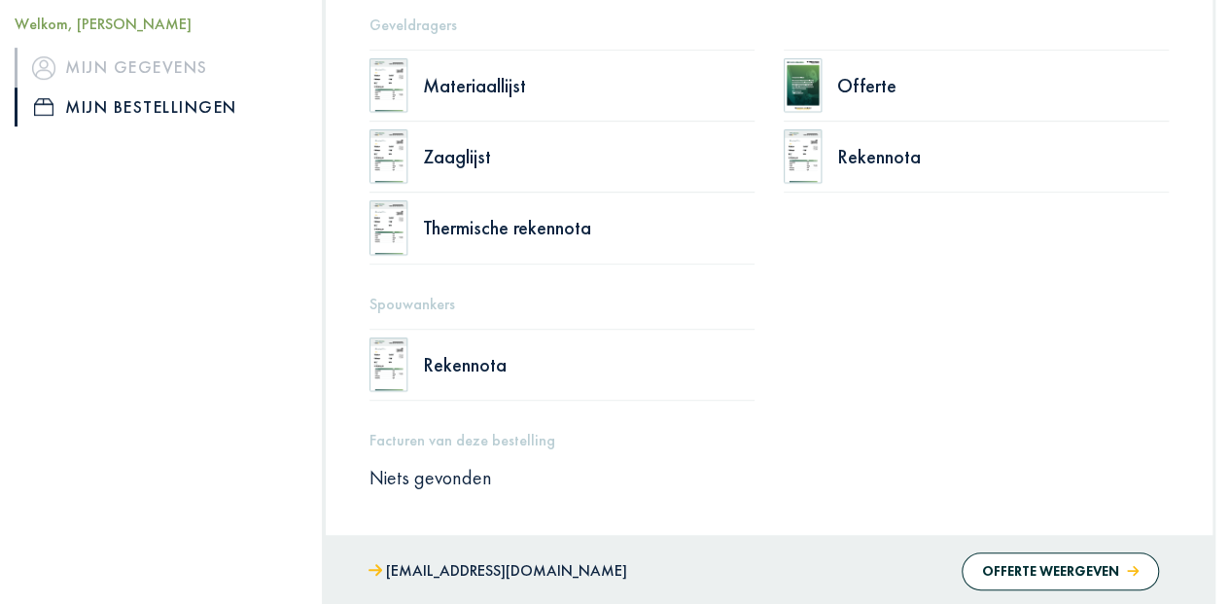
scroll to position [10, 0]
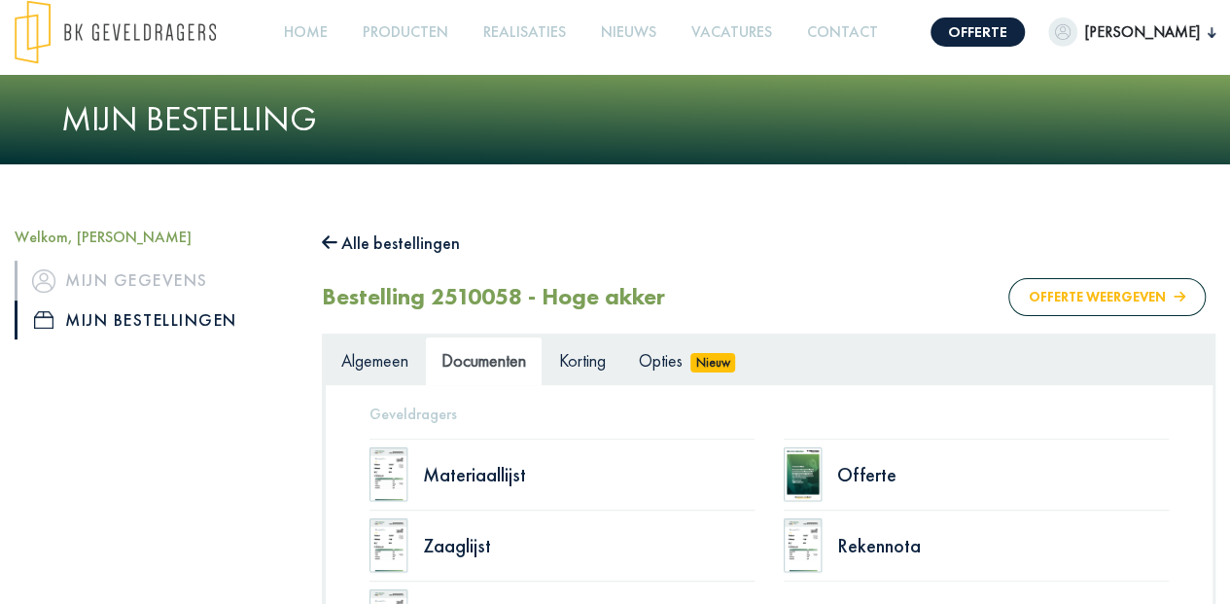
click at [1062, 297] on button "Offerte weergeven" at bounding box center [1107, 297] width 197 height 38
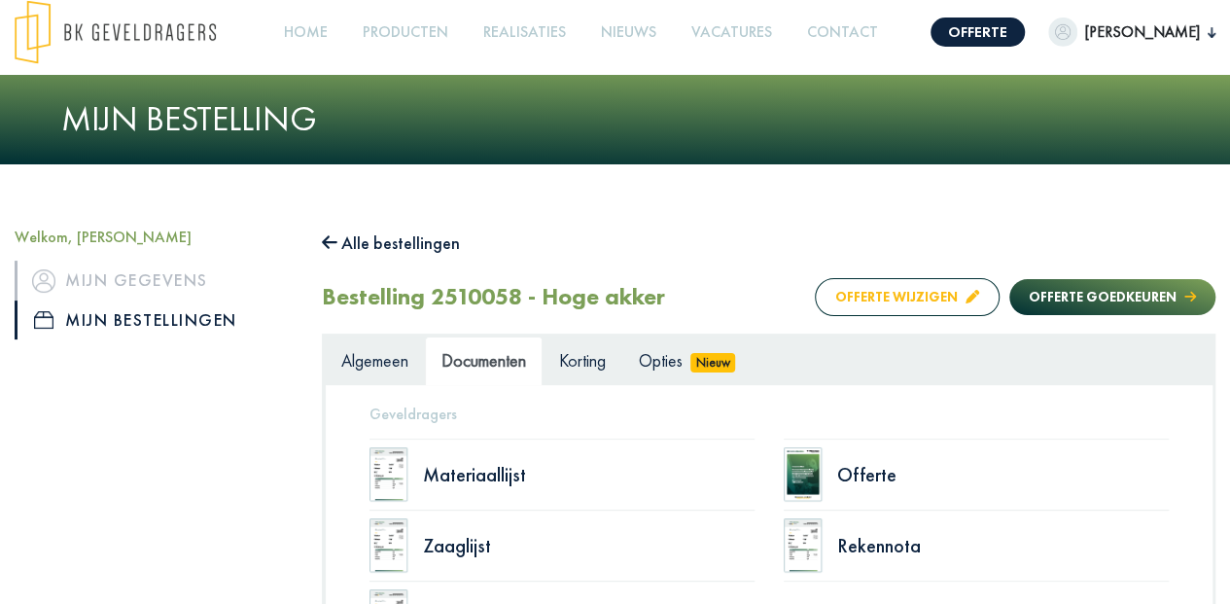
click at [871, 295] on button "Offerte wijzigen" at bounding box center [907, 297] width 185 height 38
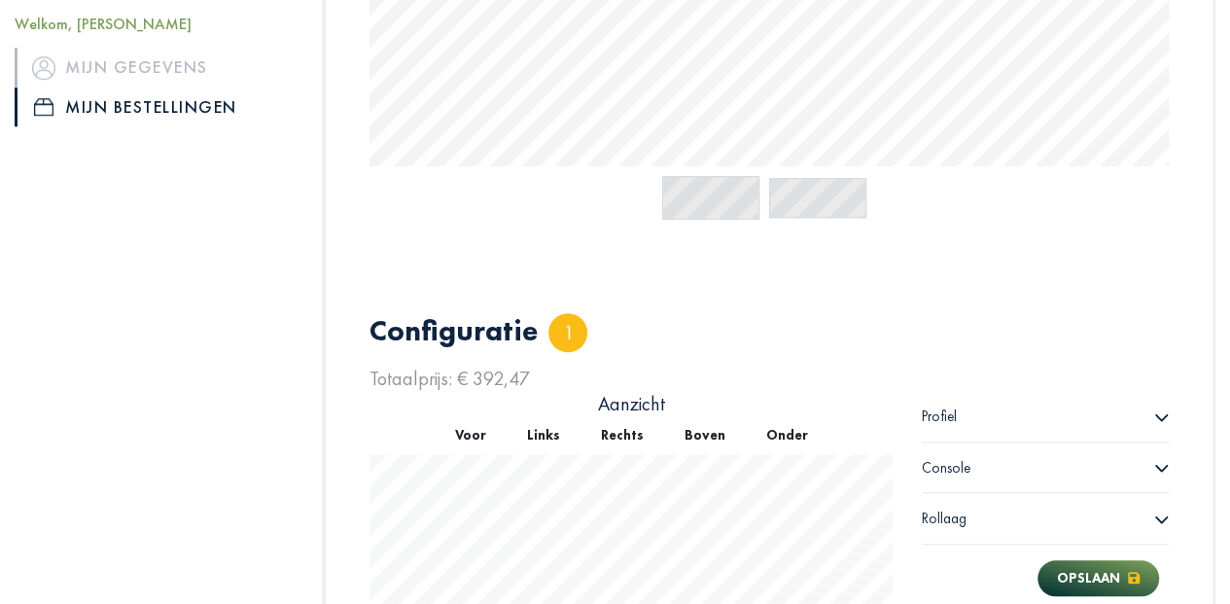
scroll to position [830, 0]
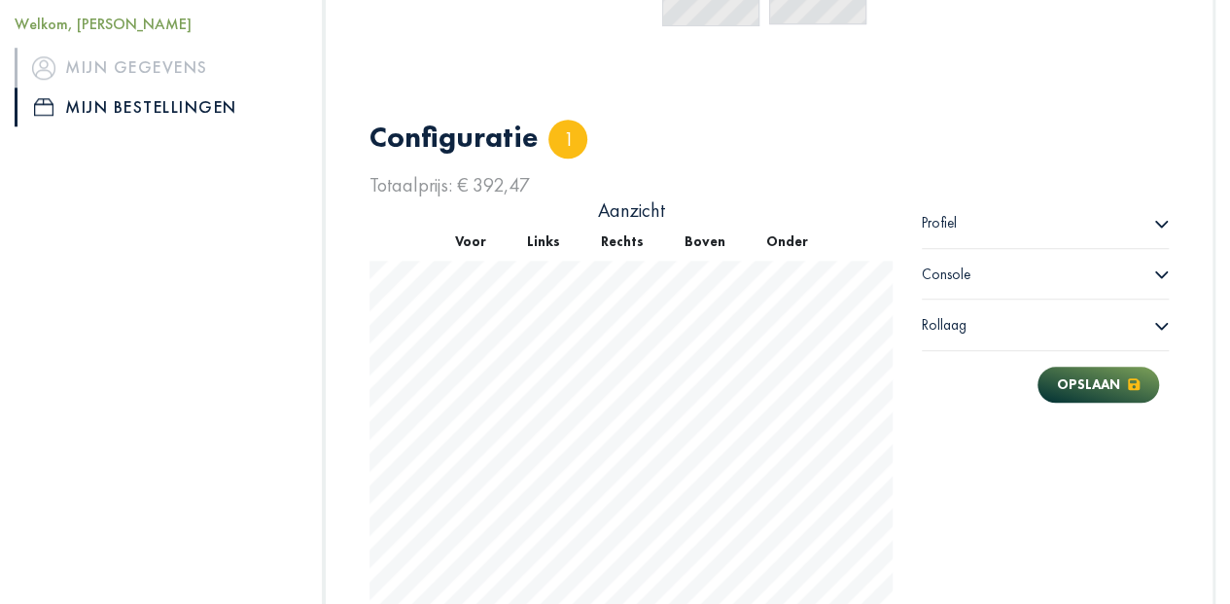
click at [953, 223] on span "Profiel" at bounding box center [939, 222] width 35 height 19
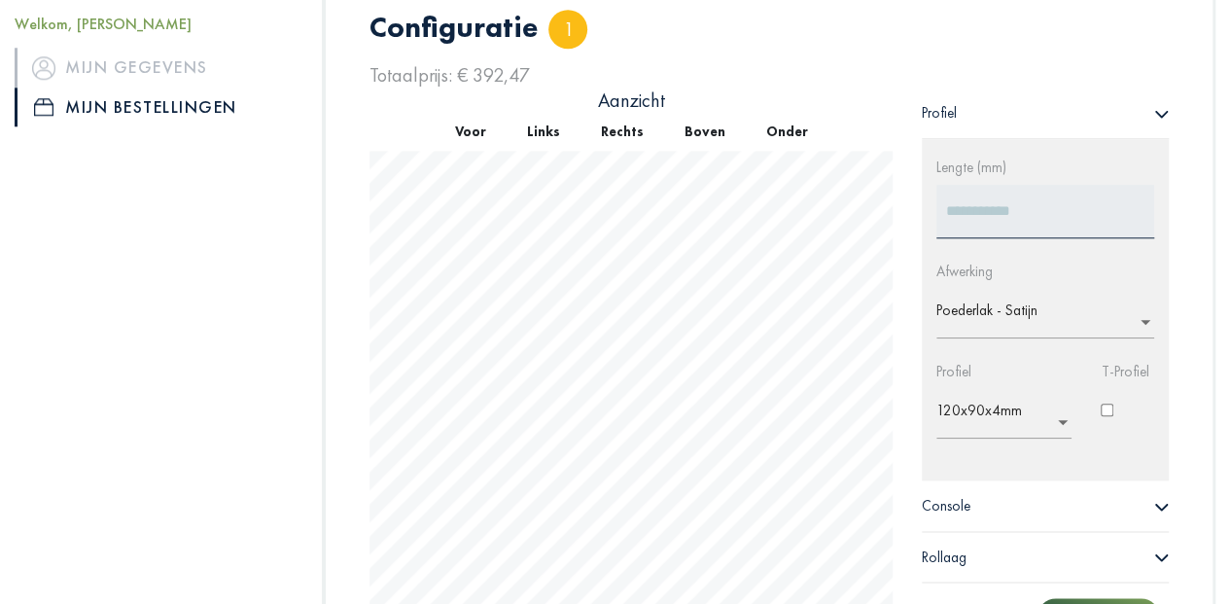
scroll to position [959, 0]
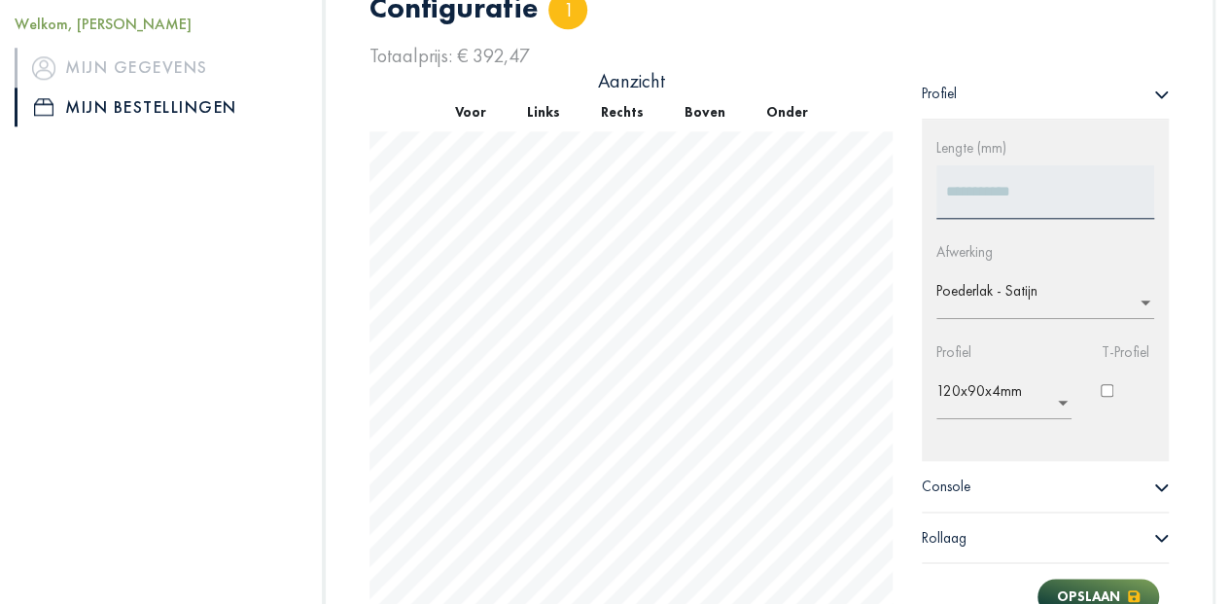
click at [951, 481] on span "Console" at bounding box center [946, 486] width 49 height 19
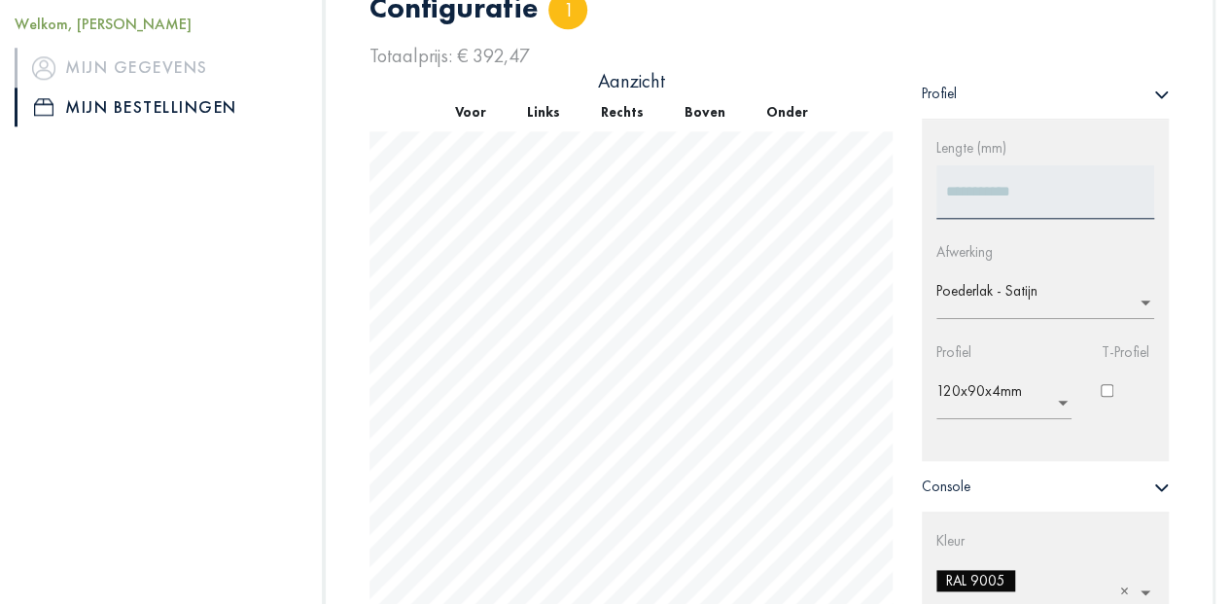
click at [951, 481] on span "Console" at bounding box center [946, 486] width 49 height 19
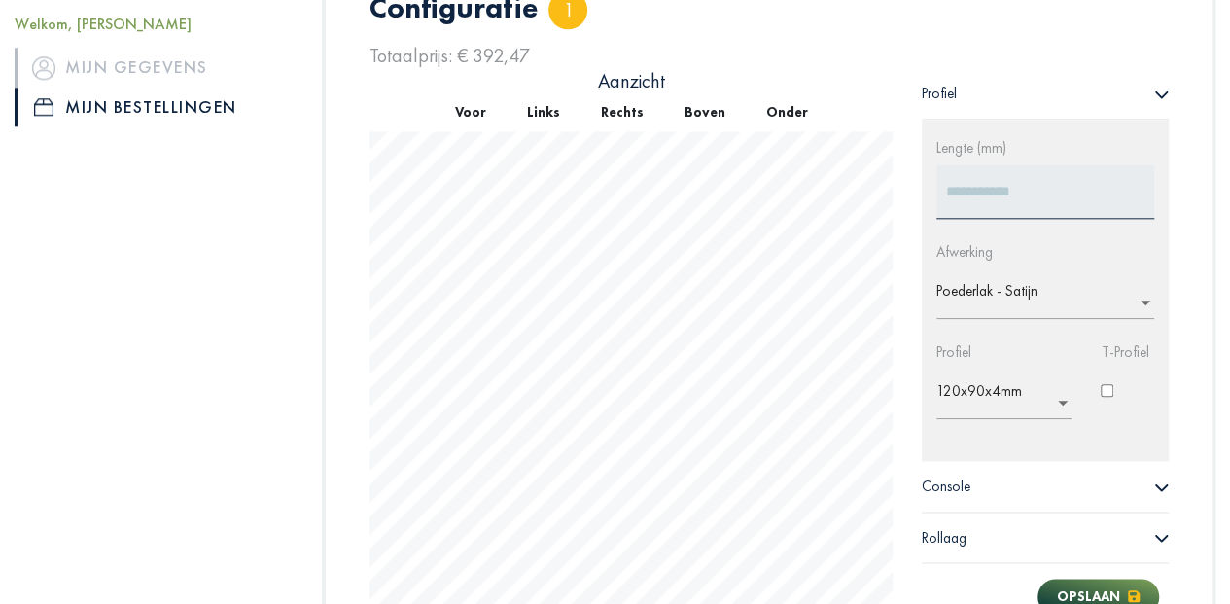
scroll to position [1284, 0]
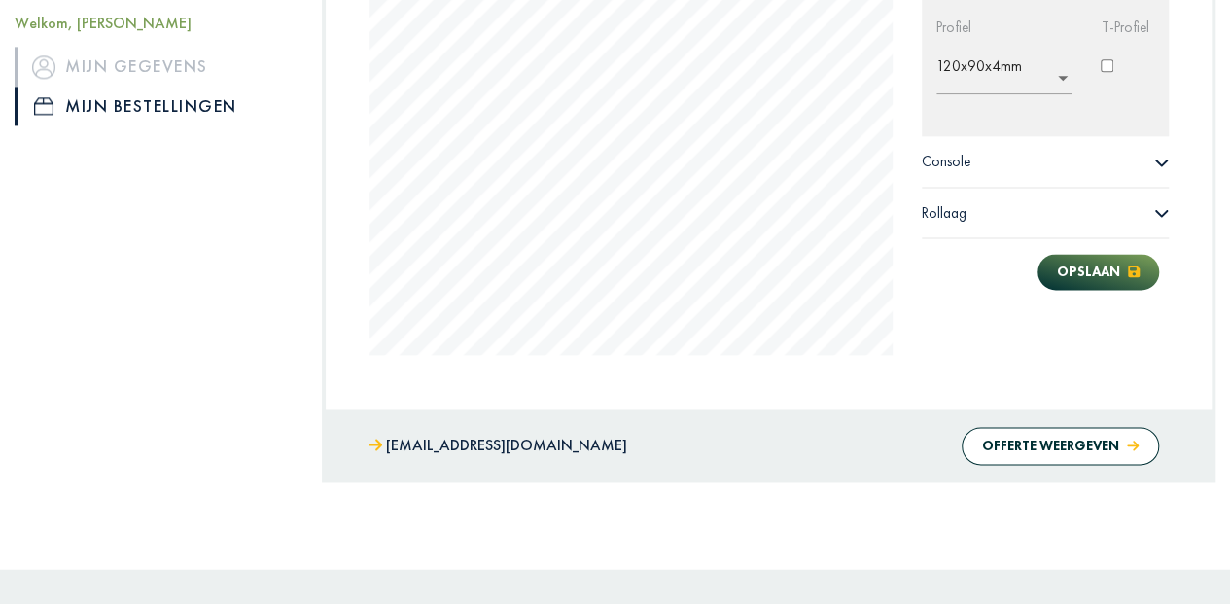
click at [963, 161] on span "Console" at bounding box center [946, 161] width 49 height 19
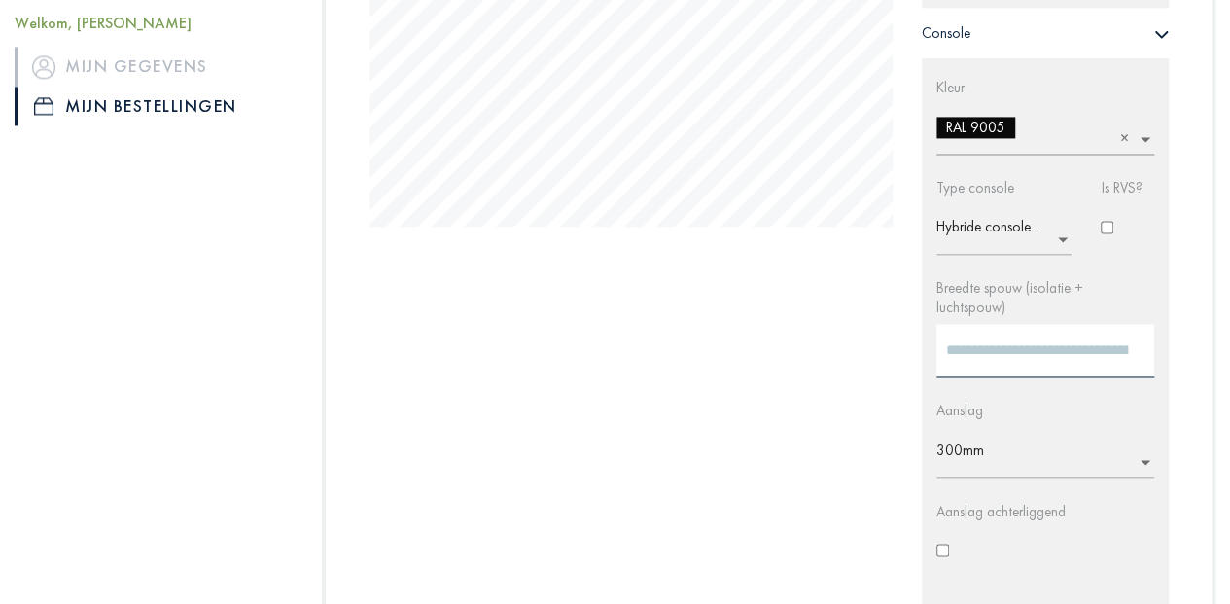
scroll to position [1413, 0]
click at [990, 440] on input "text" at bounding box center [1052, 455] width 230 height 31
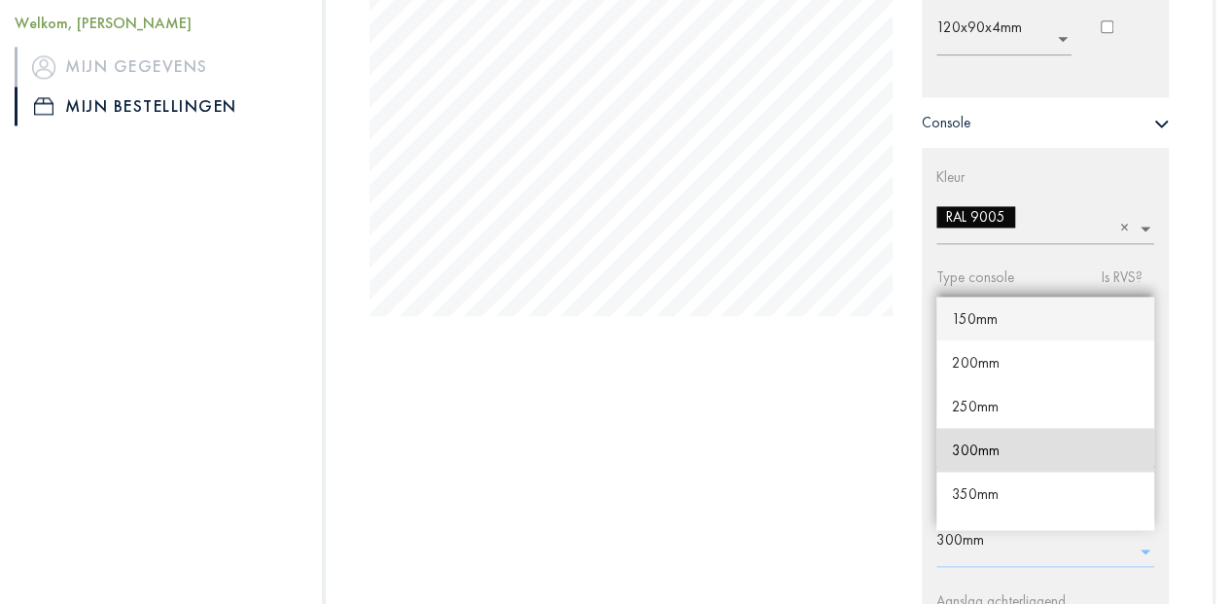
scroll to position [1284, 0]
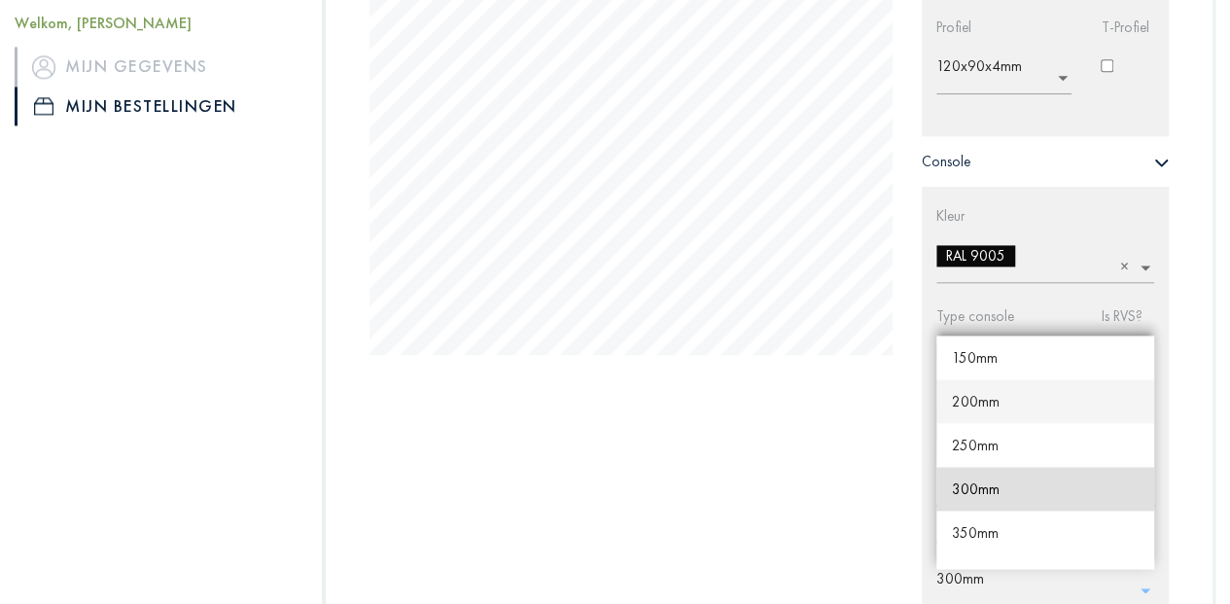
click at [977, 392] on span "200mm" at bounding box center [976, 401] width 48 height 18
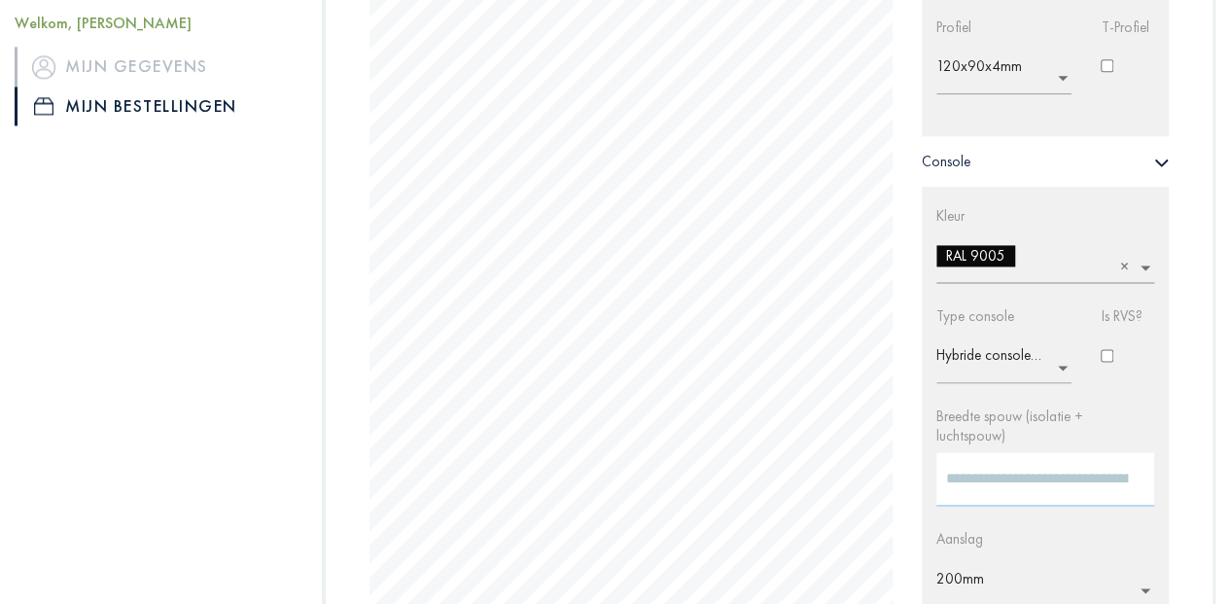
click at [973, 461] on input "***" at bounding box center [1046, 478] width 218 height 53
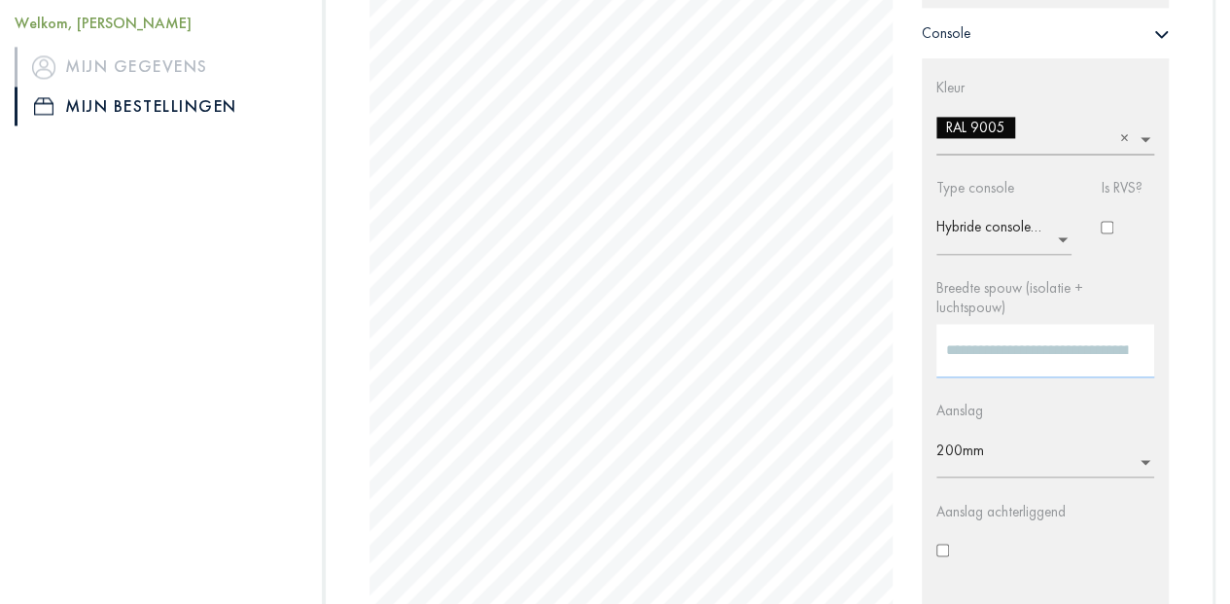
scroll to position [1413, 0]
type input "***"
click at [975, 440] on input "text" at bounding box center [1052, 455] width 230 height 31
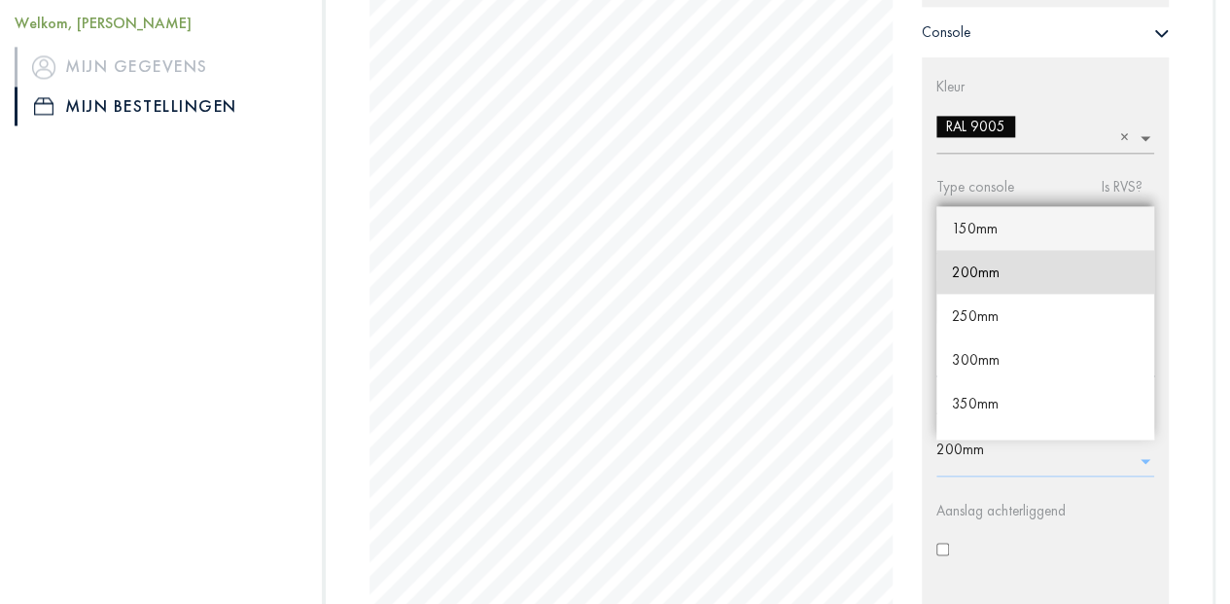
click at [976, 219] on span "150mm" at bounding box center [975, 228] width 46 height 18
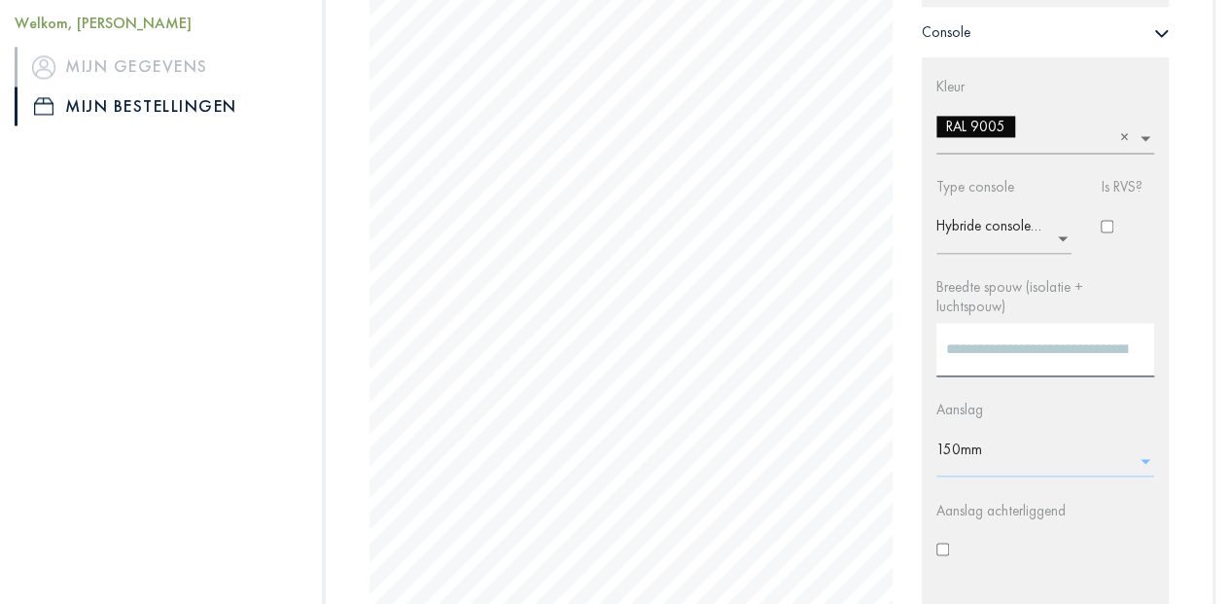
click at [1088, 525] on div "Aanslag achterliggend" at bounding box center [1045, 547] width 247 height 94
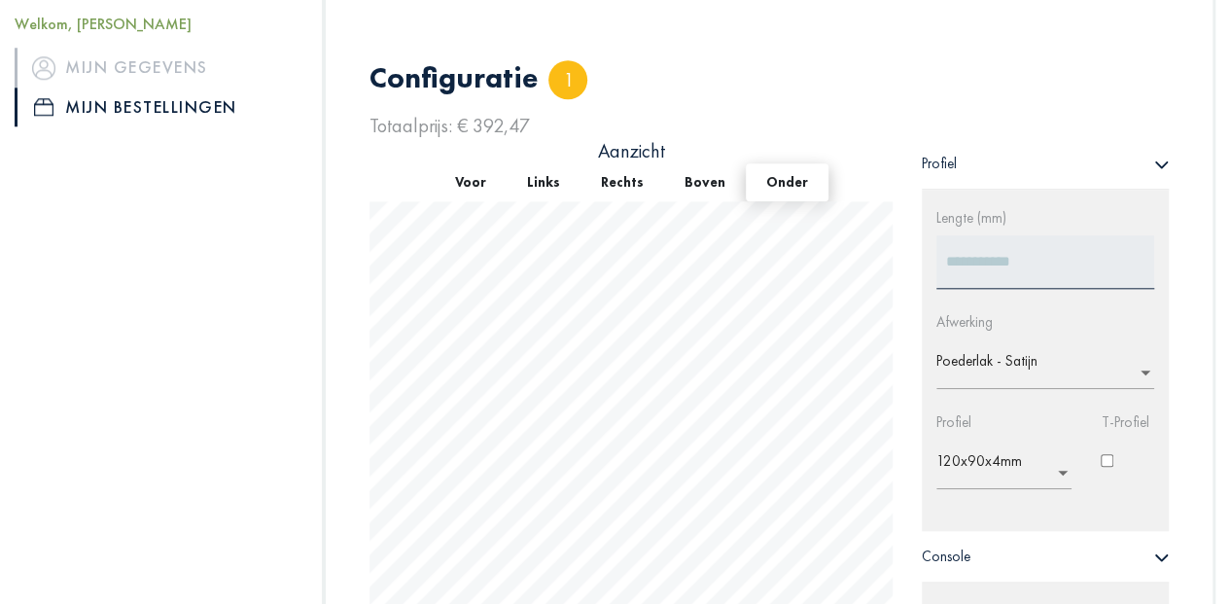
scroll to position [881, 0]
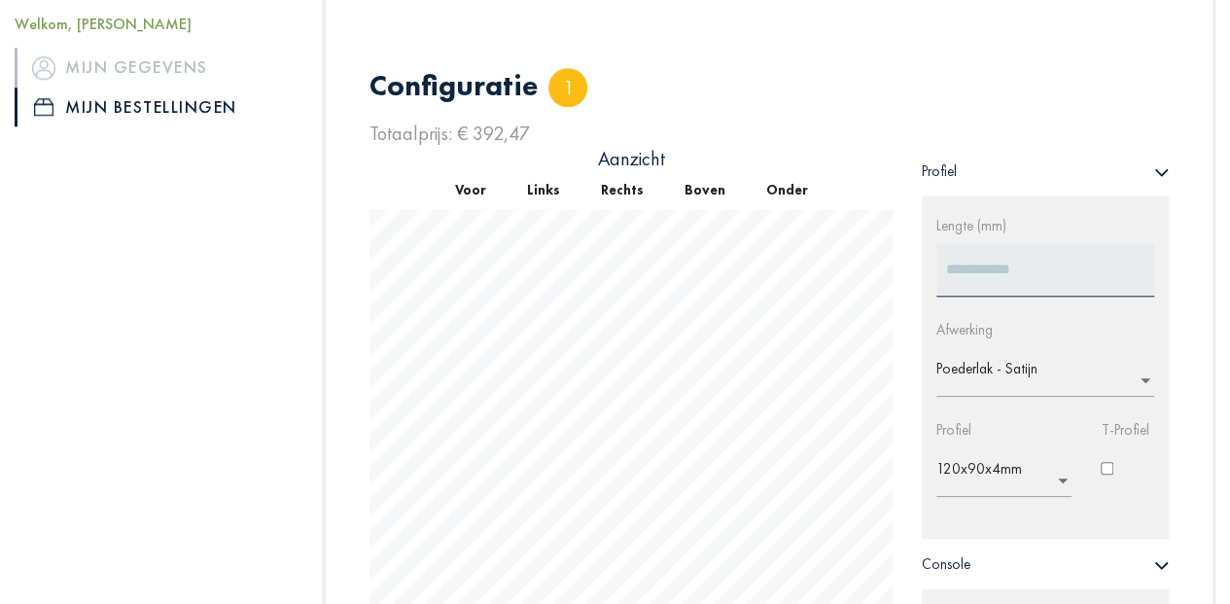
click at [790, 192] on button "Onder" at bounding box center [787, 190] width 83 height 38
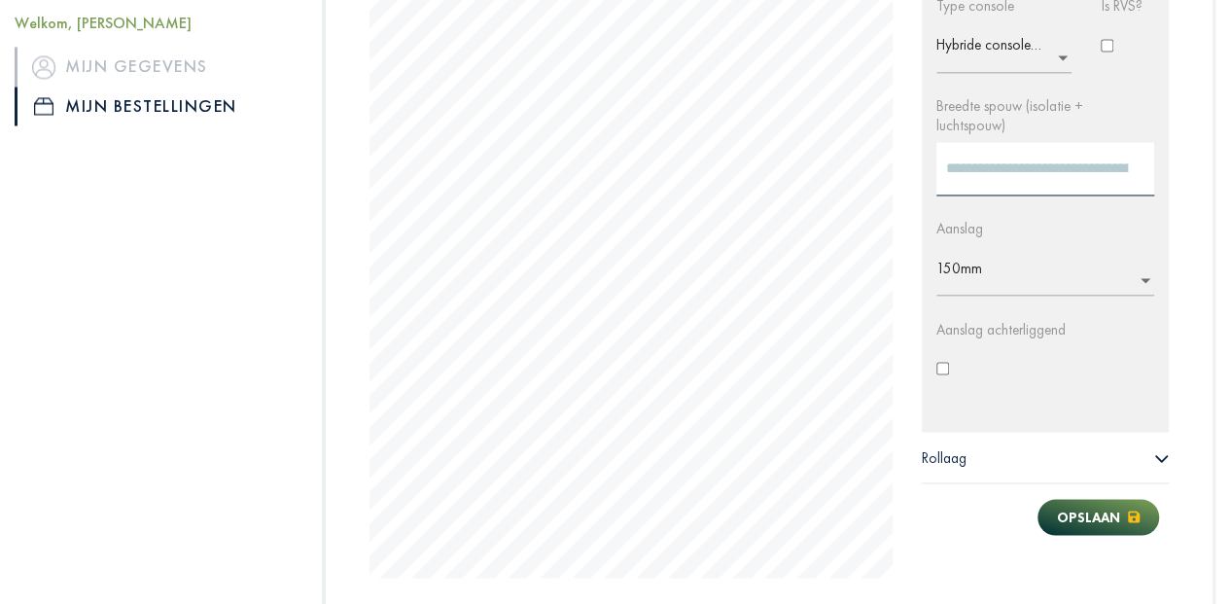
scroll to position [1907, 0]
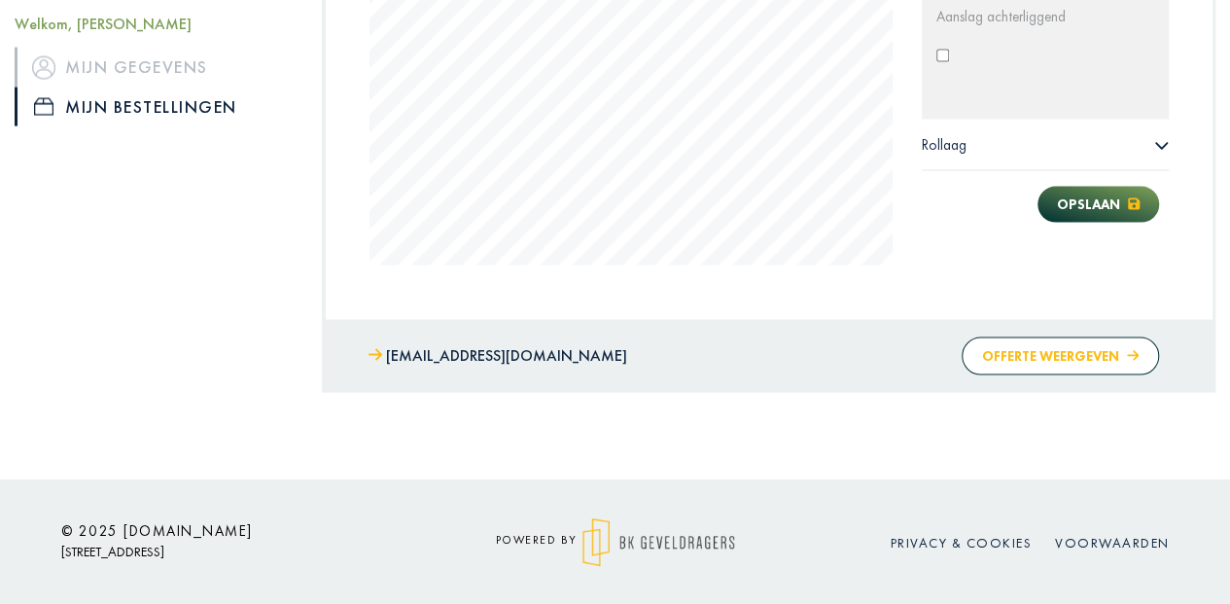
click at [1045, 362] on button "Offerte weergeven" at bounding box center [1060, 357] width 197 height 38
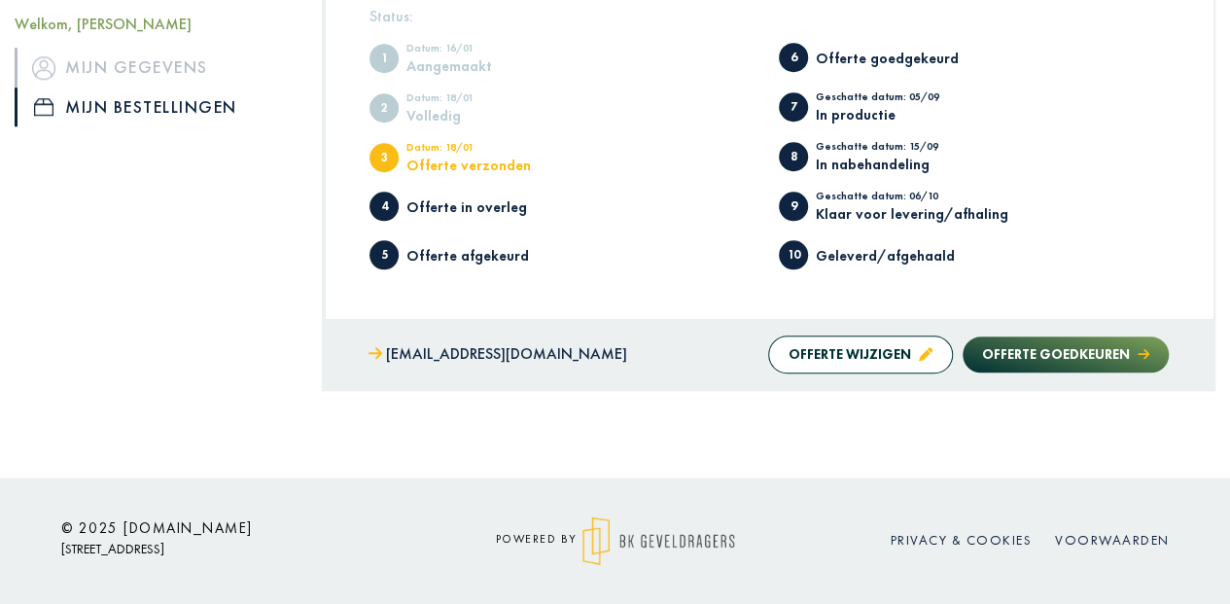
scroll to position [778, 0]
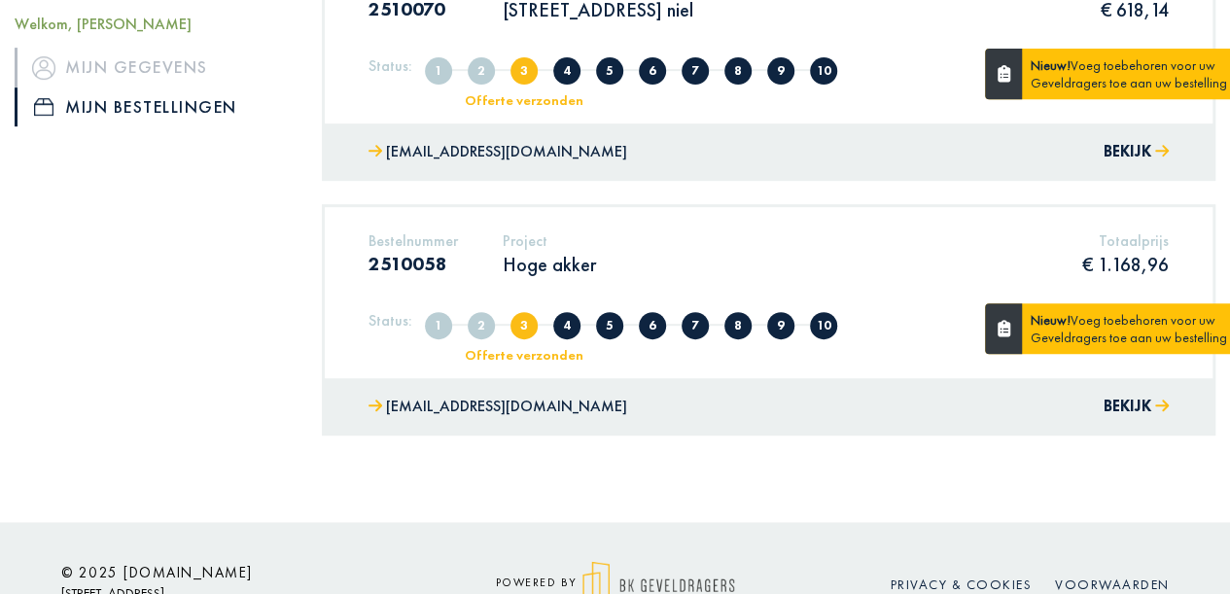
scroll to position [424, 0]
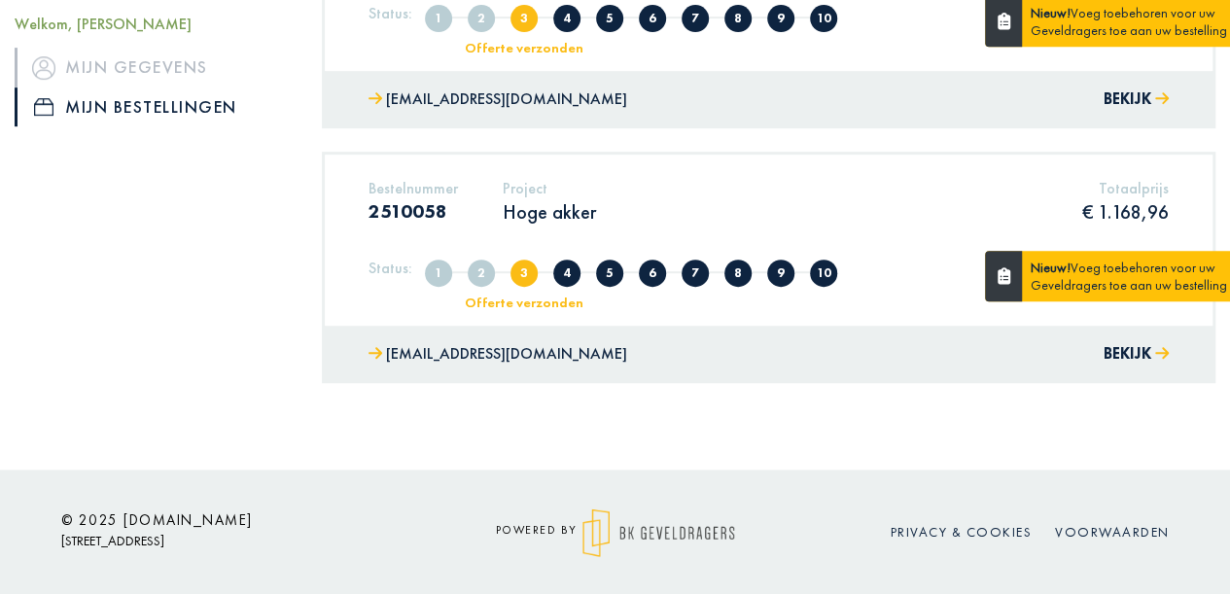
click at [526, 206] on p "Hoge akker" at bounding box center [549, 211] width 93 height 25
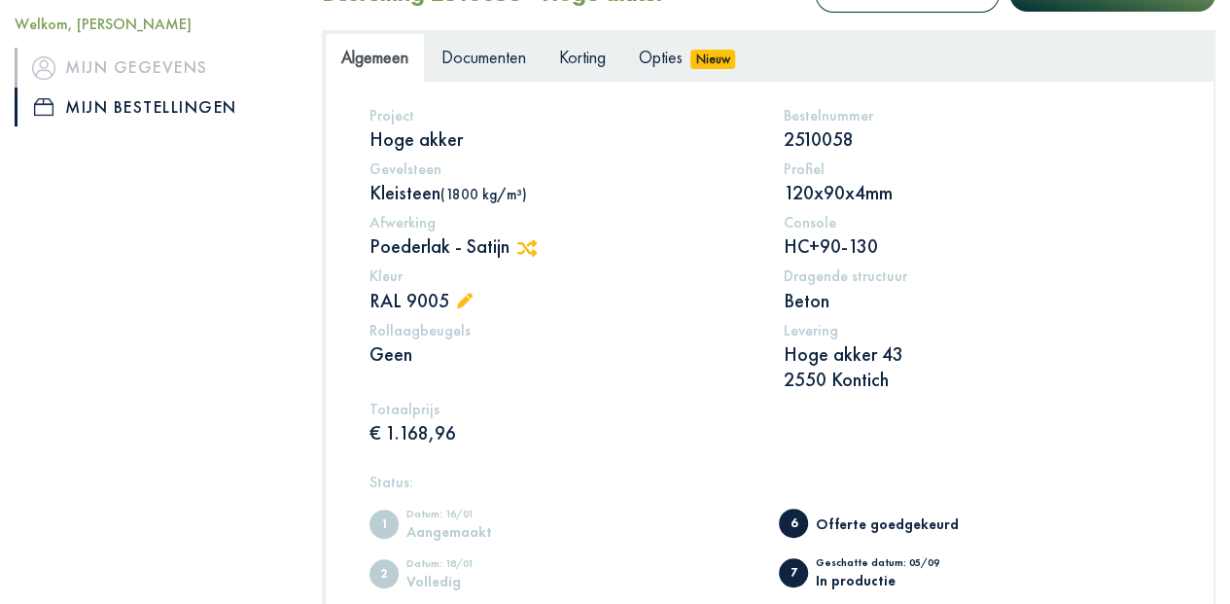
scroll to position [64, 0]
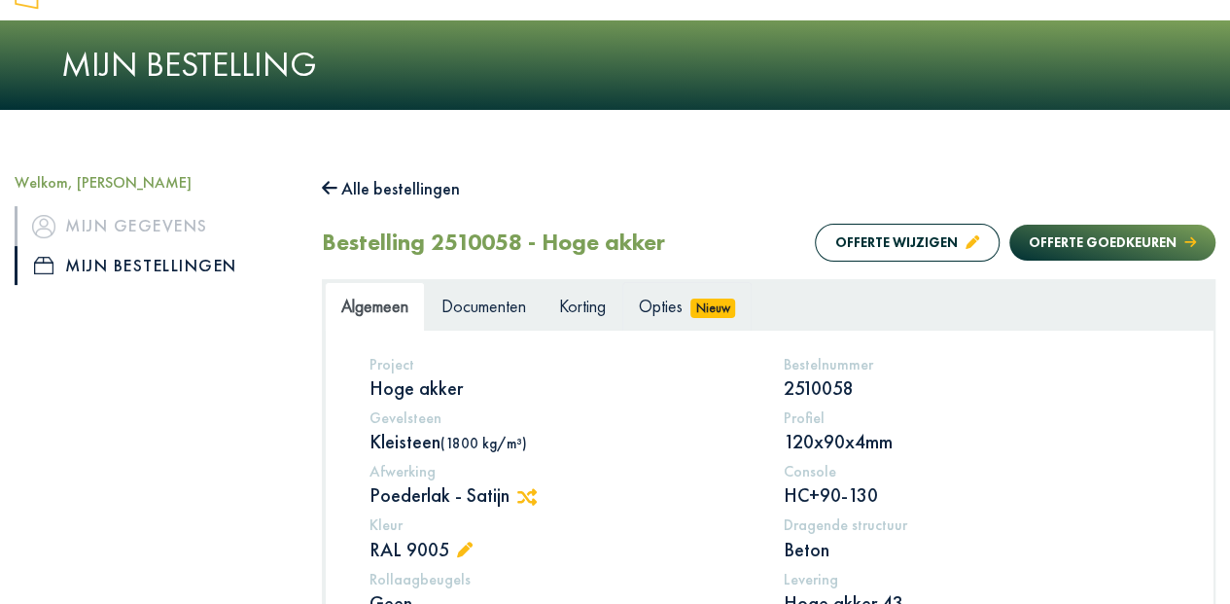
click at [673, 309] on span "Opties" at bounding box center [661, 306] width 44 height 22
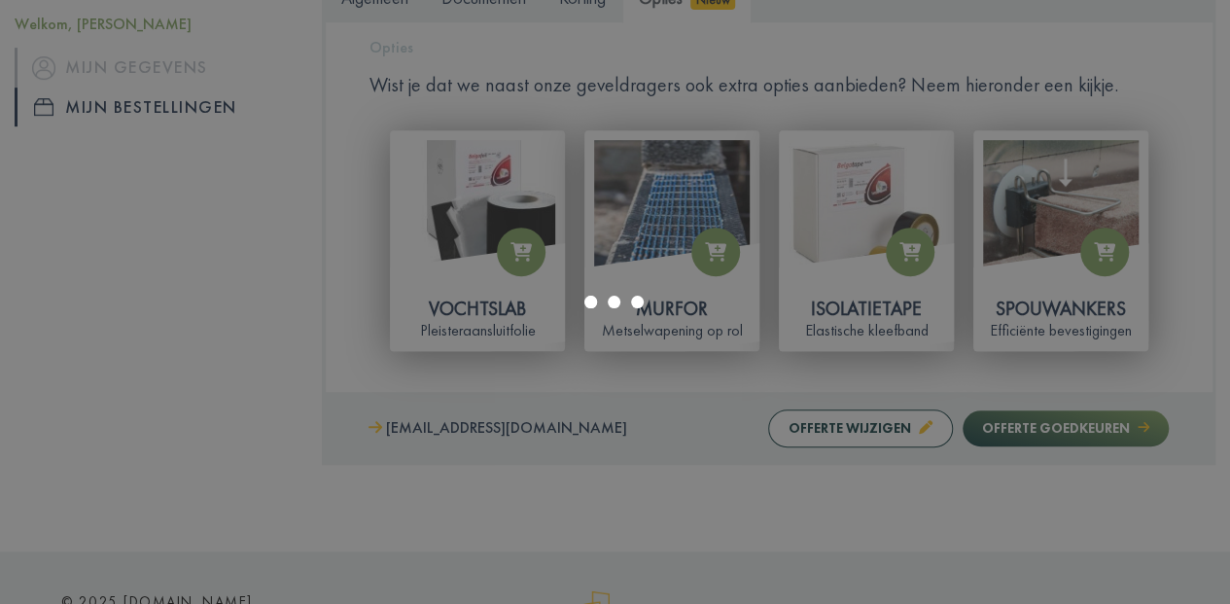
scroll to position [389, 0]
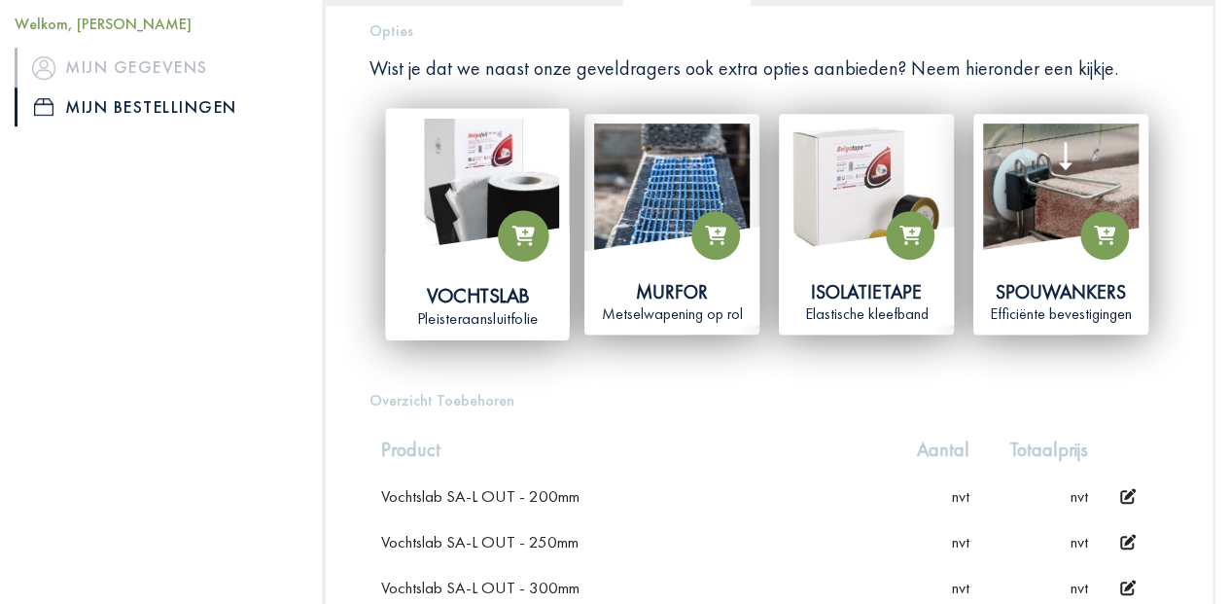
click at [496, 216] on div "Vochtslab Pleisteraansluitfolie" at bounding box center [478, 224] width 184 height 232
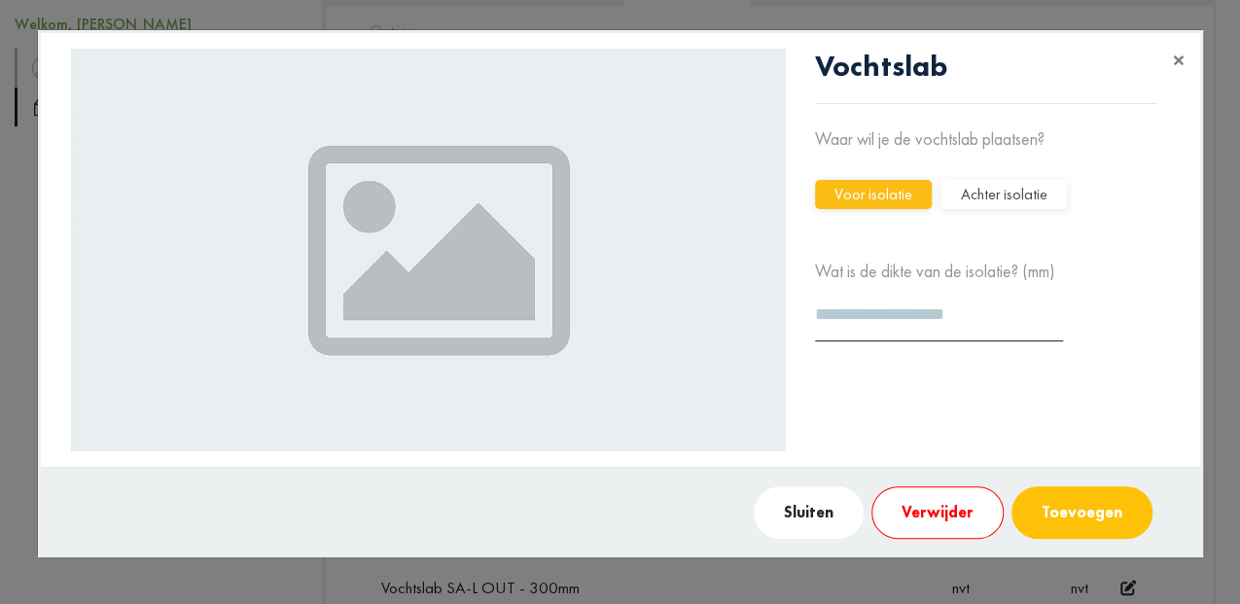
click at [802, 508] on button "Sluiten" at bounding box center [809, 512] width 110 height 53
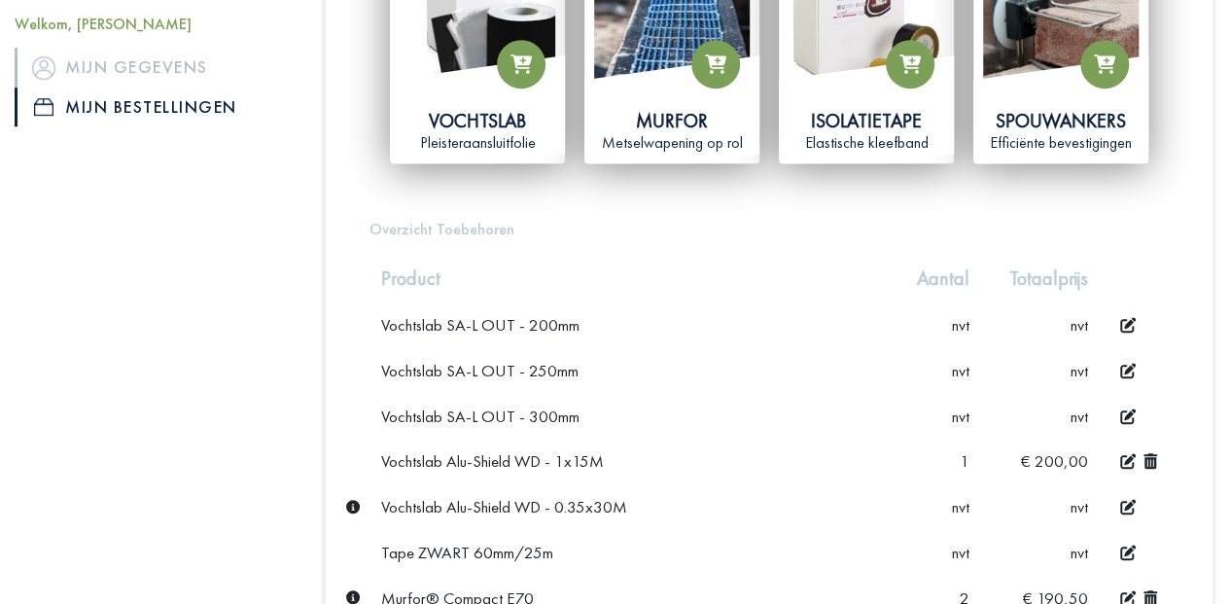
scroll to position [713, 0]
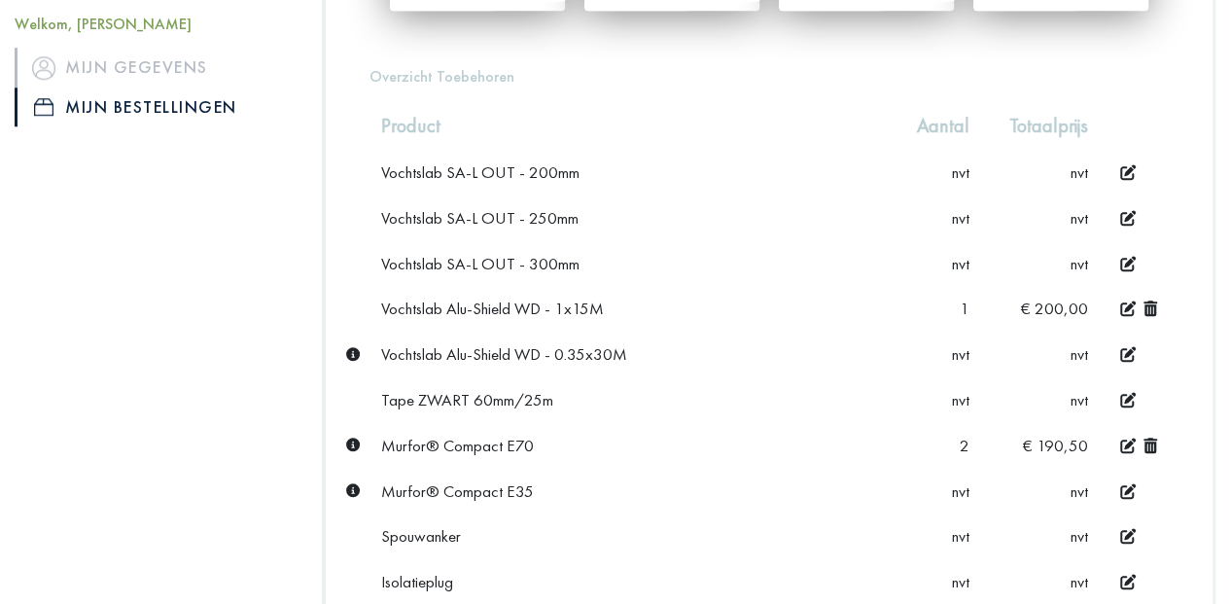
drag, startPoint x: 455, startPoint y: 350, endPoint x: 644, endPoint y: 353, distance: 188.7
click at [644, 353] on div "Vochtslab Alu-Shield WD - 0.35x30M" at bounding box center [631, 353] width 501 height 21
click at [428, 314] on div "Vochtslab Alu-Shield WD - 1x15M" at bounding box center [631, 308] width 501 height 21
drag, startPoint x: 399, startPoint y: 301, endPoint x: 623, endPoint y: 303, distance: 223.7
click at [623, 303] on td "Vochtslab Alu-Shield WD - 1x15M" at bounding box center [632, 309] width 524 height 46
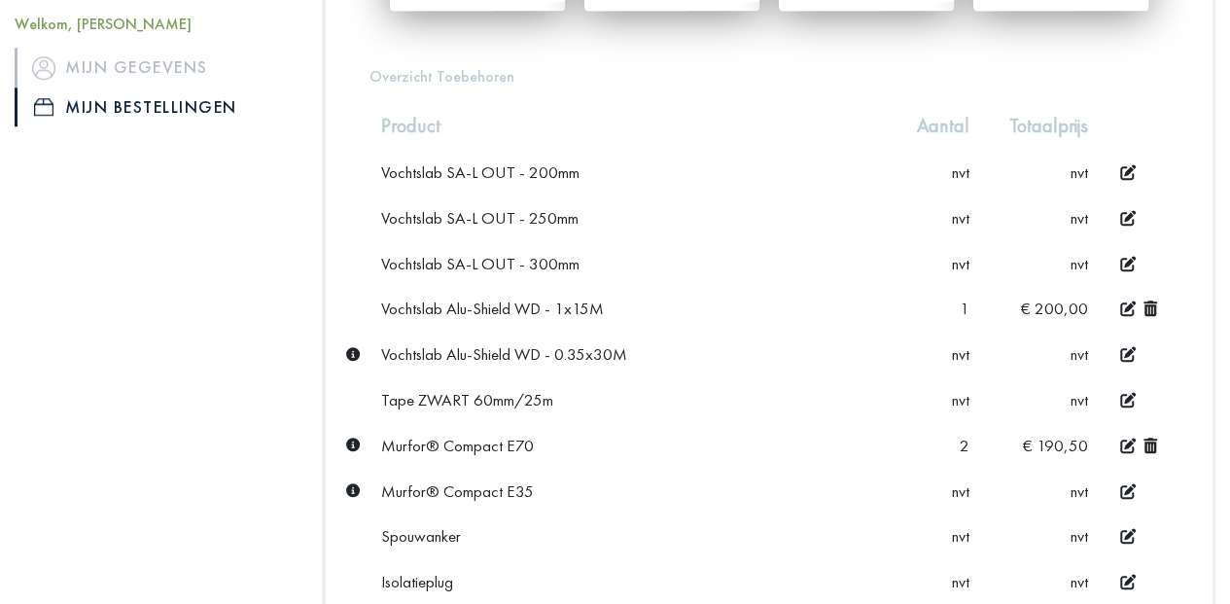
copy div "Vochtslab Alu-Shield WD - 1x15M"
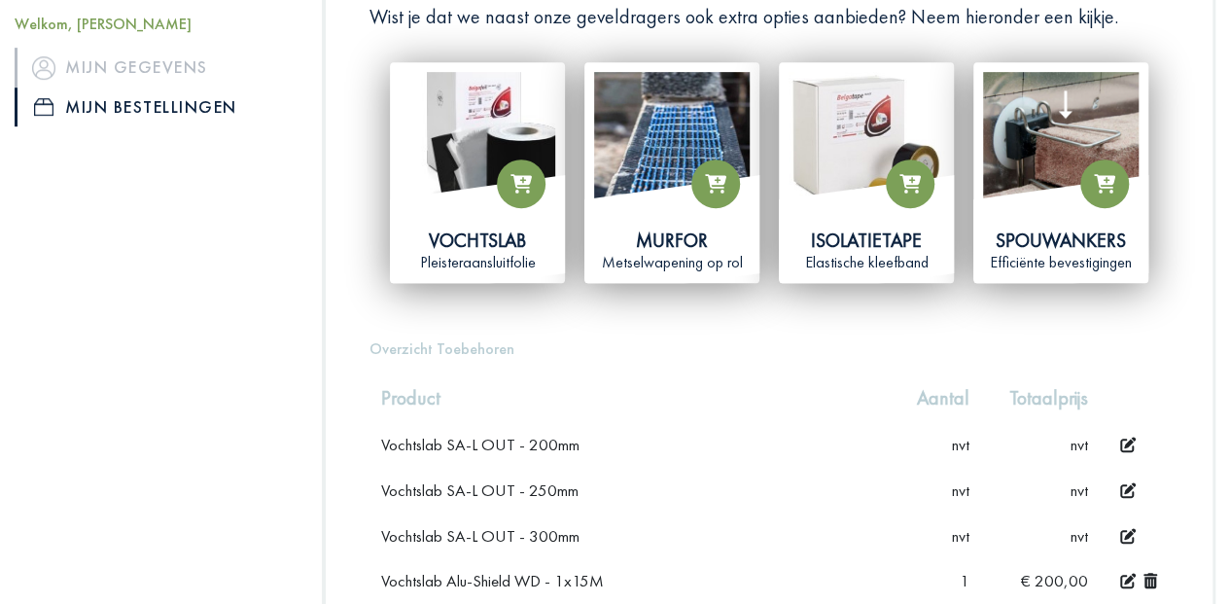
scroll to position [324, 0]
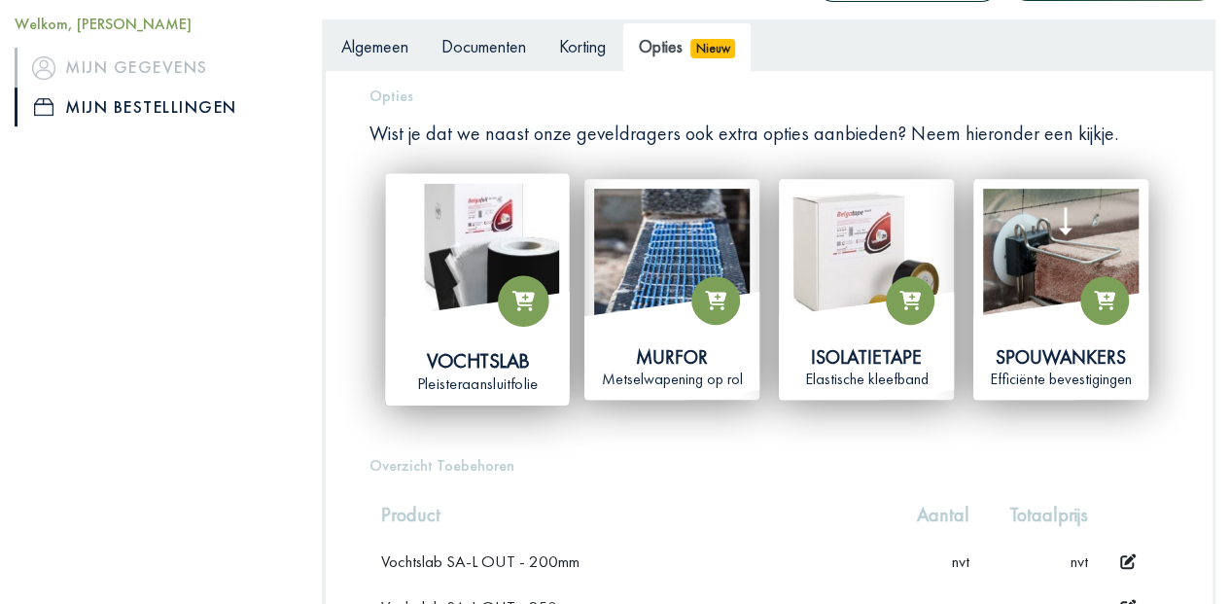
click at [468, 266] on img at bounding box center [477, 265] width 163 height 163
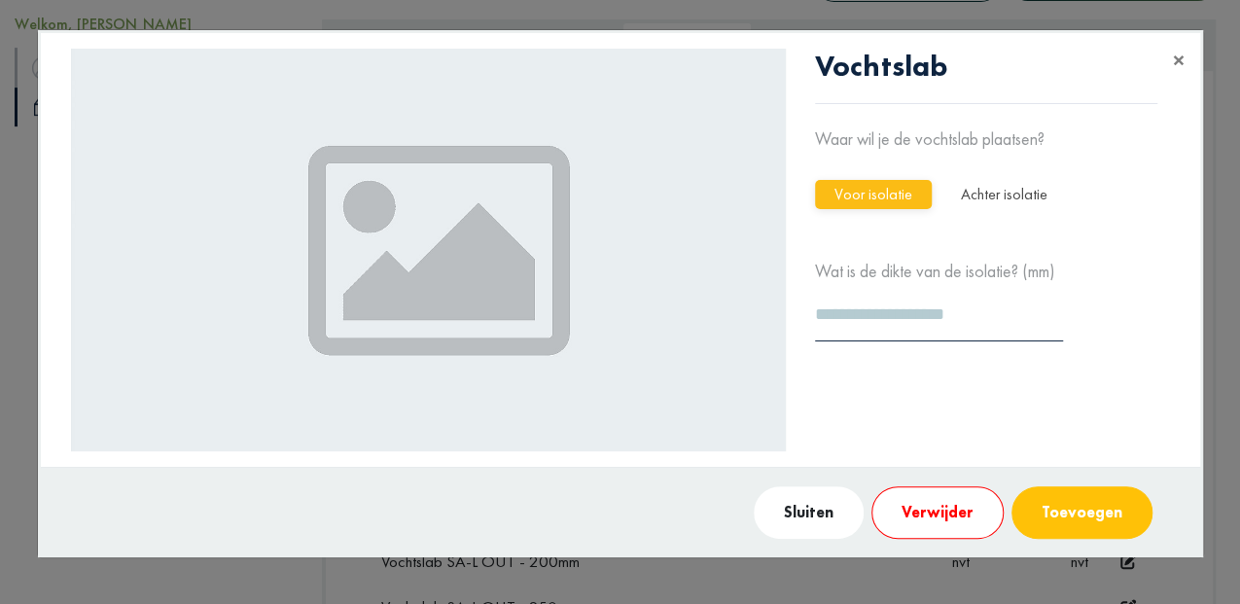
click at [996, 195] on button "Achter isolatie" at bounding box center [1004, 194] width 125 height 29
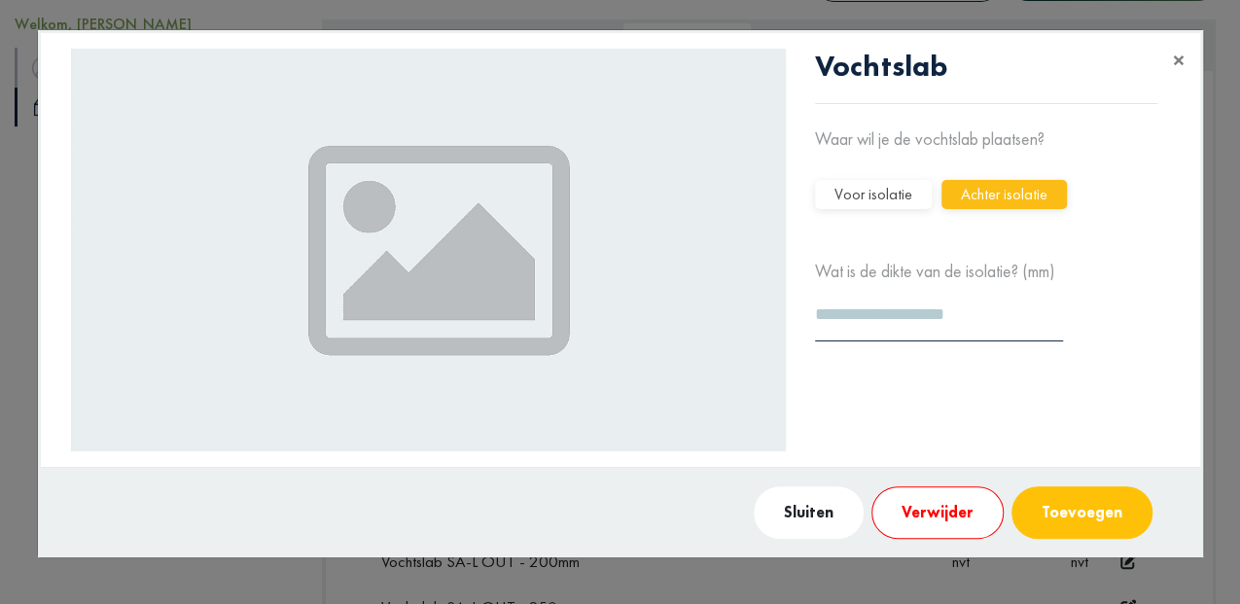
click at [1067, 514] on button "Toevoegen" at bounding box center [1082, 512] width 141 height 53
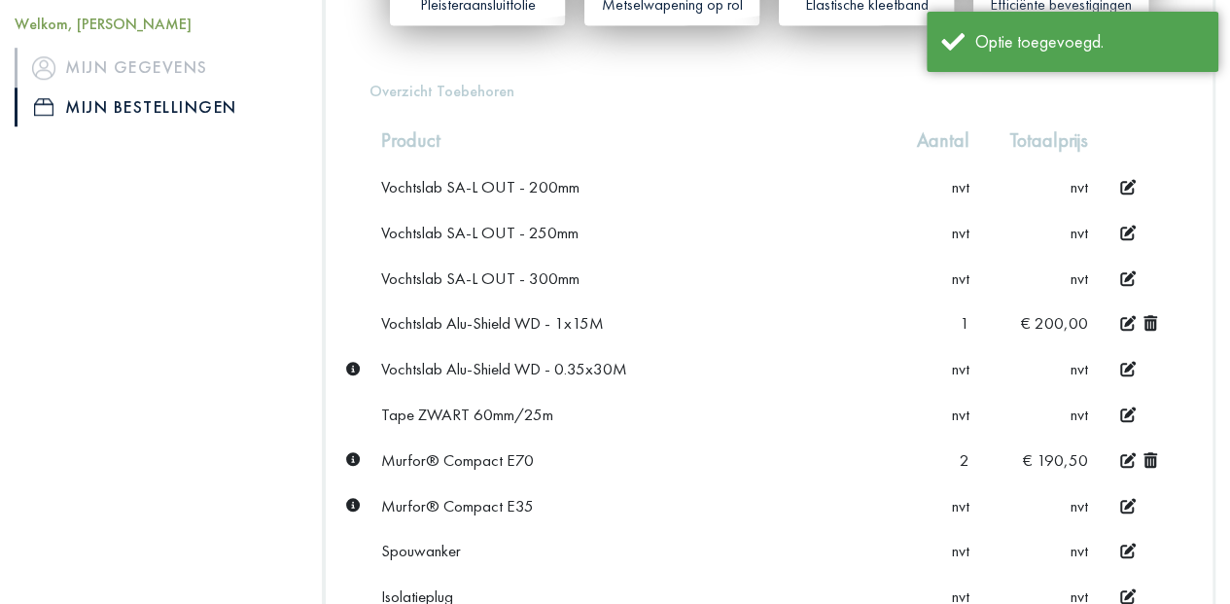
scroll to position [713, 0]
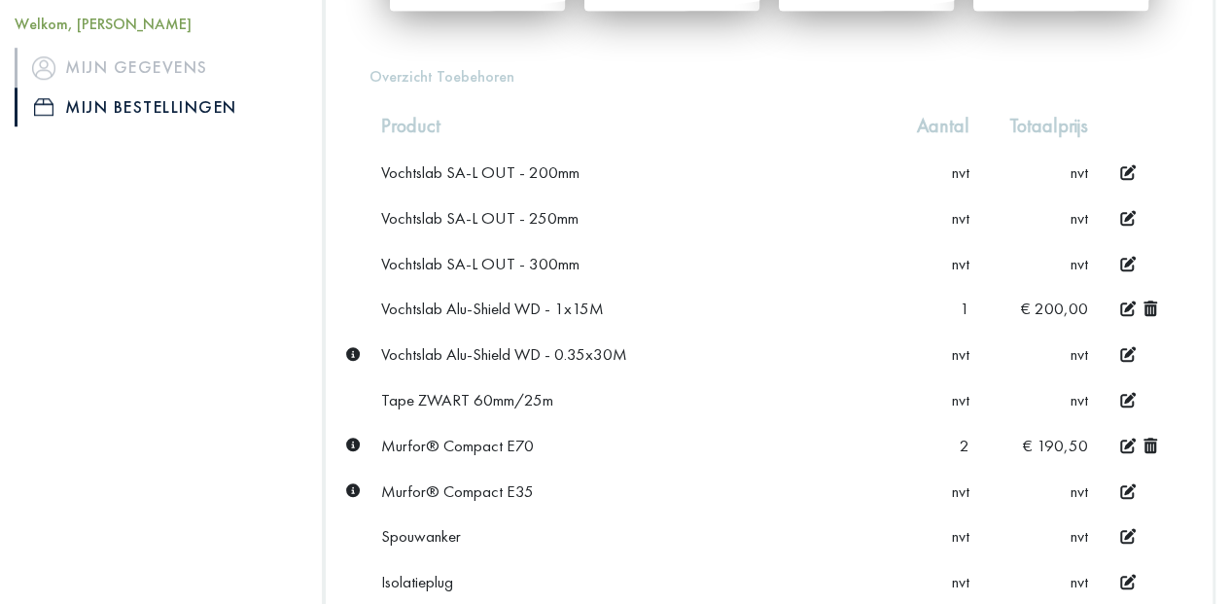
drag, startPoint x: 390, startPoint y: 262, endPoint x: 588, endPoint y: 267, distance: 197.5
click at [588, 267] on div "Vochtslab SA-L OUT - 300mm" at bounding box center [631, 263] width 501 height 21
copy div "ochtslab SA-L OUT - 300mm"
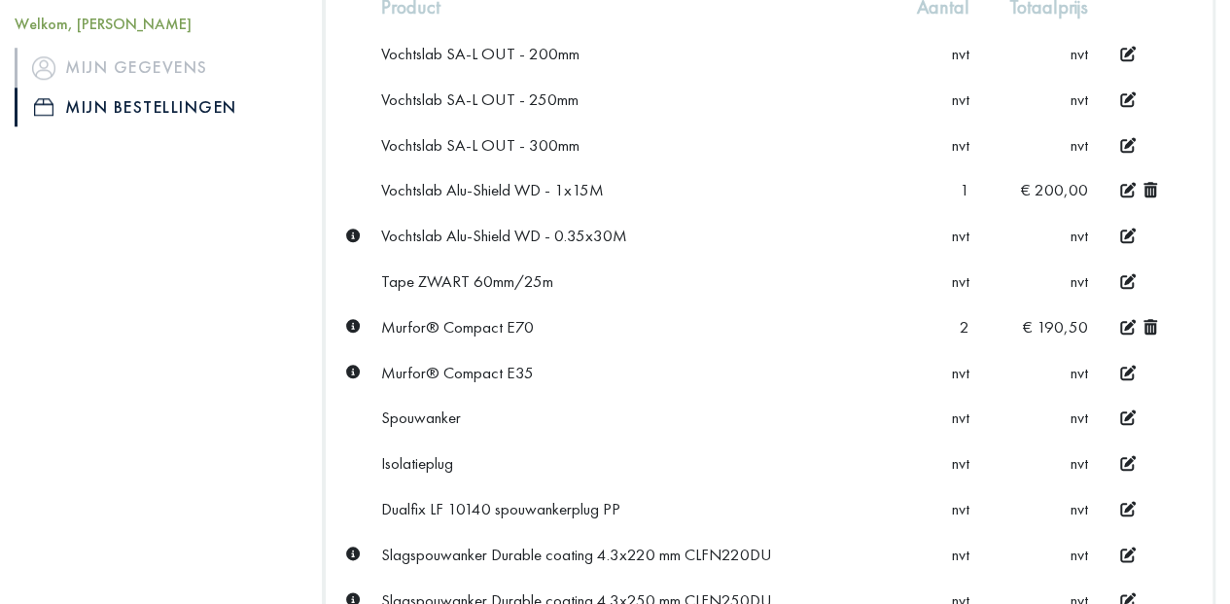
scroll to position [842, 0]
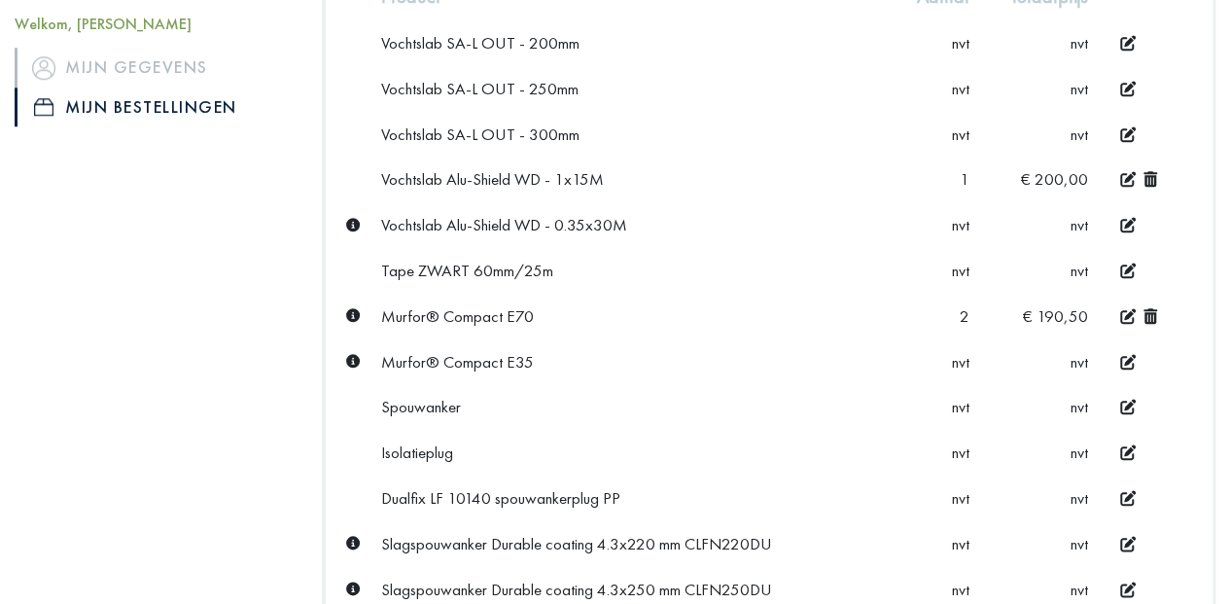
click at [354, 219] on icon at bounding box center [353, 225] width 14 height 14
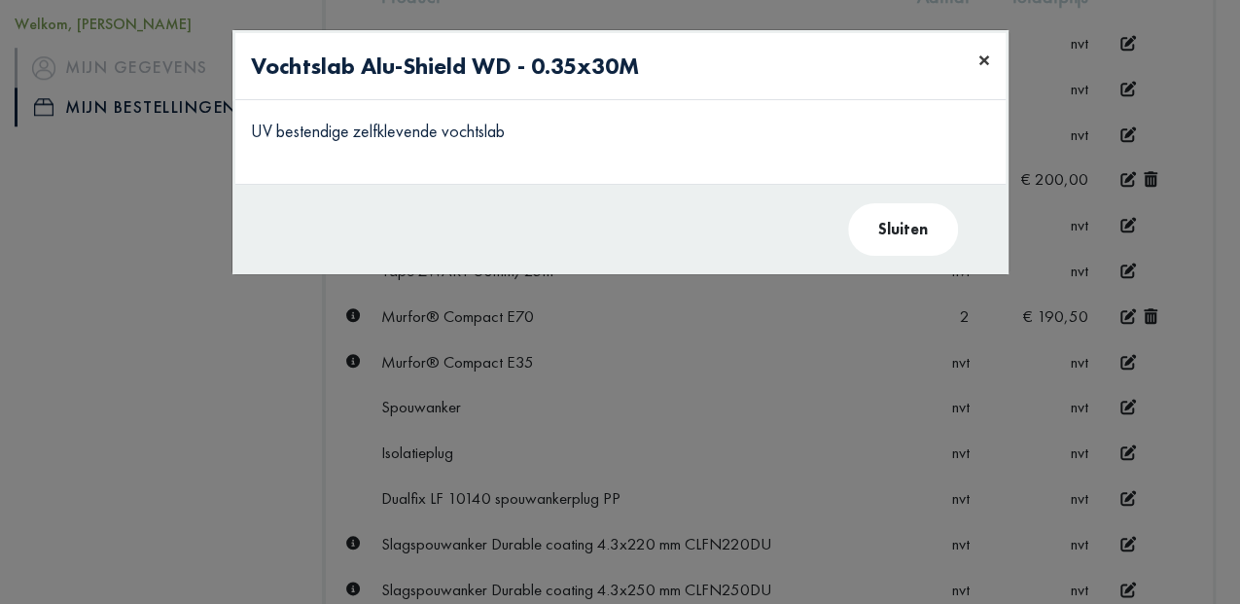
click at [982, 56] on span "×" at bounding box center [985, 60] width 12 height 30
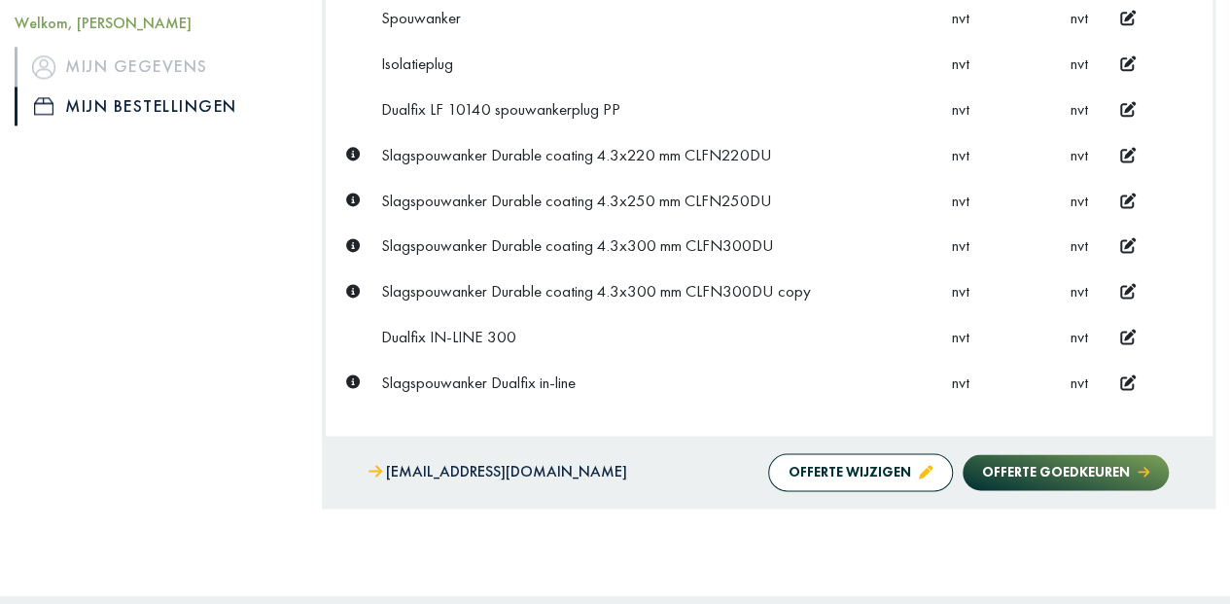
scroll to position [778, 0]
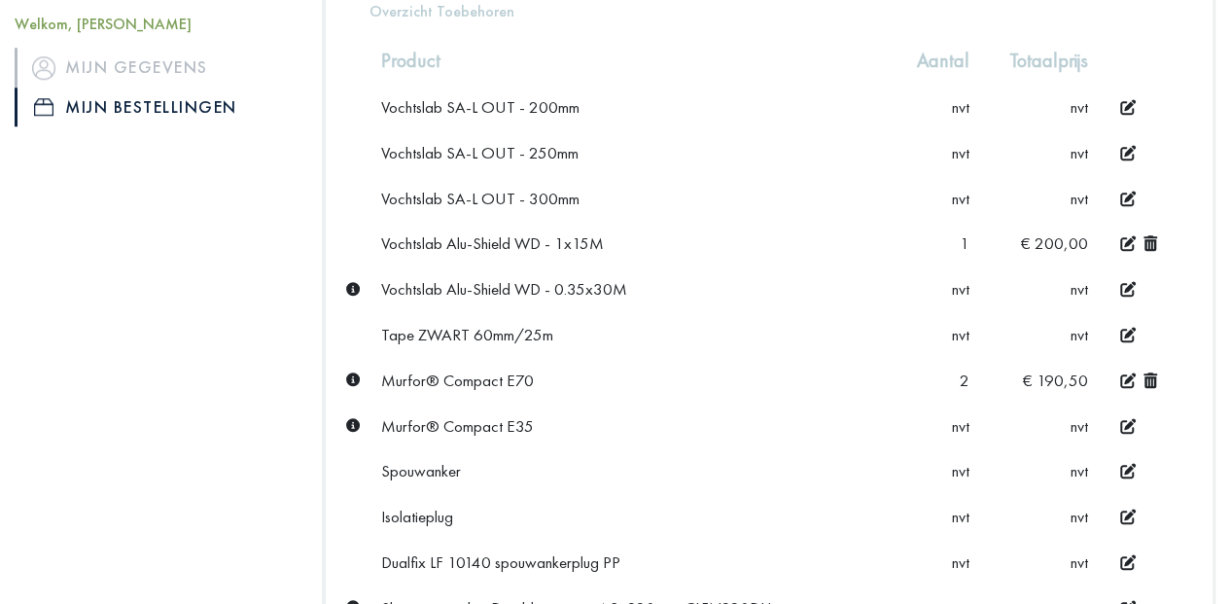
drag, startPoint x: 627, startPoint y: 284, endPoint x: 612, endPoint y: 284, distance: 15.6
click at [612, 284] on div "Vochtslab Alu-Shield WD - 0.35x30M" at bounding box center [631, 288] width 501 height 21
click at [1127, 286] on icon at bounding box center [1129, 289] width 16 height 16
click at [966, 282] on icon at bounding box center [962, 288] width 15 height 17
click at [825, 370] on div "Murfor® Compact E70" at bounding box center [631, 380] width 501 height 21
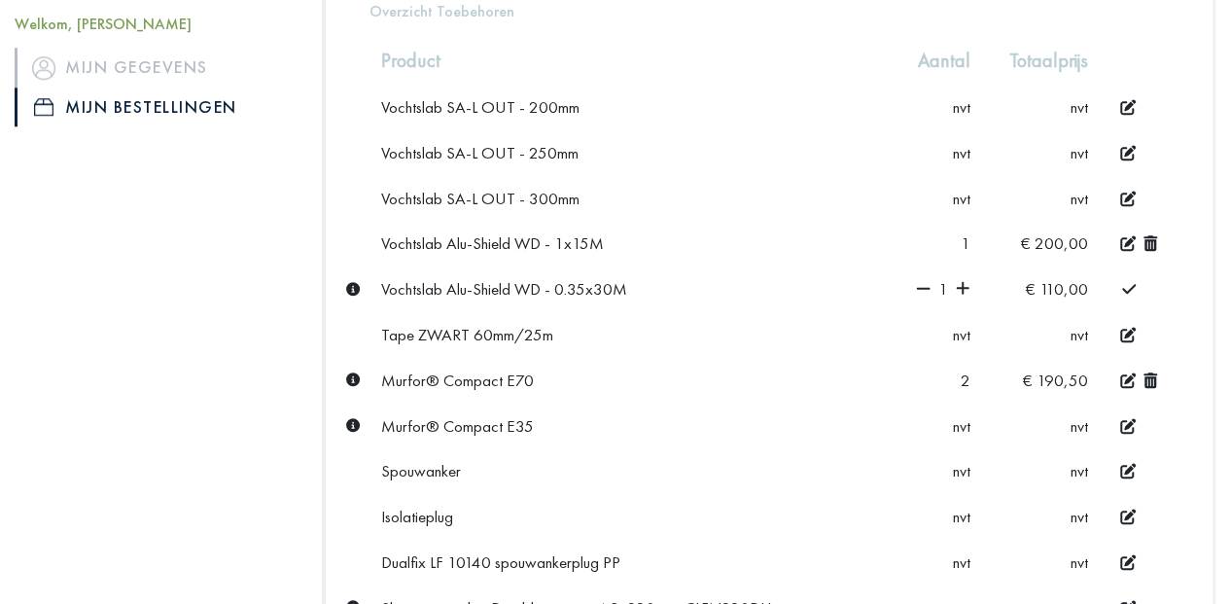
click at [350, 285] on icon at bounding box center [353, 289] width 14 height 14
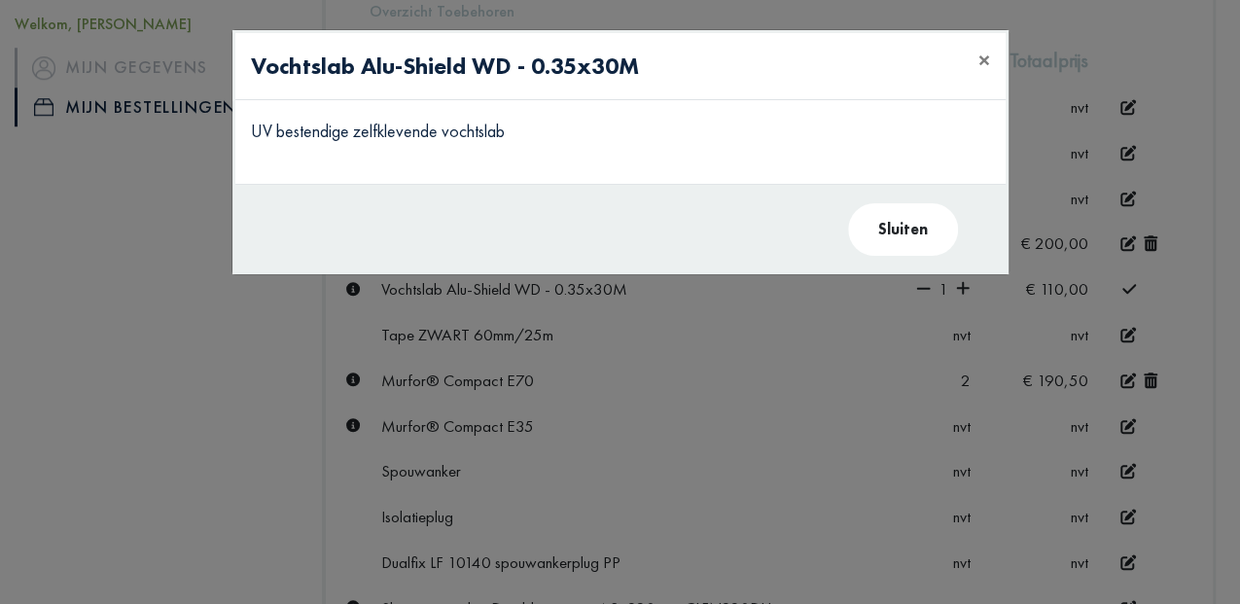
click at [914, 227] on button "Sluiten" at bounding box center [903, 229] width 110 height 53
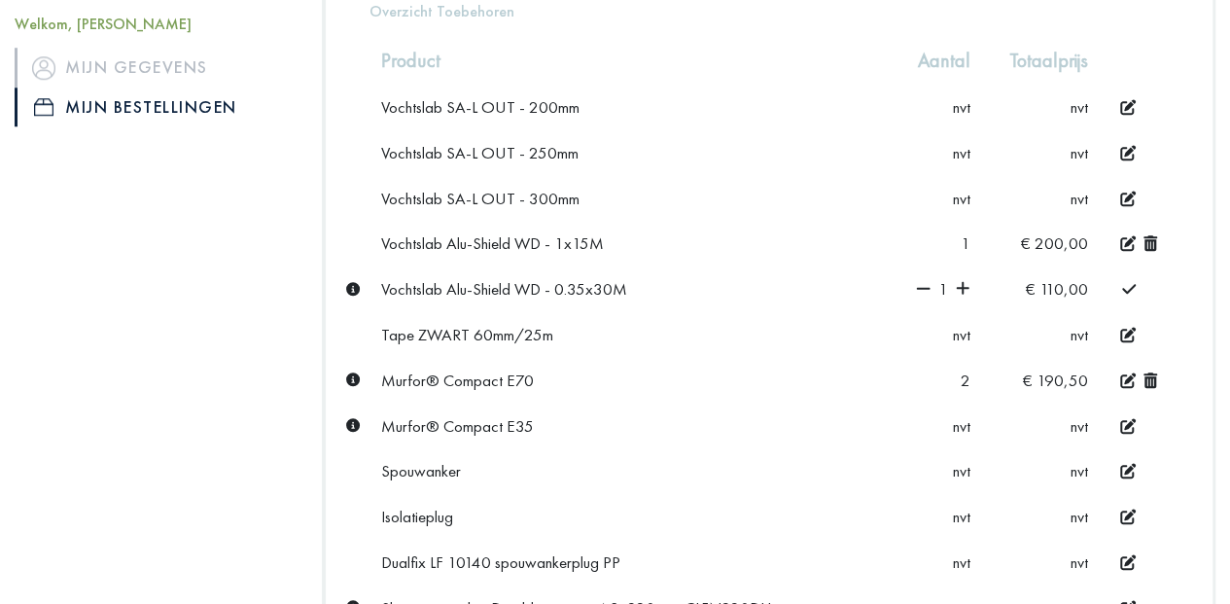
drag, startPoint x: 384, startPoint y: 240, endPoint x: 613, endPoint y: 245, distance: 228.6
click at [613, 245] on div "Vochtslab Alu-Shield WD - 1x15M" at bounding box center [630, 242] width 499 height 21
copy div "Vochtslab Alu-Shield WD - 1x15M"
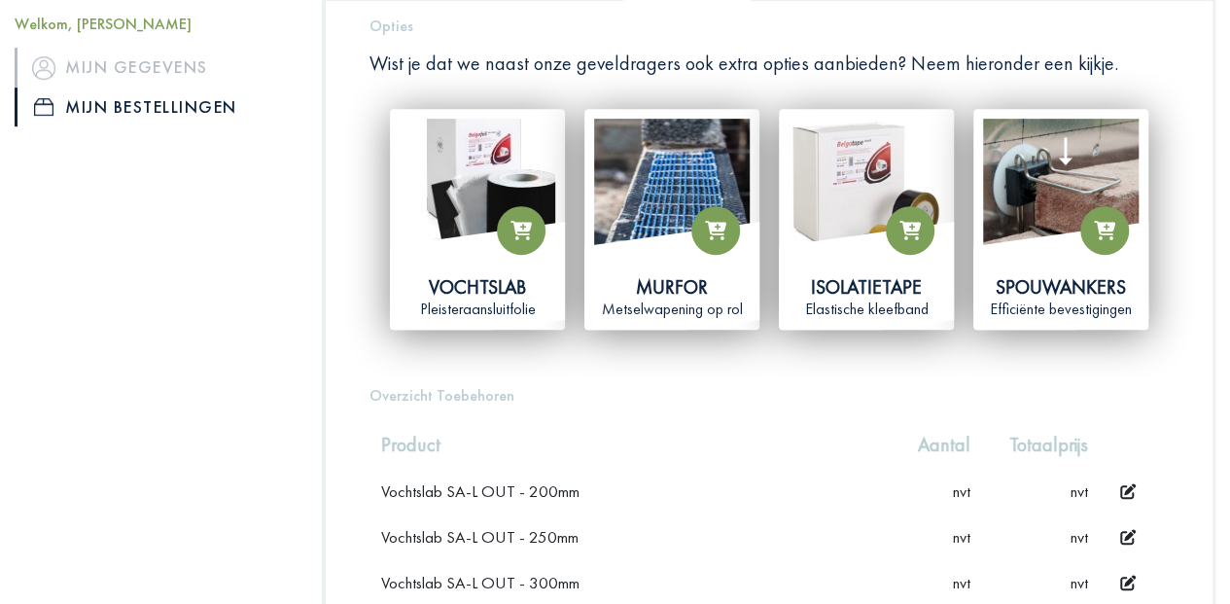
scroll to position [389, 0]
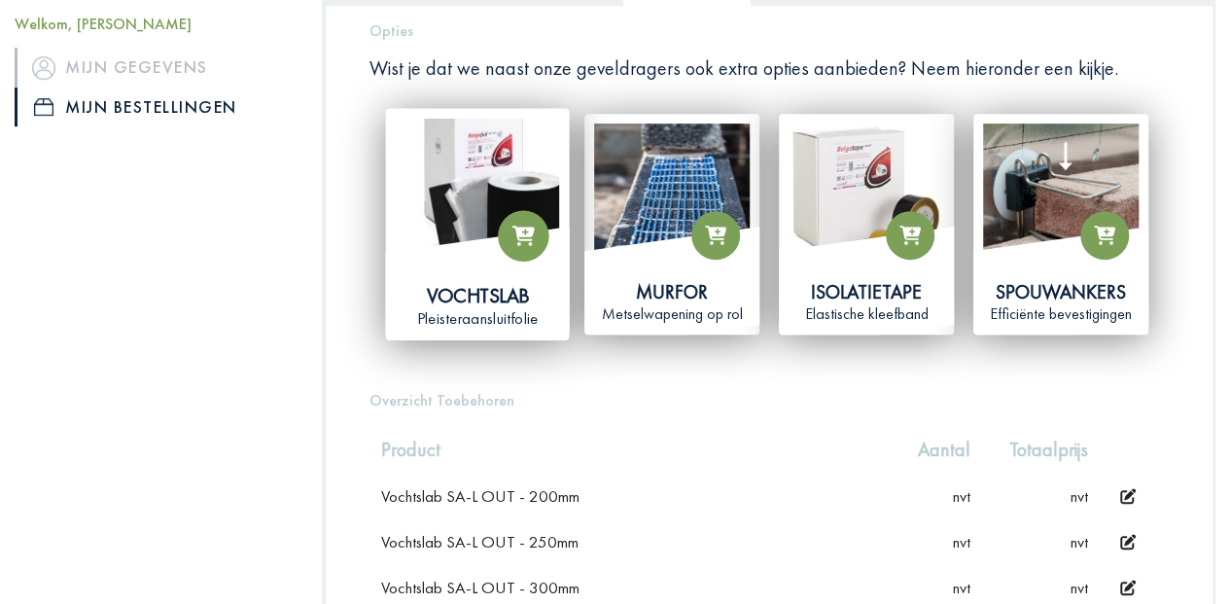
click at [485, 190] on img at bounding box center [477, 200] width 163 height 163
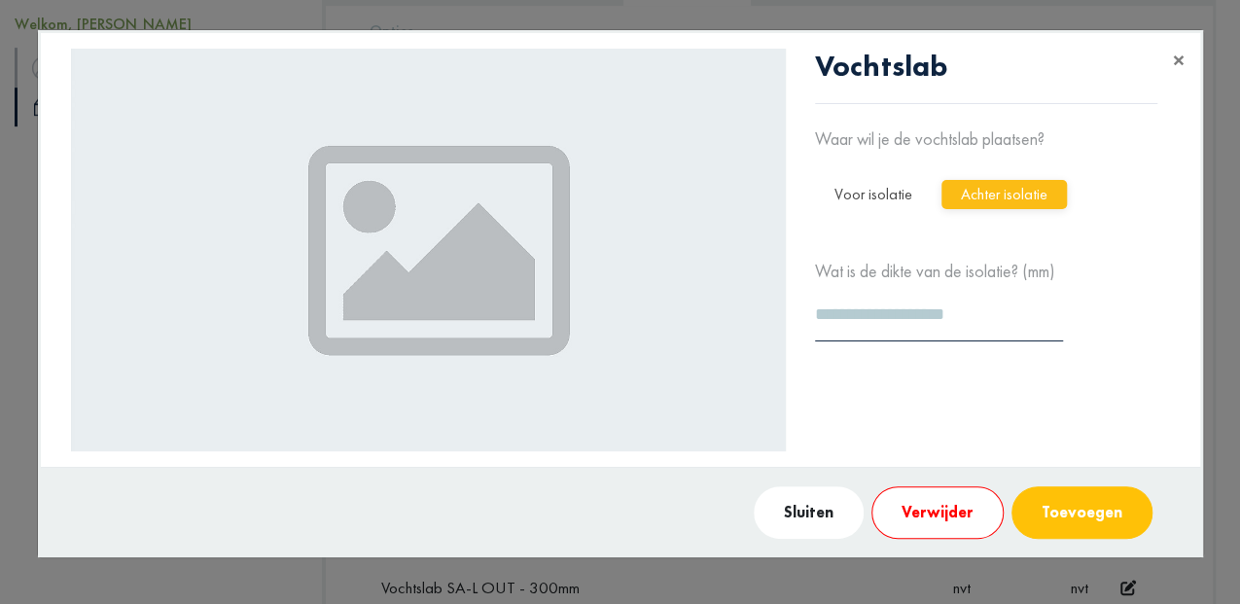
click at [889, 205] on button "Voor isolatie" at bounding box center [873, 194] width 117 height 29
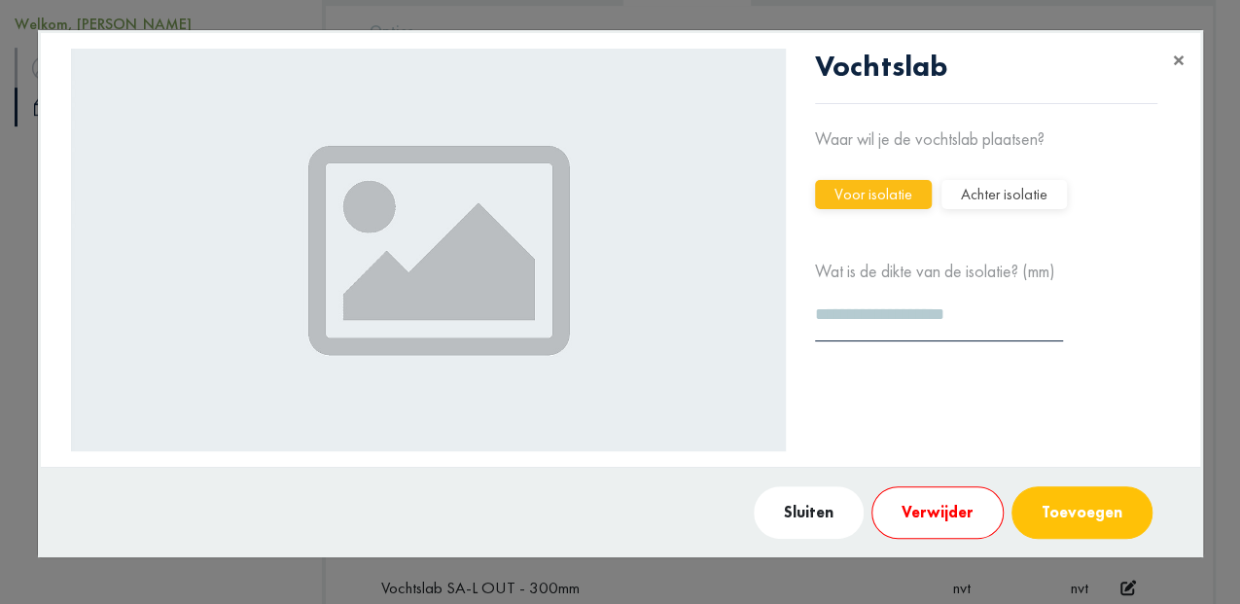
click at [806, 510] on button "Sluiten" at bounding box center [809, 512] width 110 height 53
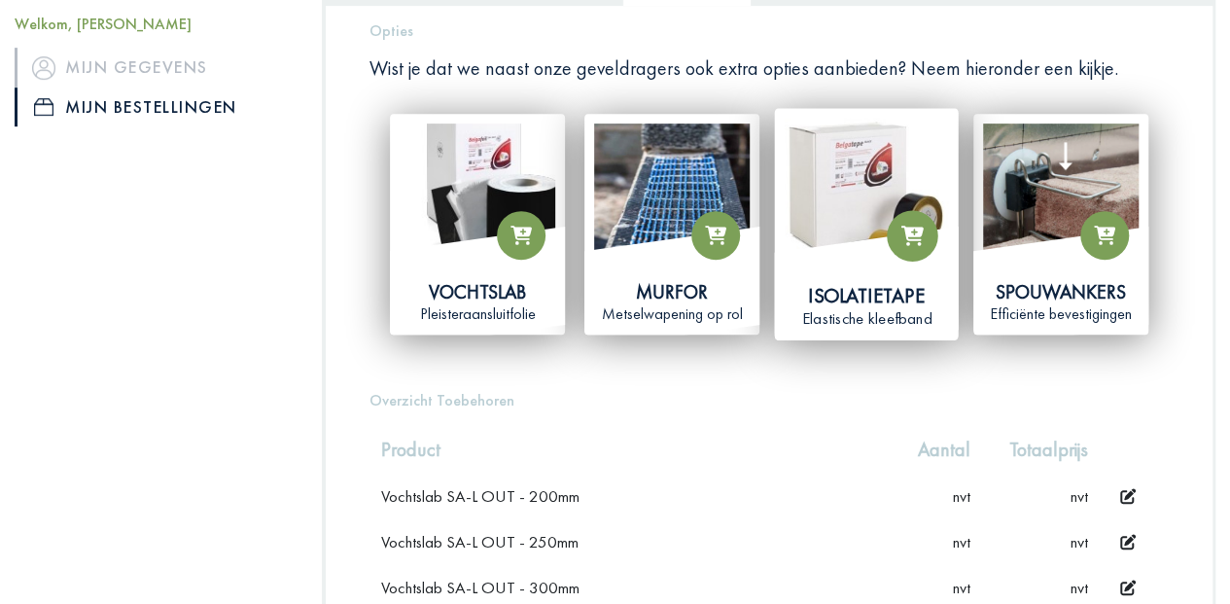
click at [868, 200] on img at bounding box center [866, 200] width 163 height 163
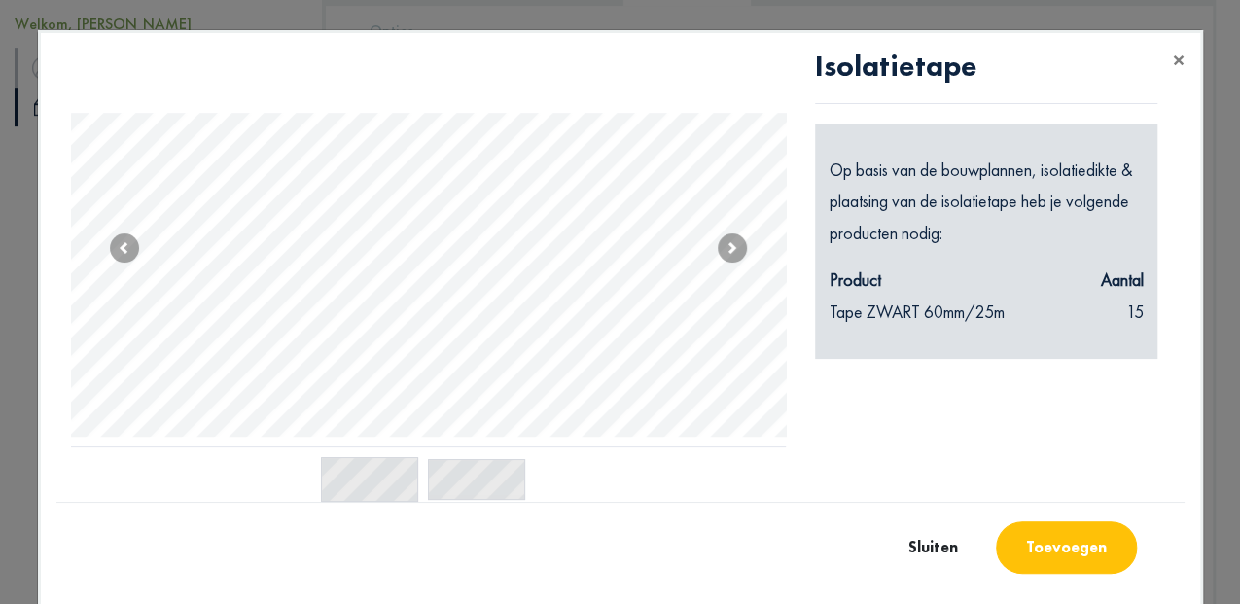
click at [1057, 546] on button "Toevoegen" at bounding box center [1066, 547] width 141 height 53
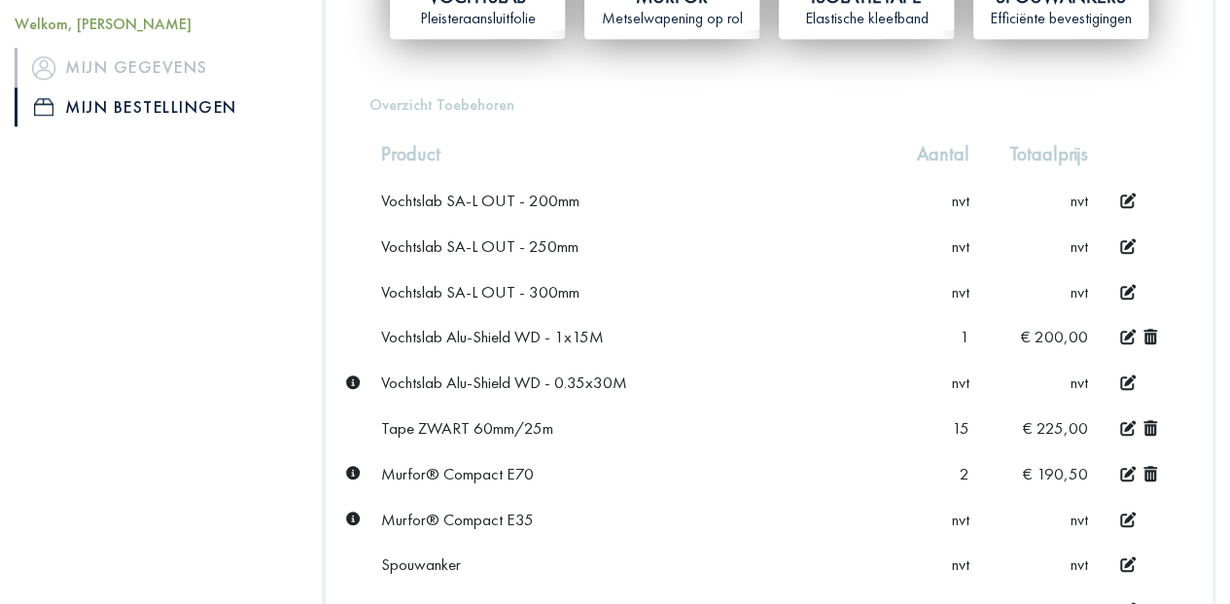
scroll to position [648, 0]
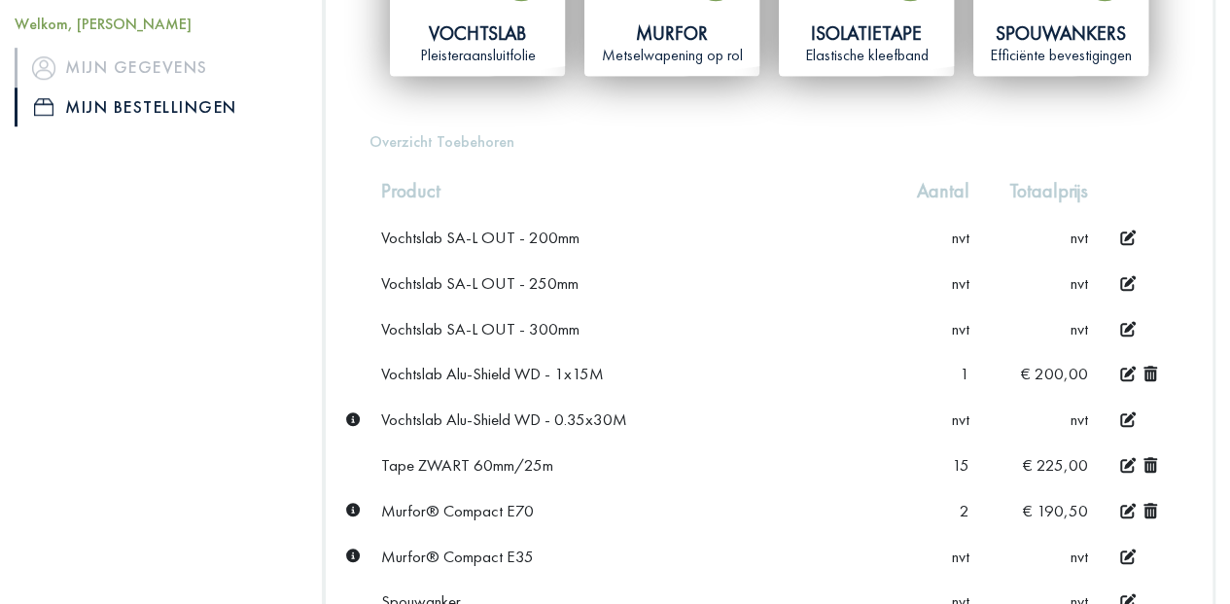
click at [1126, 411] on icon at bounding box center [1129, 419] width 16 height 16
click at [963, 412] on icon at bounding box center [963, 419] width 14 height 14
click at [796, 418] on div "Vochtslab Alu-Shield WD - 0.35x30M" at bounding box center [630, 419] width 499 height 21
click at [770, 470] on div "Tape ZWART 60mm/25m" at bounding box center [630, 464] width 499 height 21
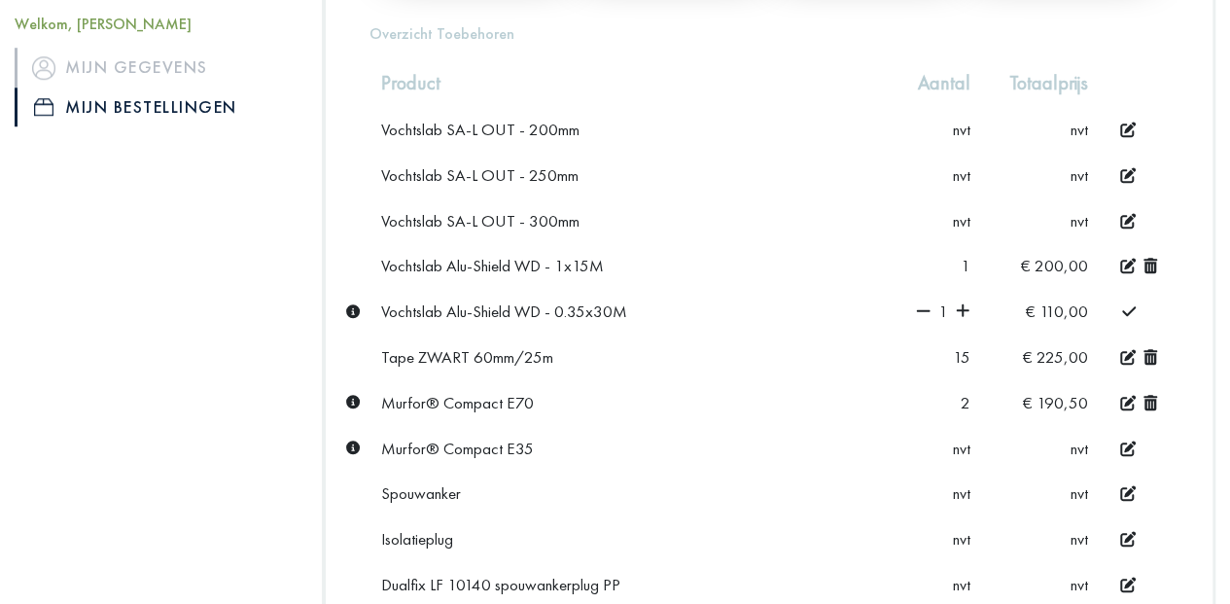
scroll to position [778, 0]
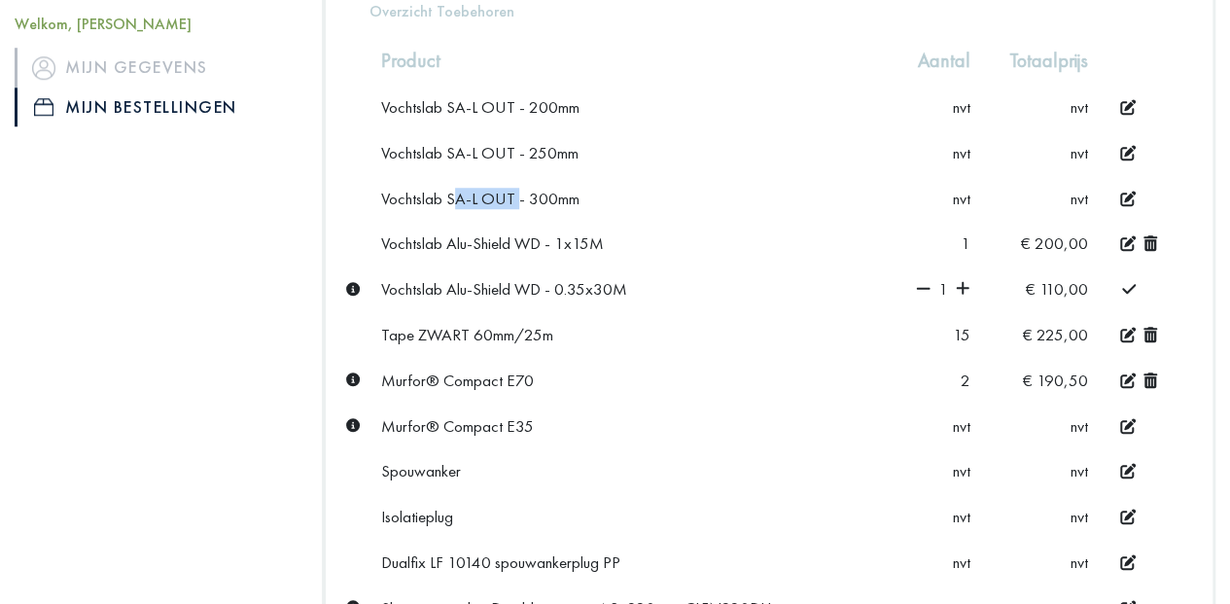
drag, startPoint x: 514, startPoint y: 196, endPoint x: 448, endPoint y: 194, distance: 65.2
click at [448, 194] on div "Vochtslab SA-L OUT - 300mm" at bounding box center [630, 198] width 499 height 21
copy div "SA-L OUT"
